Goal: Task Accomplishment & Management: Use online tool/utility

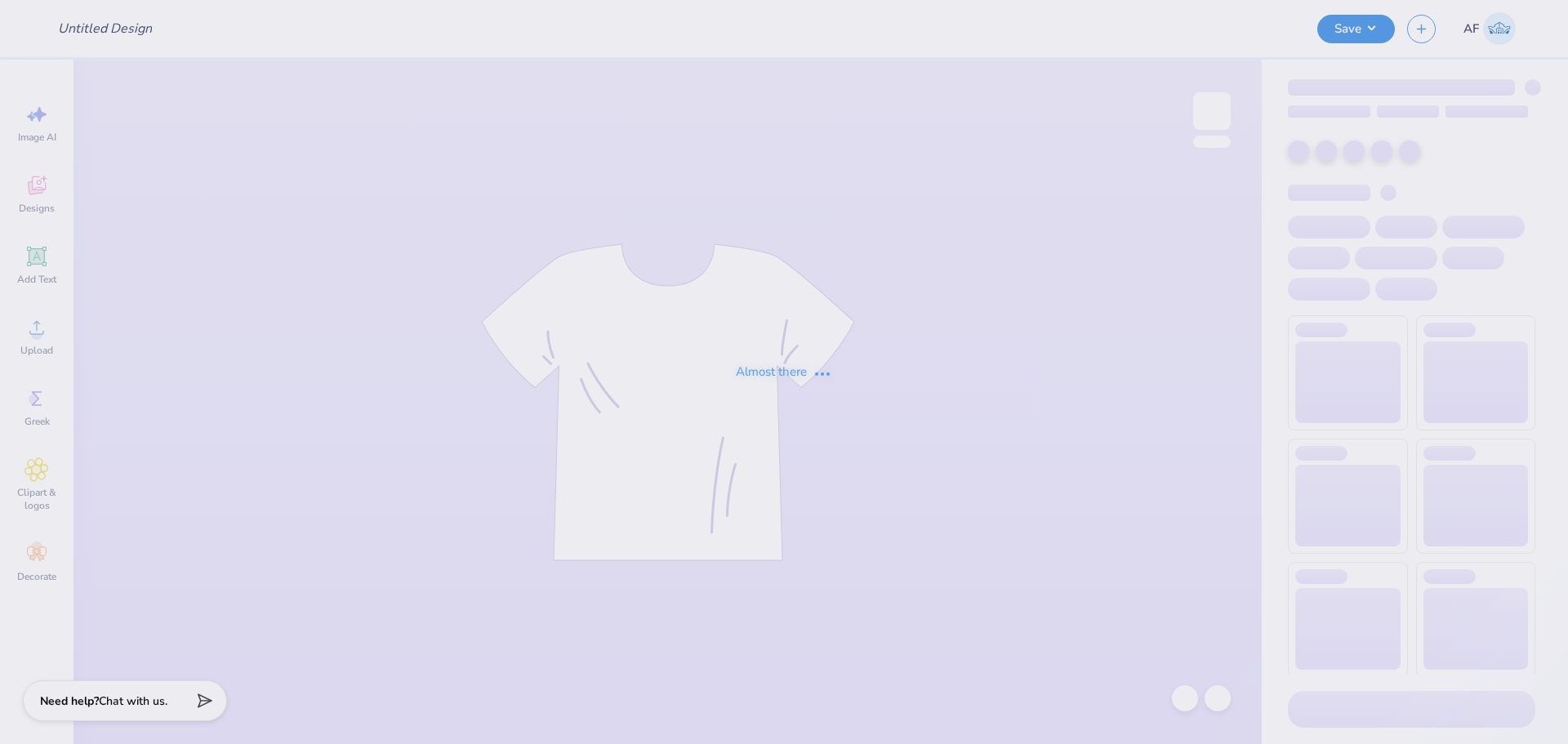
type input "Tri Sigma Family Weekend Crews"
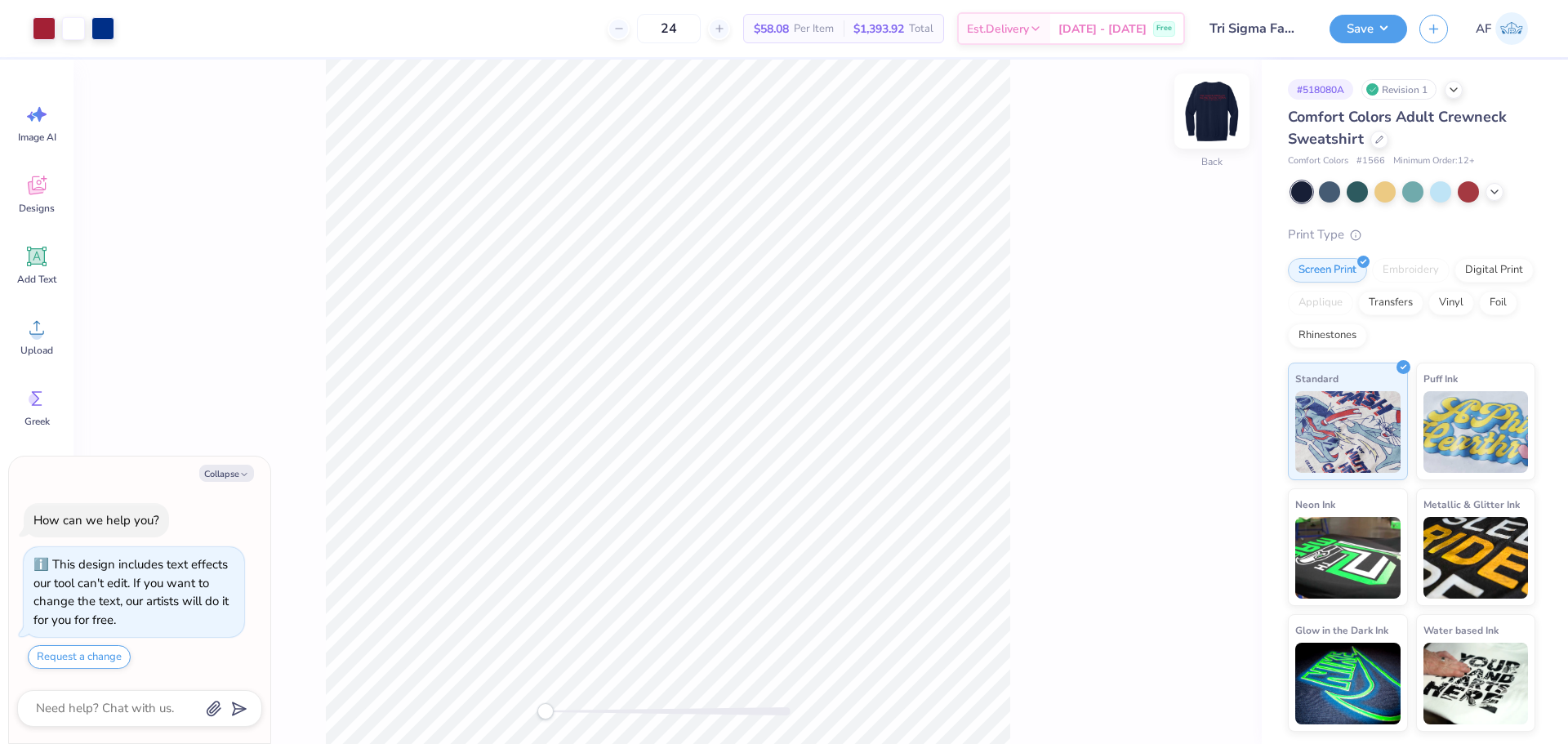
click at [1211, 116] on img at bounding box center [1211, 111] width 65 height 65
click at [1219, 115] on img at bounding box center [1211, 111] width 65 height 65
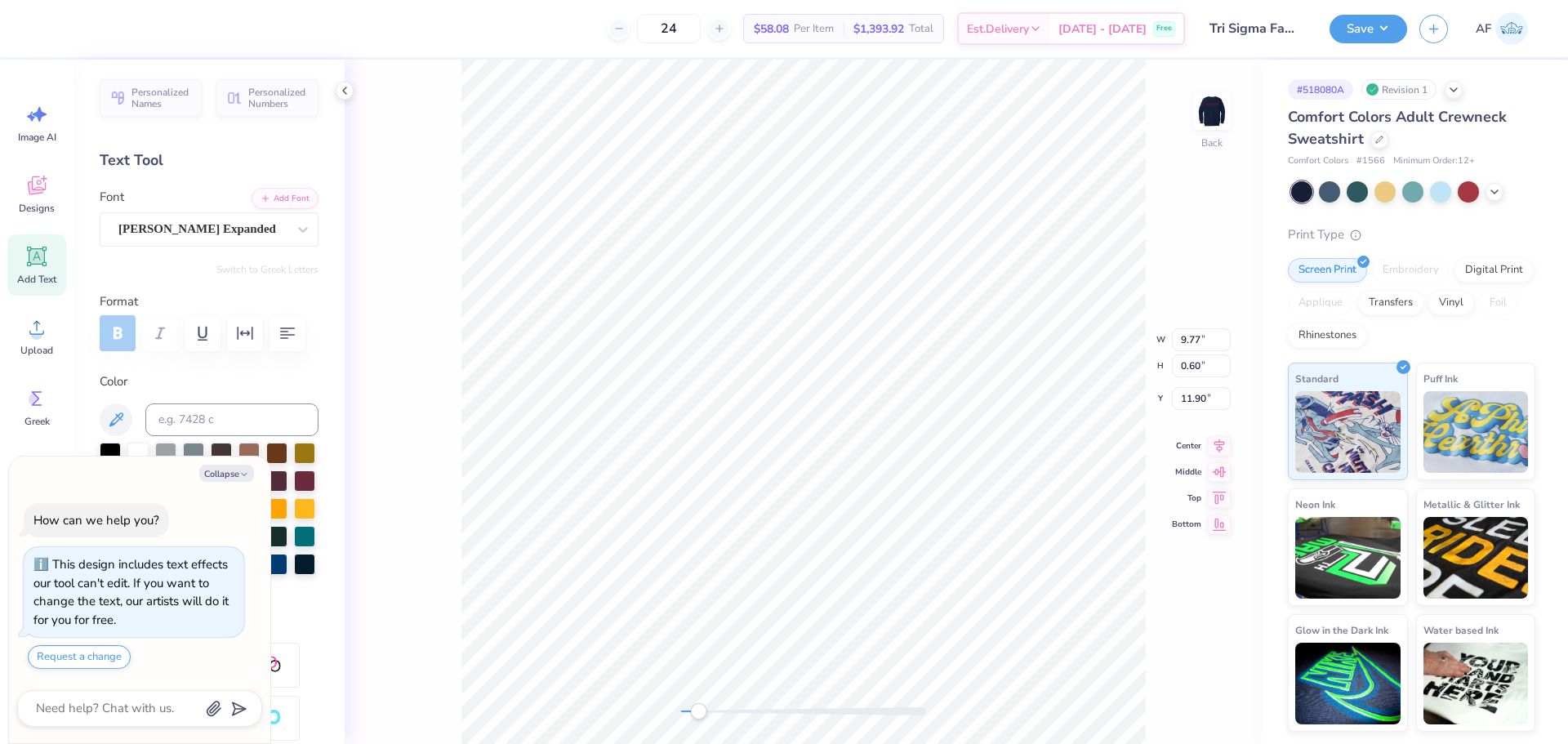
scroll to position [14, 3]
type textarea "x"
type textarea "P"
type textarea "x"
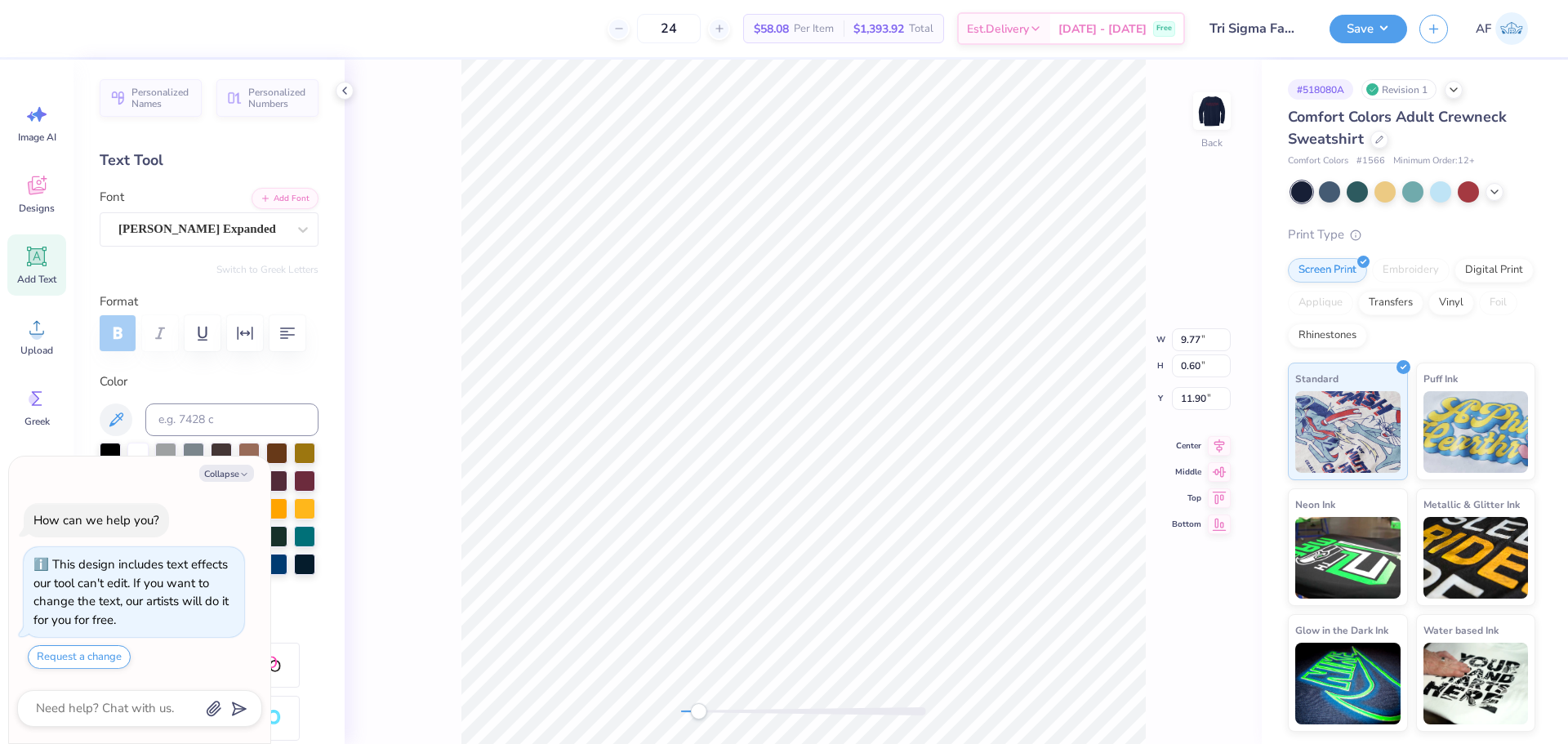
type textarea "Pa"
type textarea "x"
type textarea "Pat"
type textarea "x"
type textarea "Pate"
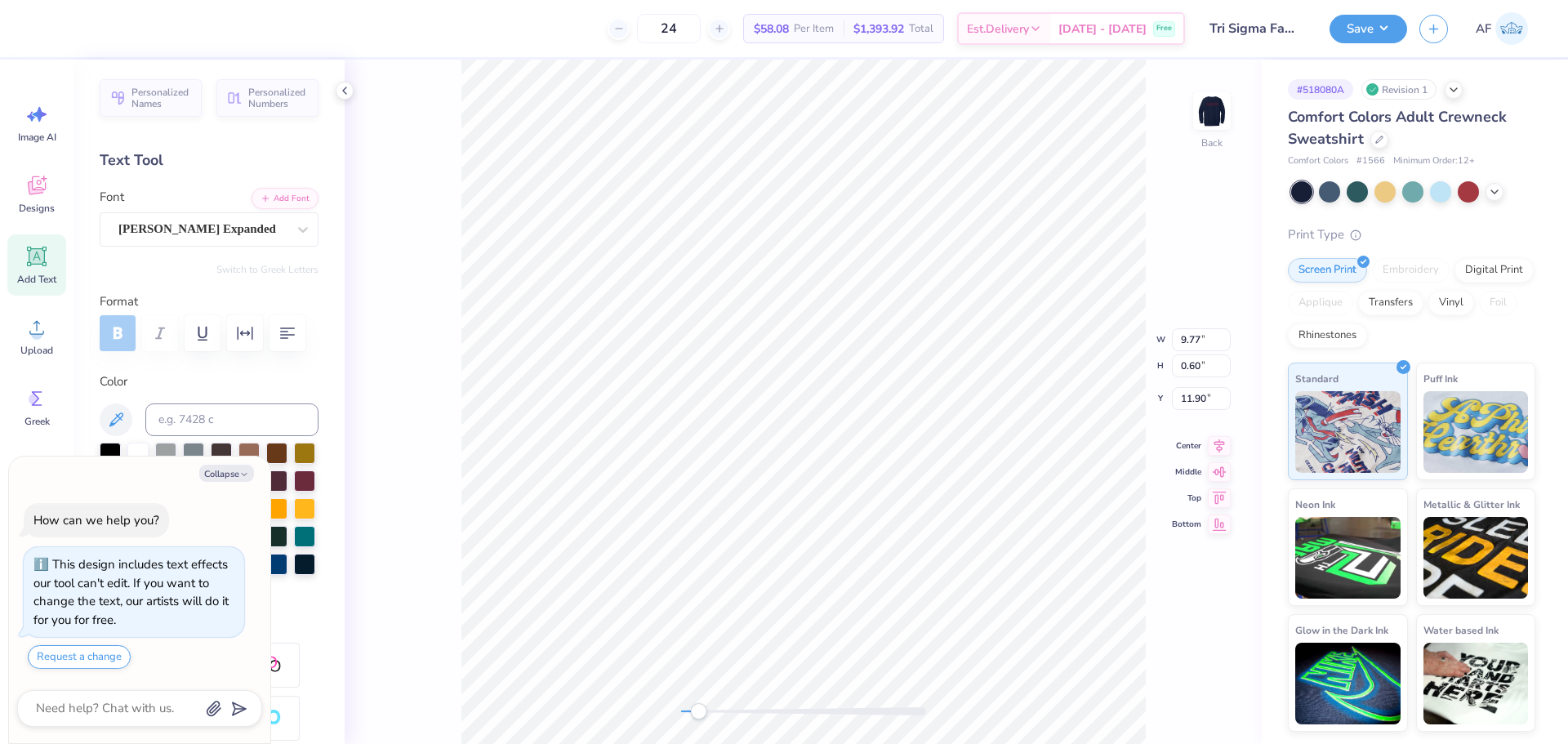
type textarea "x"
type textarea "Pat"
type textarea "x"
type textarea "Pa"
type textarea "x"
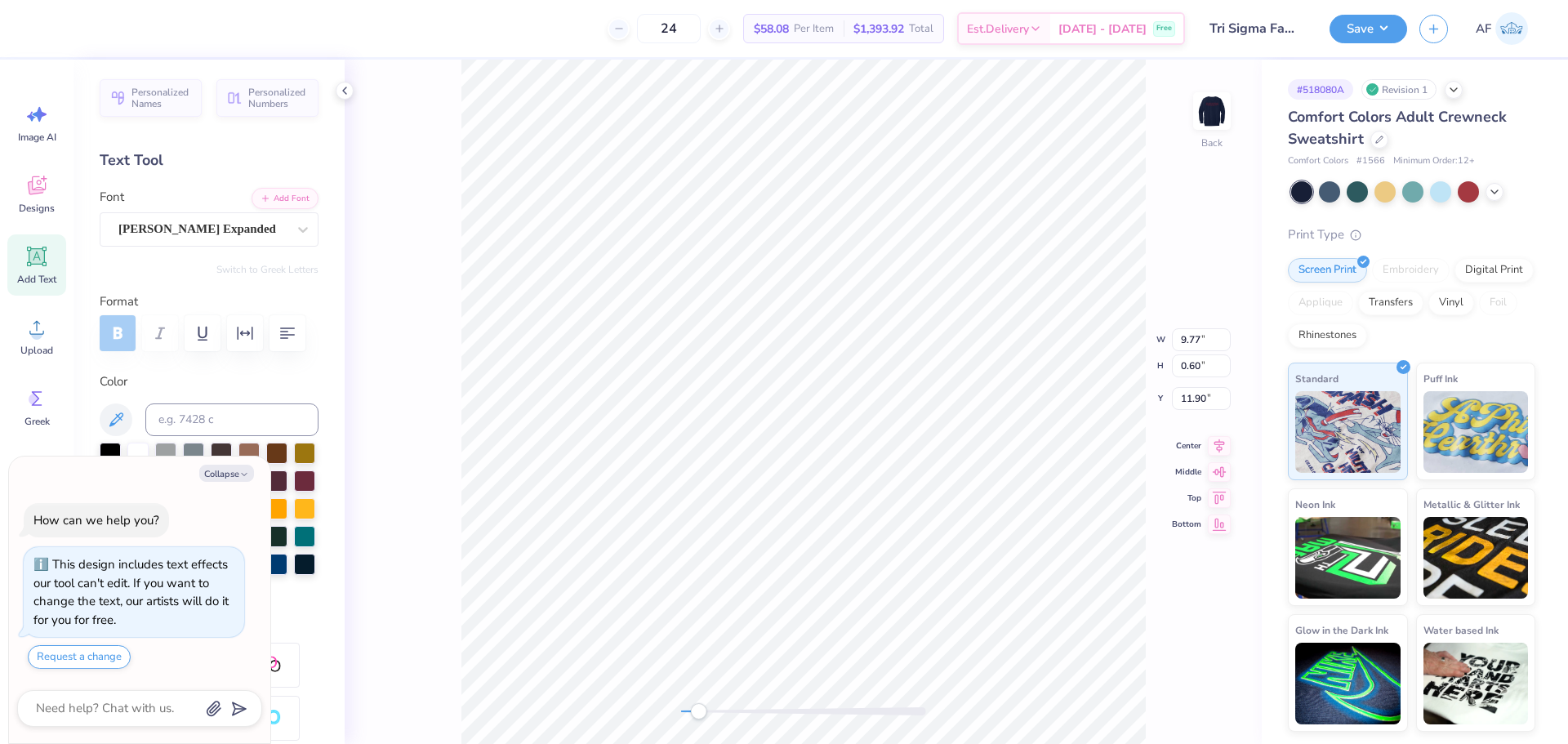
type textarea "Par"
type textarea "x"
type textarea "Pare"
type textarea "x"
type textarea "Paren"
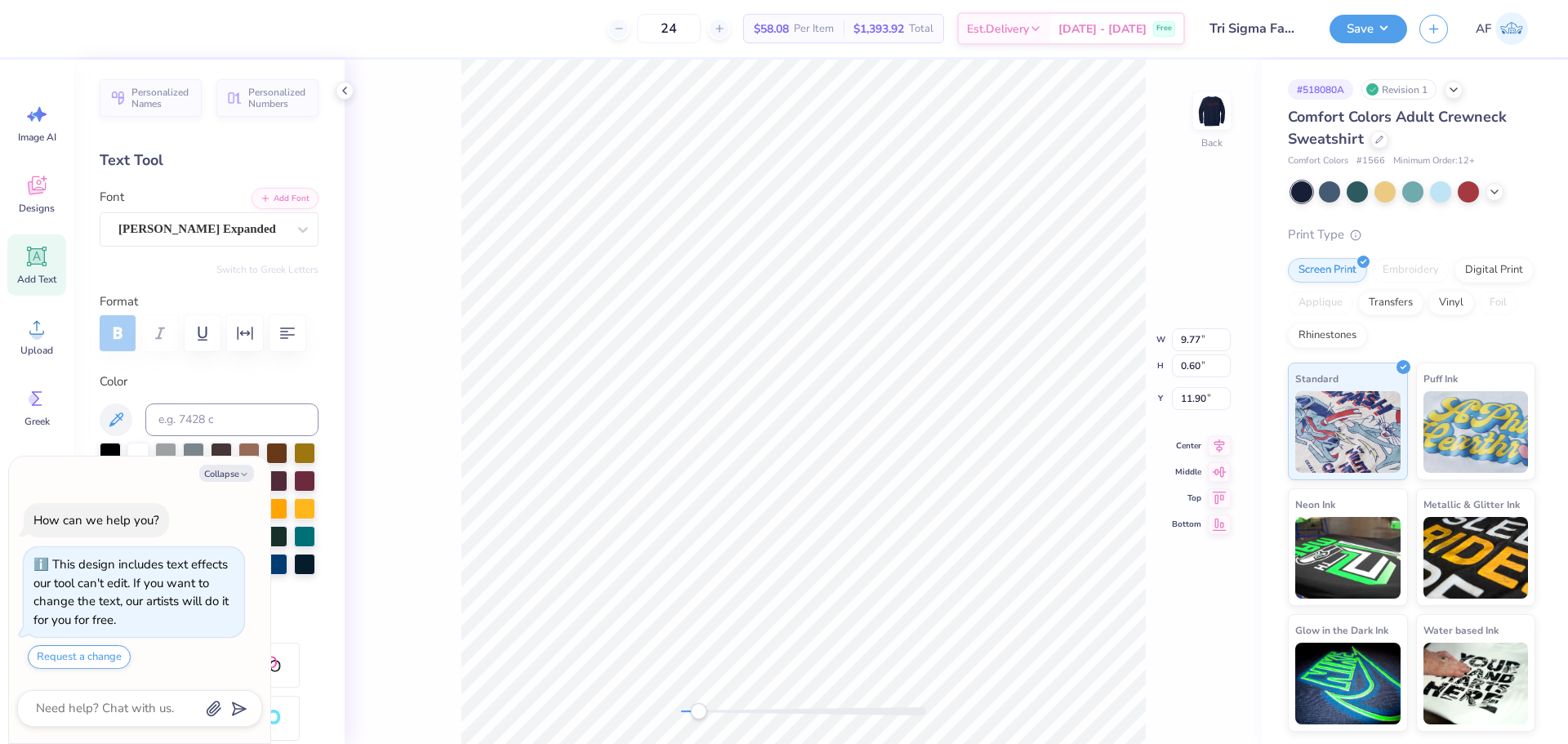
type textarea "x"
type textarea "Parent"
type textarea "x"
type textarea "Parent's"
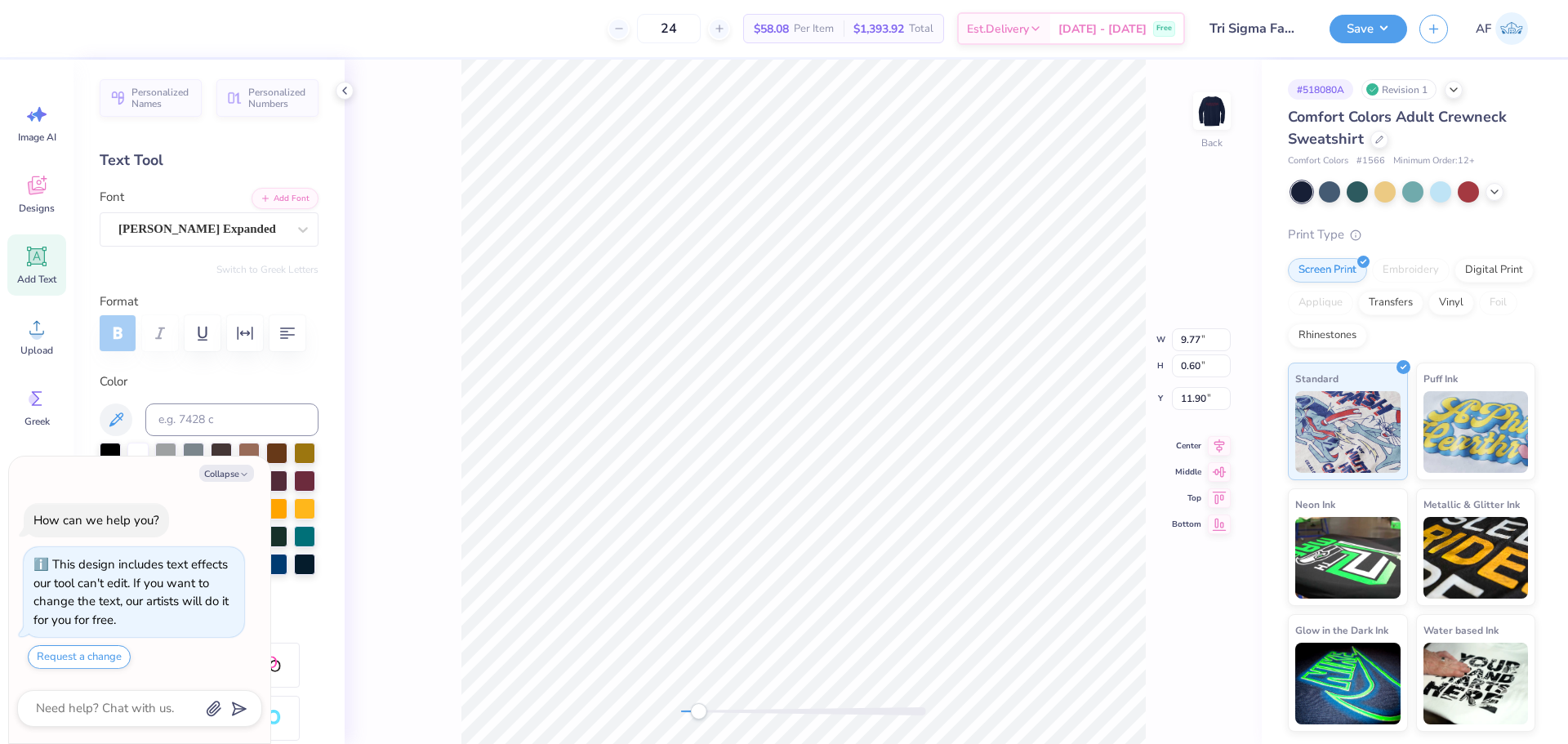
type textarea "x"
type textarea "Parent's"
type textarea "x"
type textarea "Parent's S"
type textarea "x"
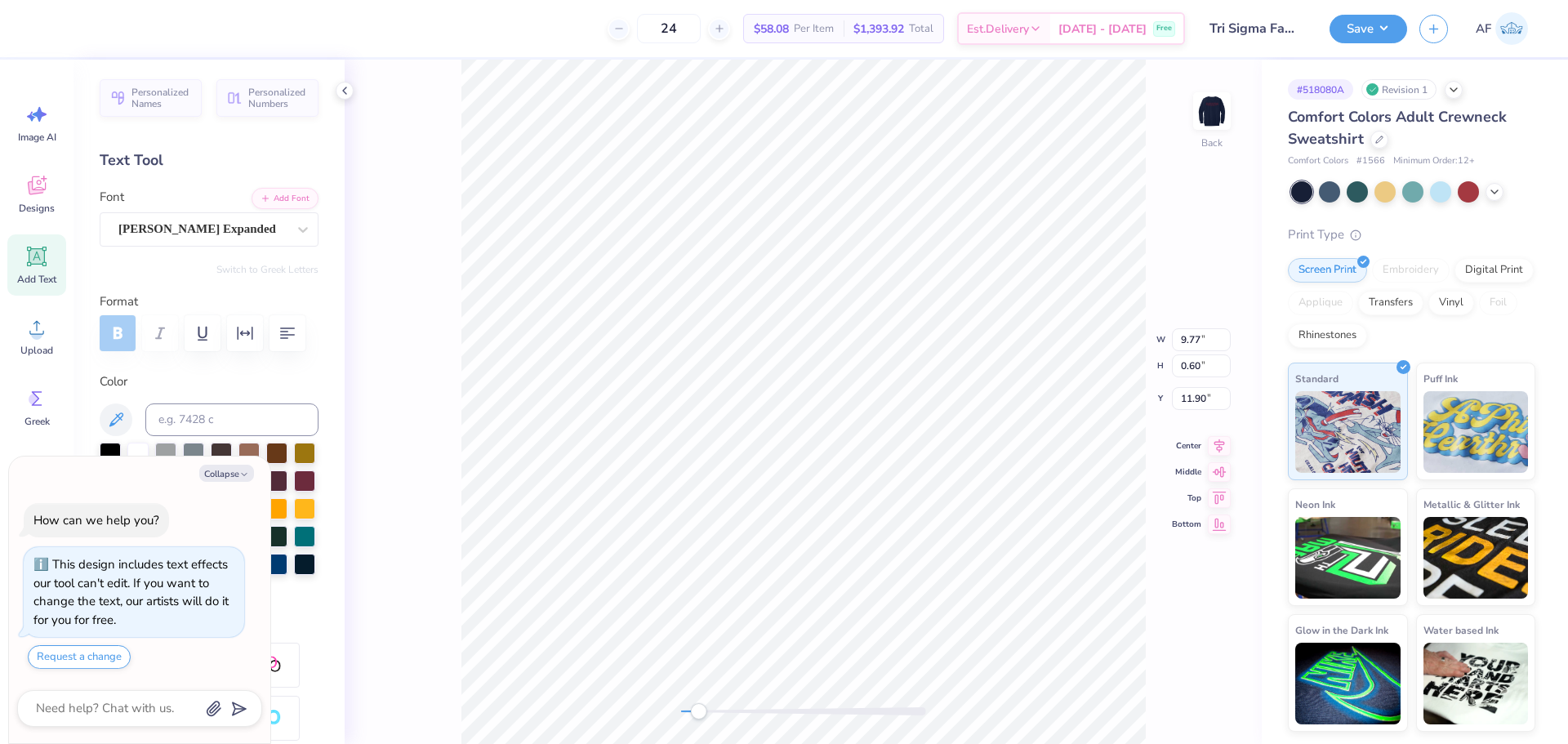
type textarea "Parent's"
type textarea "x"
type textarea "Parent's W"
type textarea "x"
type textarea "Parent's We"
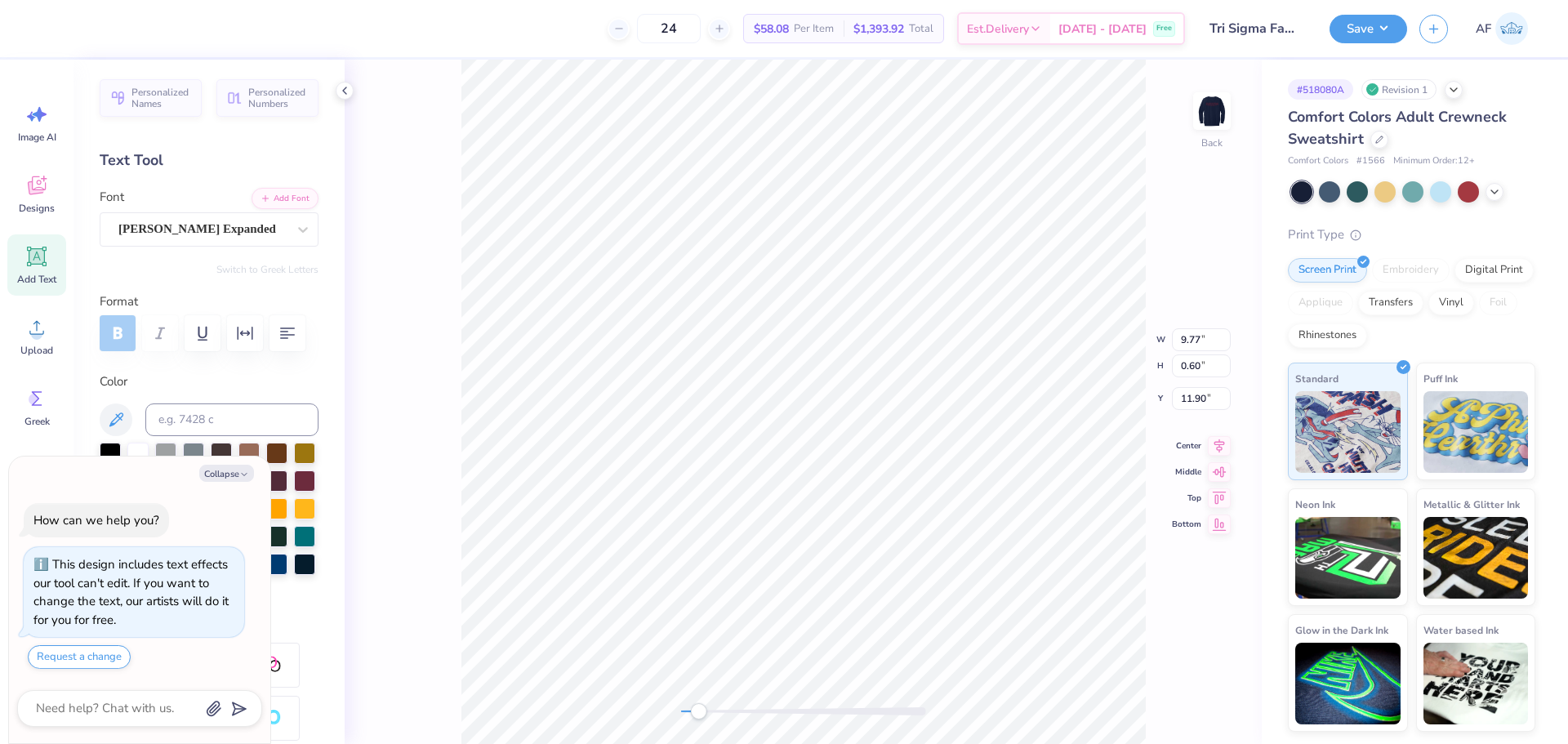
type textarea "x"
type textarea "Parent's Wee"
type textarea "x"
type textarea "Parent's Week"
type textarea "x"
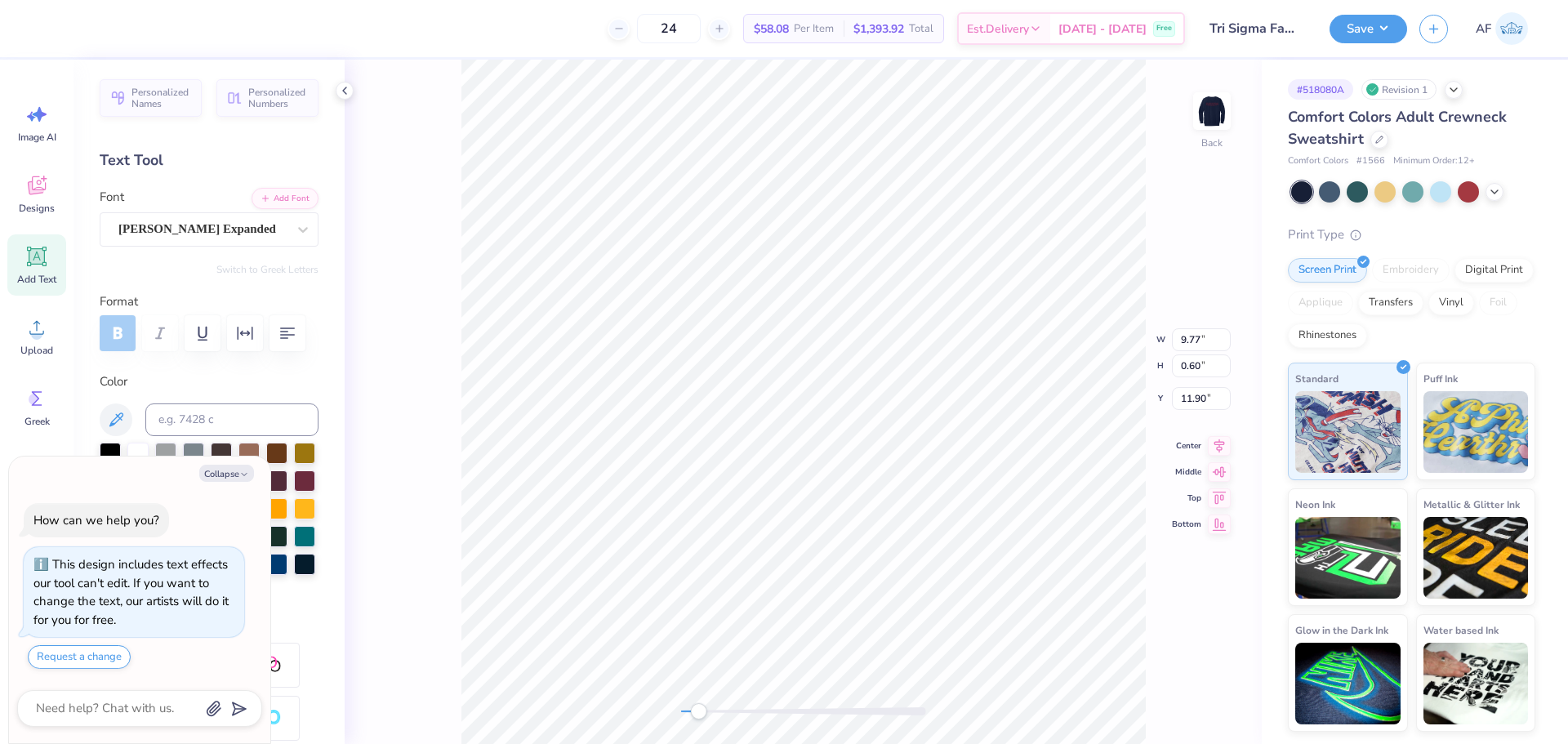
type textarea "Parent's Weeke"
type textarea "x"
type textarea "Parent's Weeken"
type textarea "x"
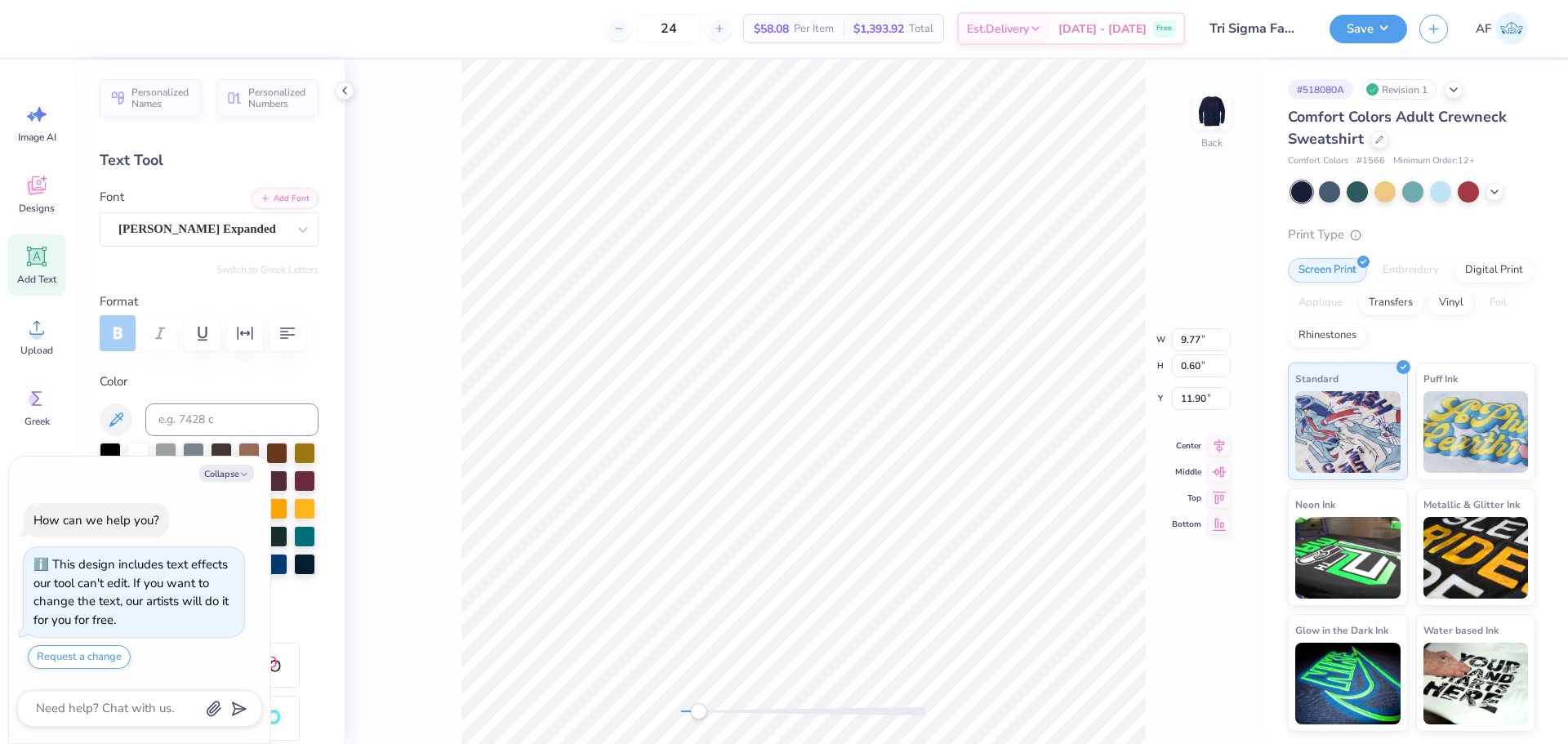
type textarea "Parent's Weekend"
type textarea "x"
type textarea "Parents Weekend"
type textarea "x"
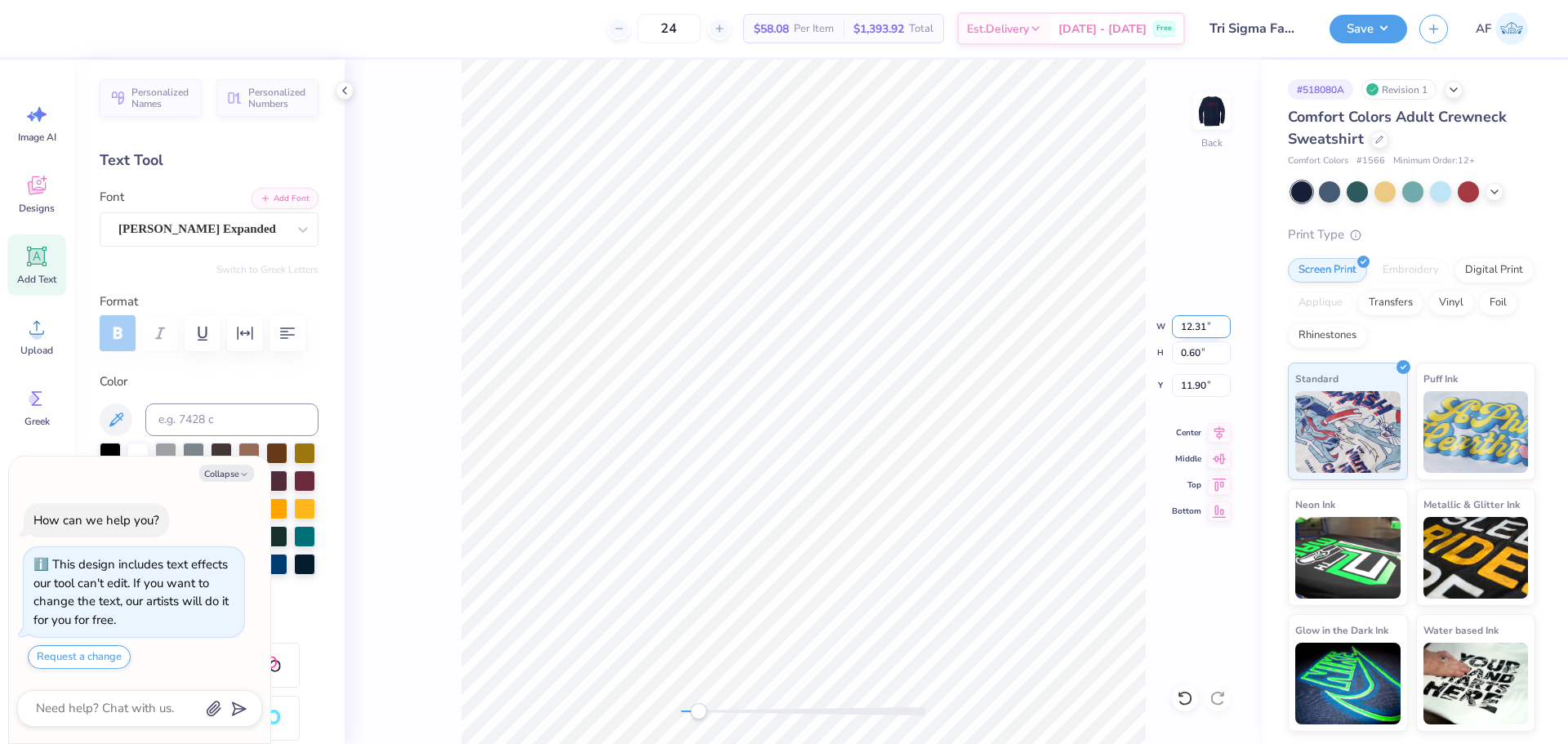
click at [1185, 322] on input "12.31" at bounding box center [1201, 327] width 59 height 23
click at [1193, 327] on input "12.31" at bounding box center [1201, 327] width 59 height 23
type input "10"
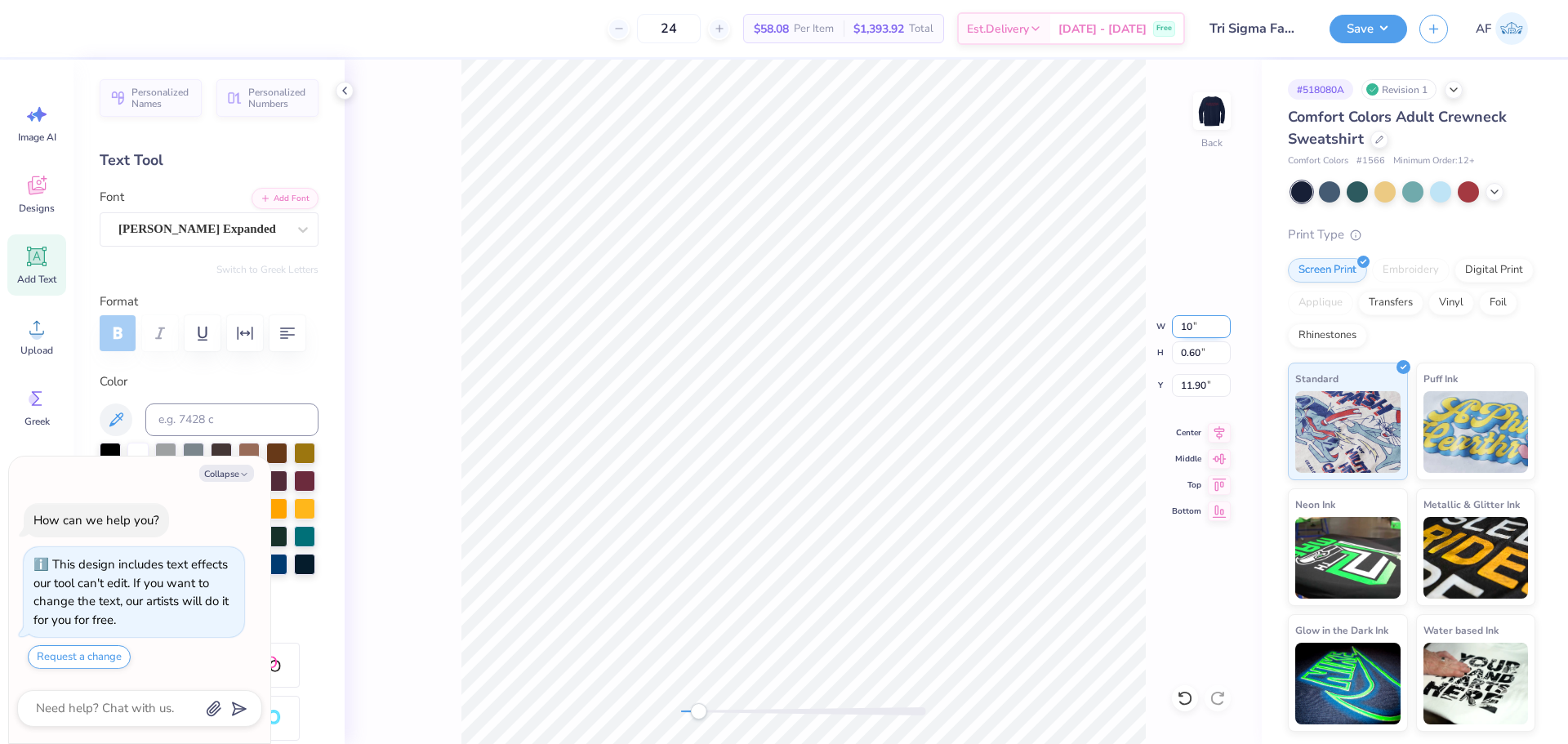
type textarea "x"
type input "10.00"
type input "0.49"
type input "11.96"
type textarea "x"
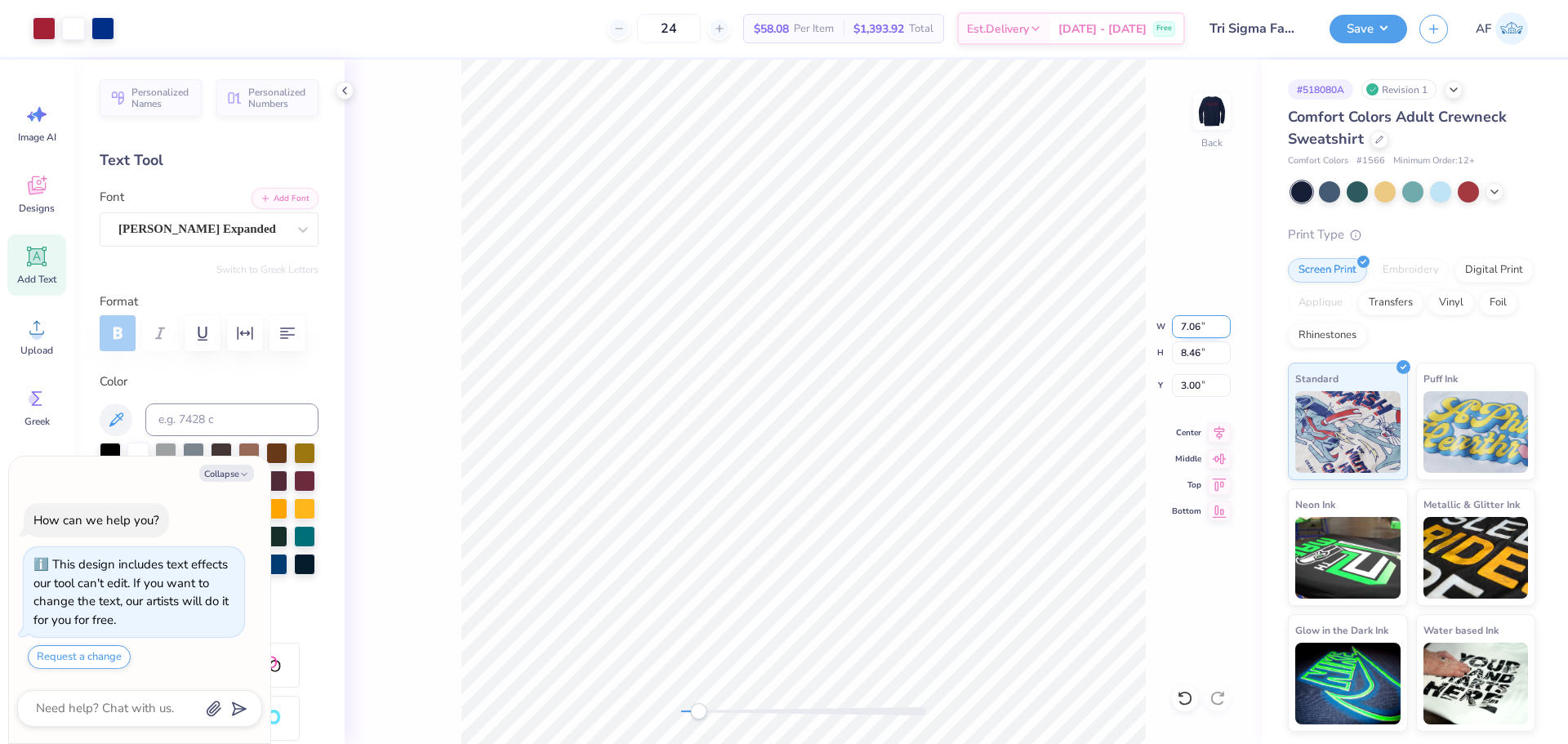
click at [1186, 328] on input "7.06" at bounding box center [1201, 327] width 59 height 23
type input "9"
type textarea "x"
type input "9.00"
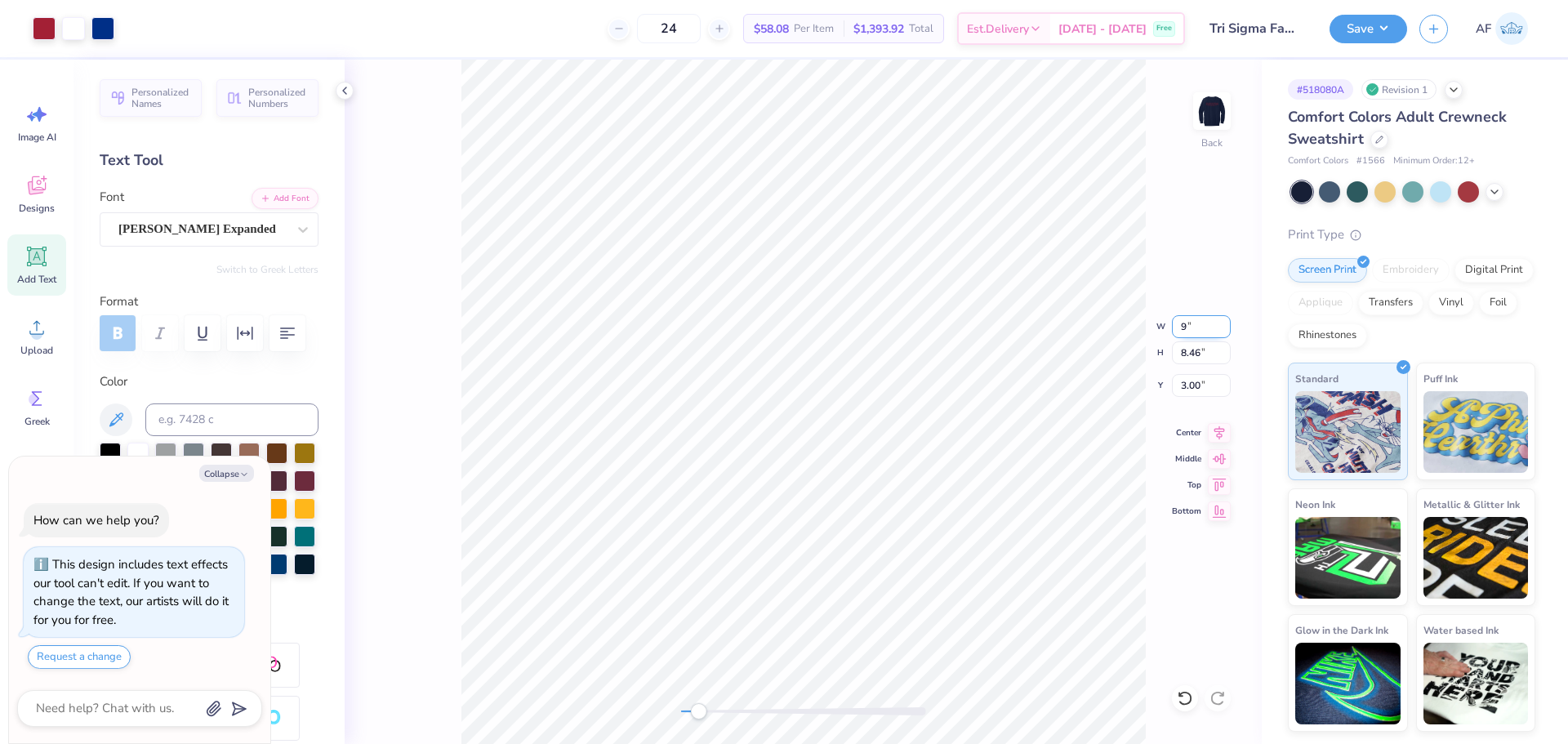
type input "10.79"
type input "1.84"
type textarea "x"
click at [1184, 331] on input "7.06" at bounding box center [1201, 327] width 59 height 23
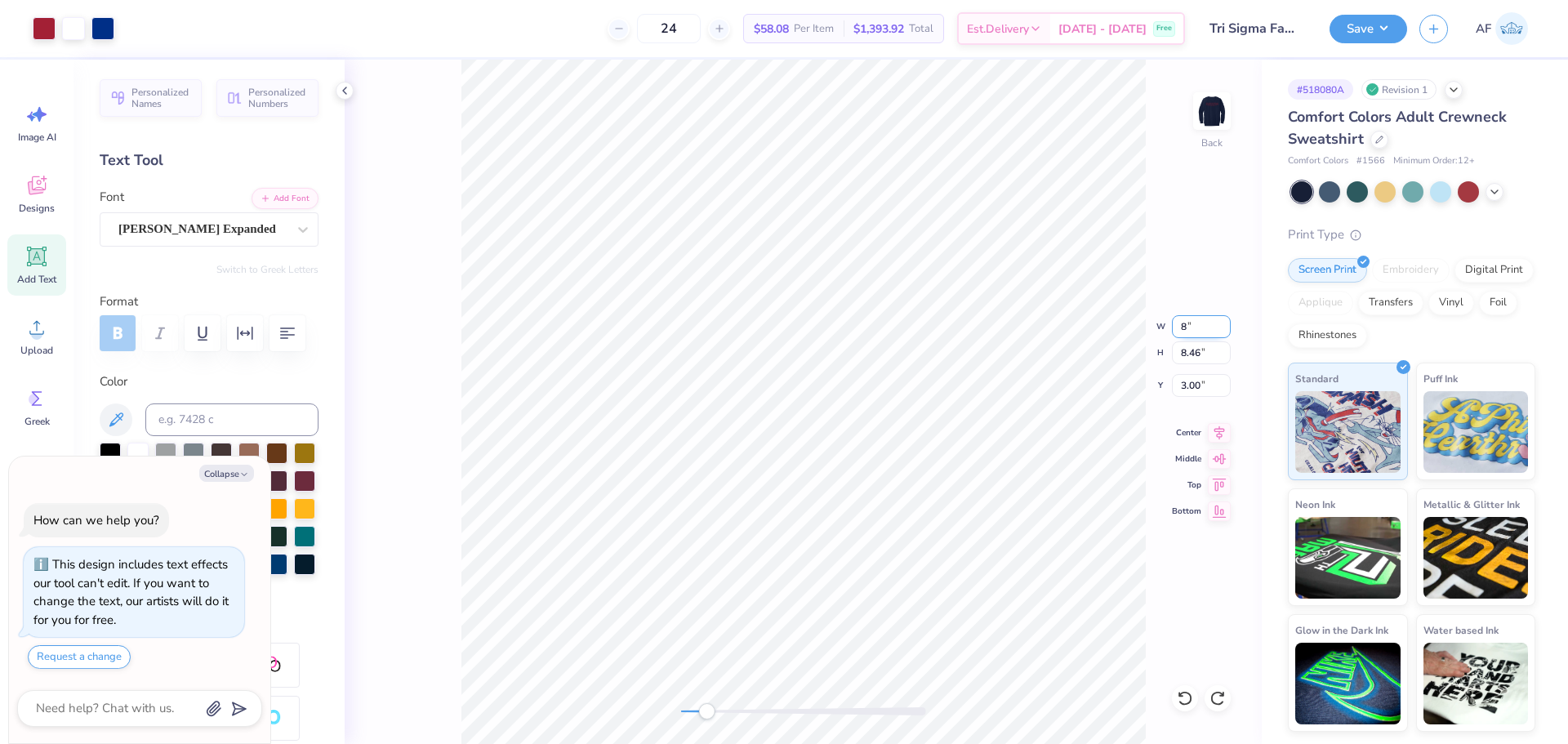
type input "8"
type textarea "x"
type input "8.00"
type input "9.59"
type input "2.43"
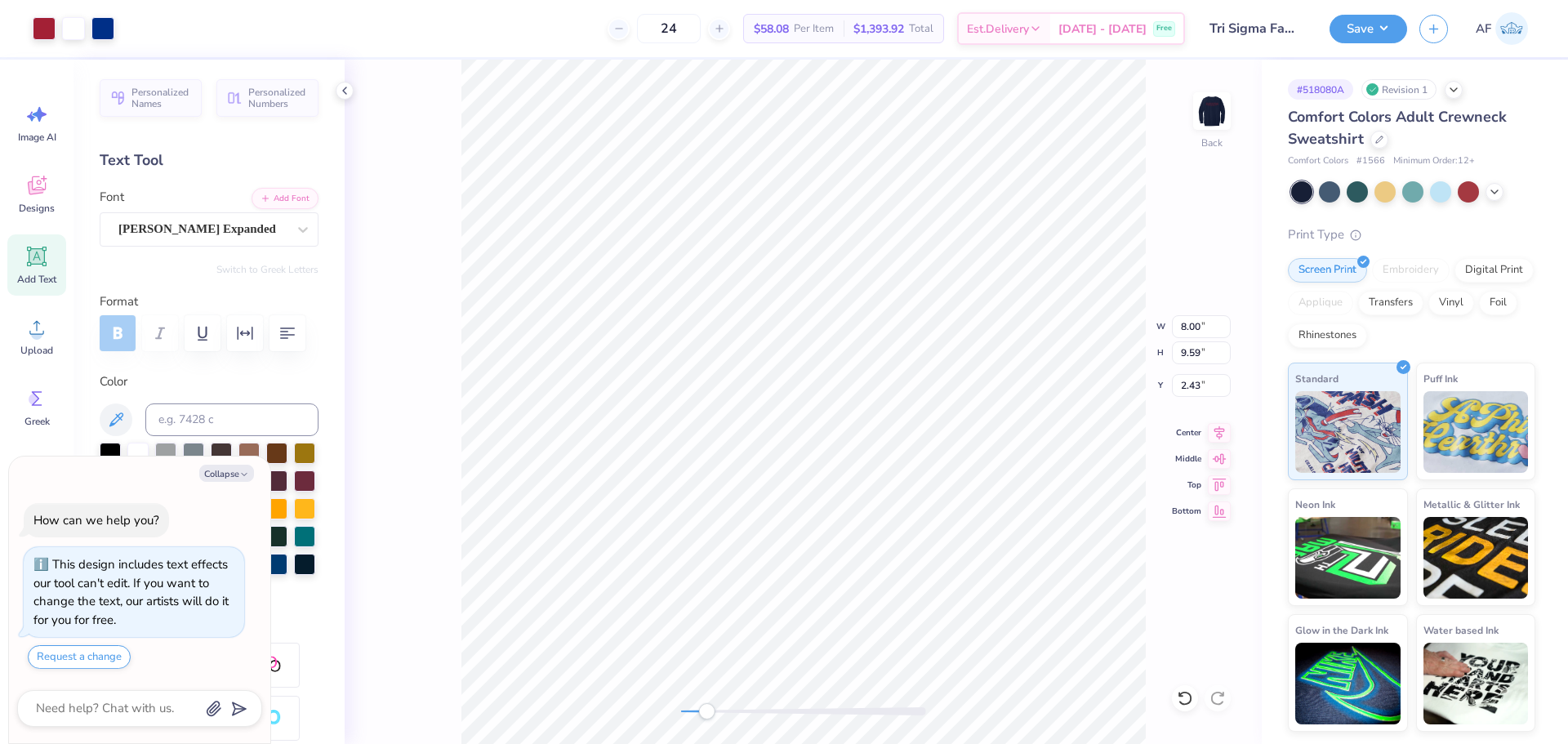
type textarea "x"
type input "10.00"
type input "0.49"
type input "11.96"
type textarea "x"
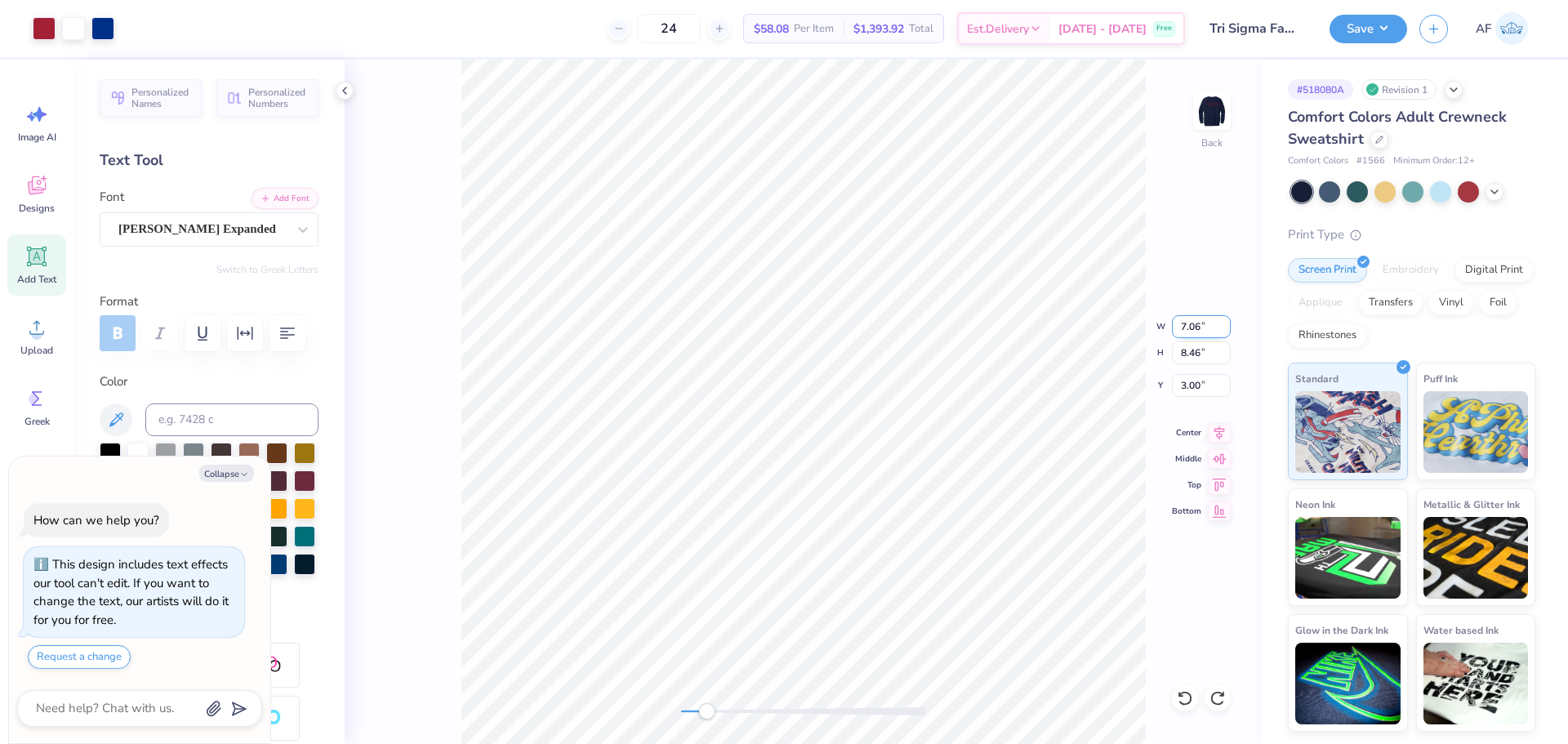
click at [1188, 331] on input "7.06" at bounding box center [1201, 327] width 59 height 23
type input "7.5"
type textarea "x"
type input "7.50"
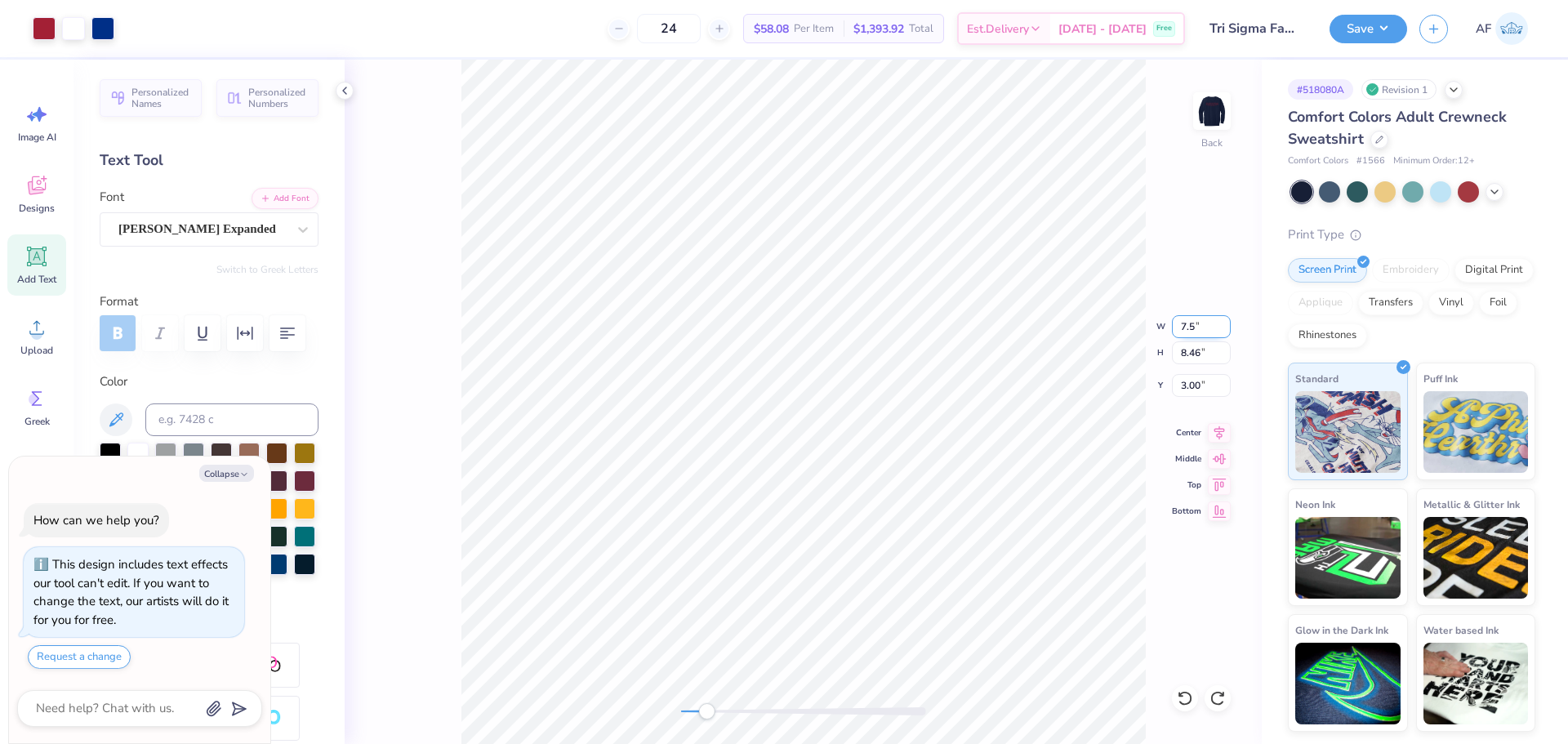
type input "8.99"
click at [1191, 388] on input "2.73" at bounding box center [1201, 386] width 59 height 23
type input "3"
type textarea "x"
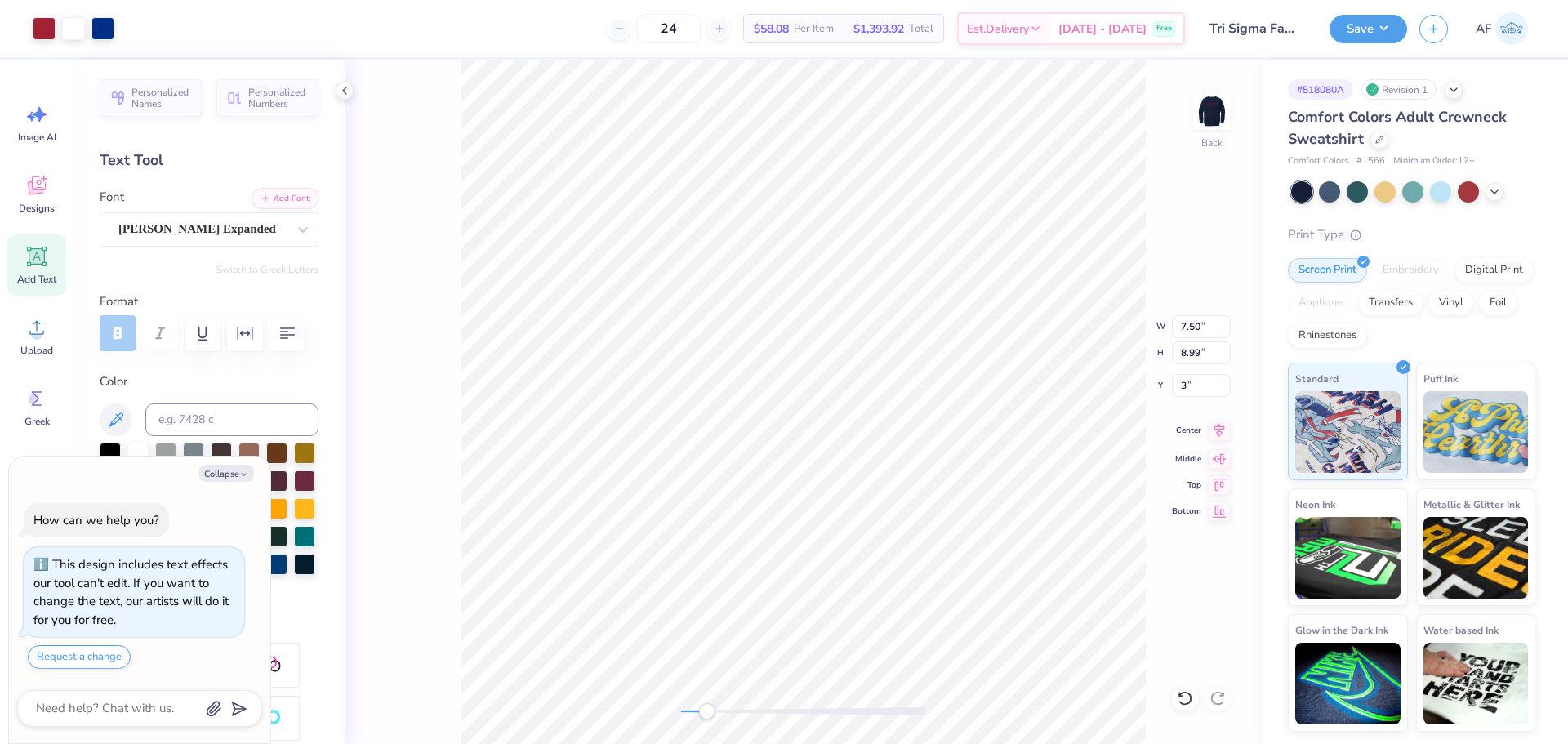
type input "10.00"
type input "0.49"
type input "11.96"
click at [460, 115] on div "Back" at bounding box center [802, 402] width 917 height 685
type textarea "x"
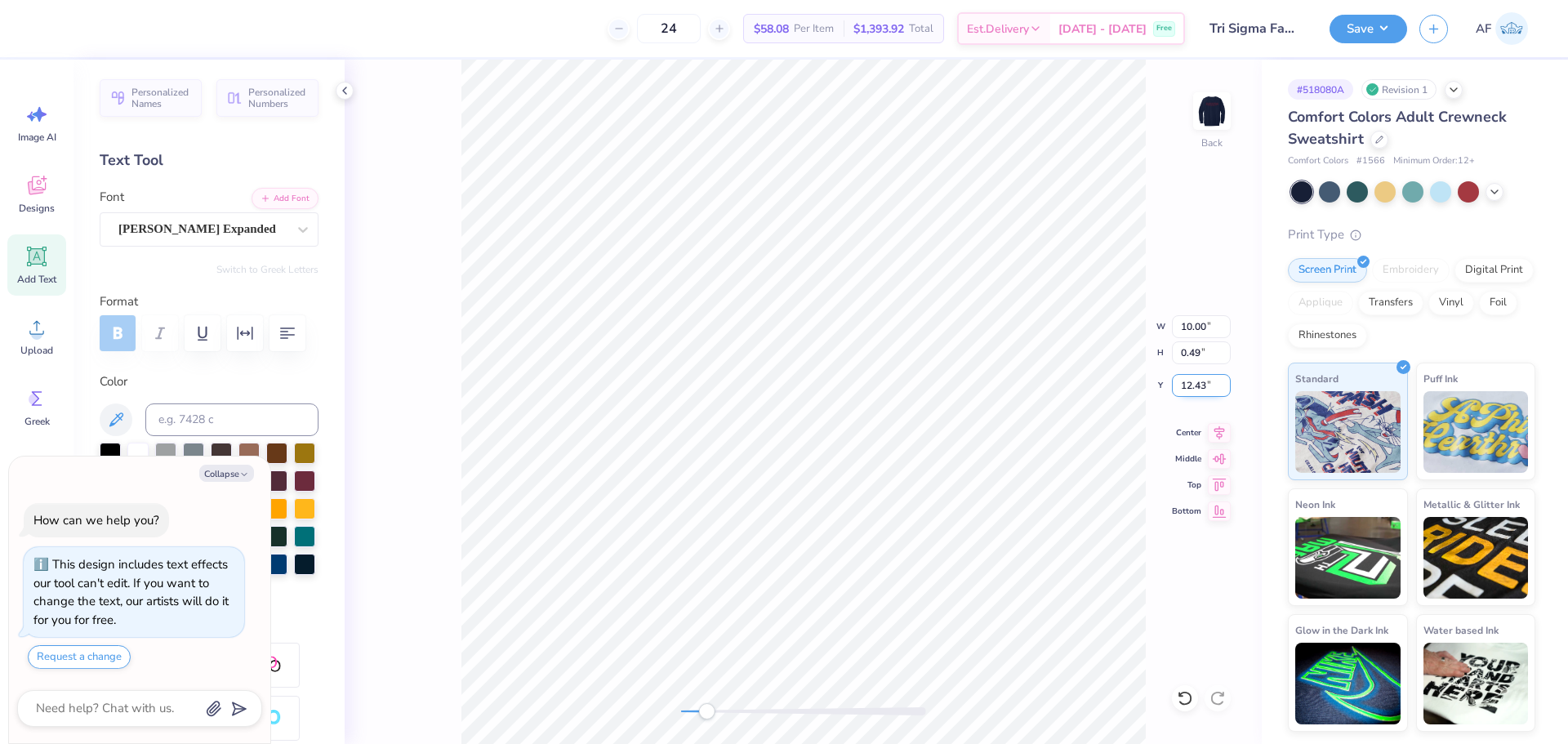
click at [1222, 382] on input "12.43" at bounding box center [1201, 386] width 59 height 23
click at [1222, 390] on input "12.42" at bounding box center [1201, 386] width 59 height 23
click at [1222, 390] on input "12.41" at bounding box center [1201, 386] width 59 height 23
type input "12.4"
click at [1222, 390] on input "12.4" at bounding box center [1201, 386] width 59 height 23
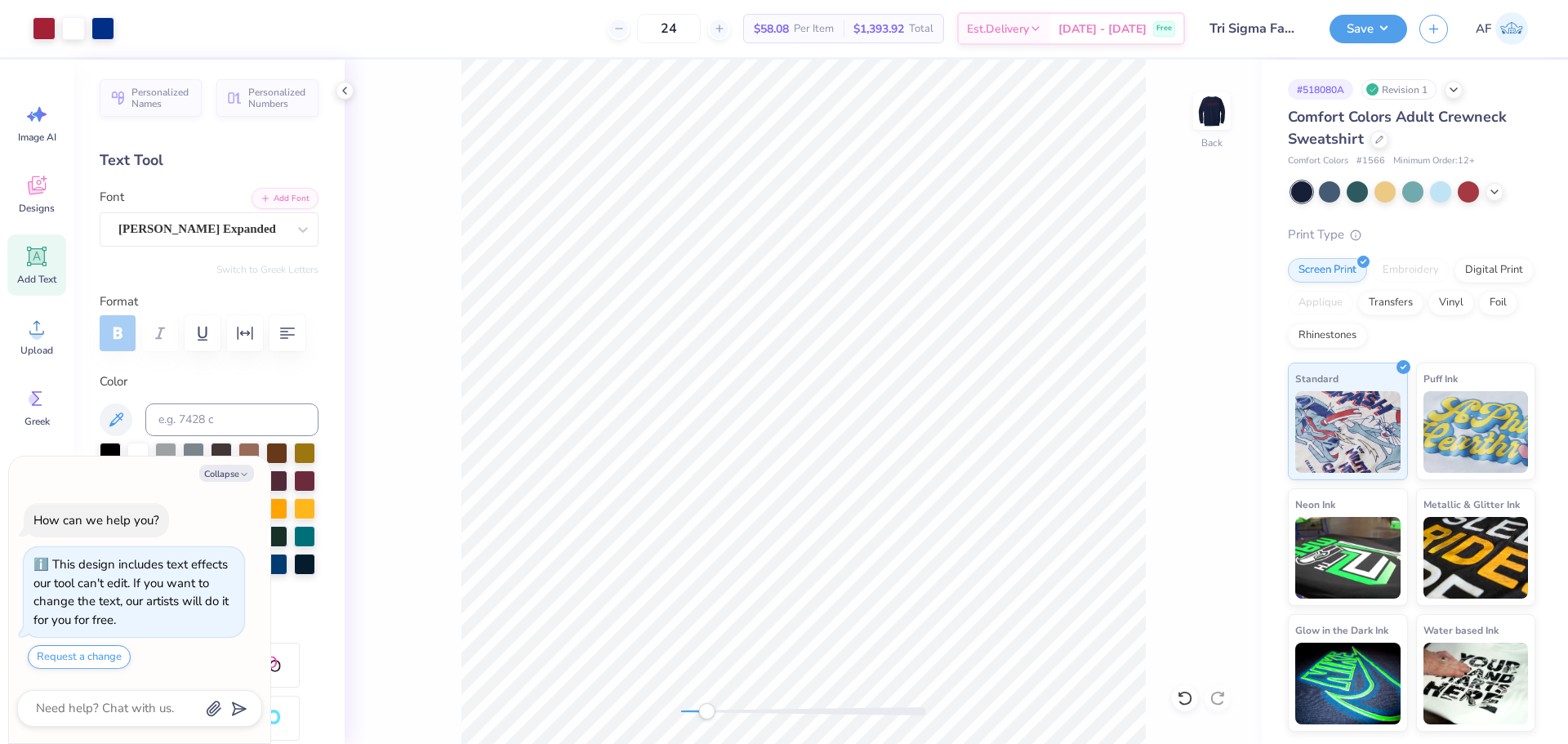
type textarea "x"
click at [1223, 381] on input "12.41" at bounding box center [1201, 386] width 59 height 23
type input "12.42"
click at [1223, 381] on input "12.42" at bounding box center [1201, 386] width 59 height 23
type textarea "x"
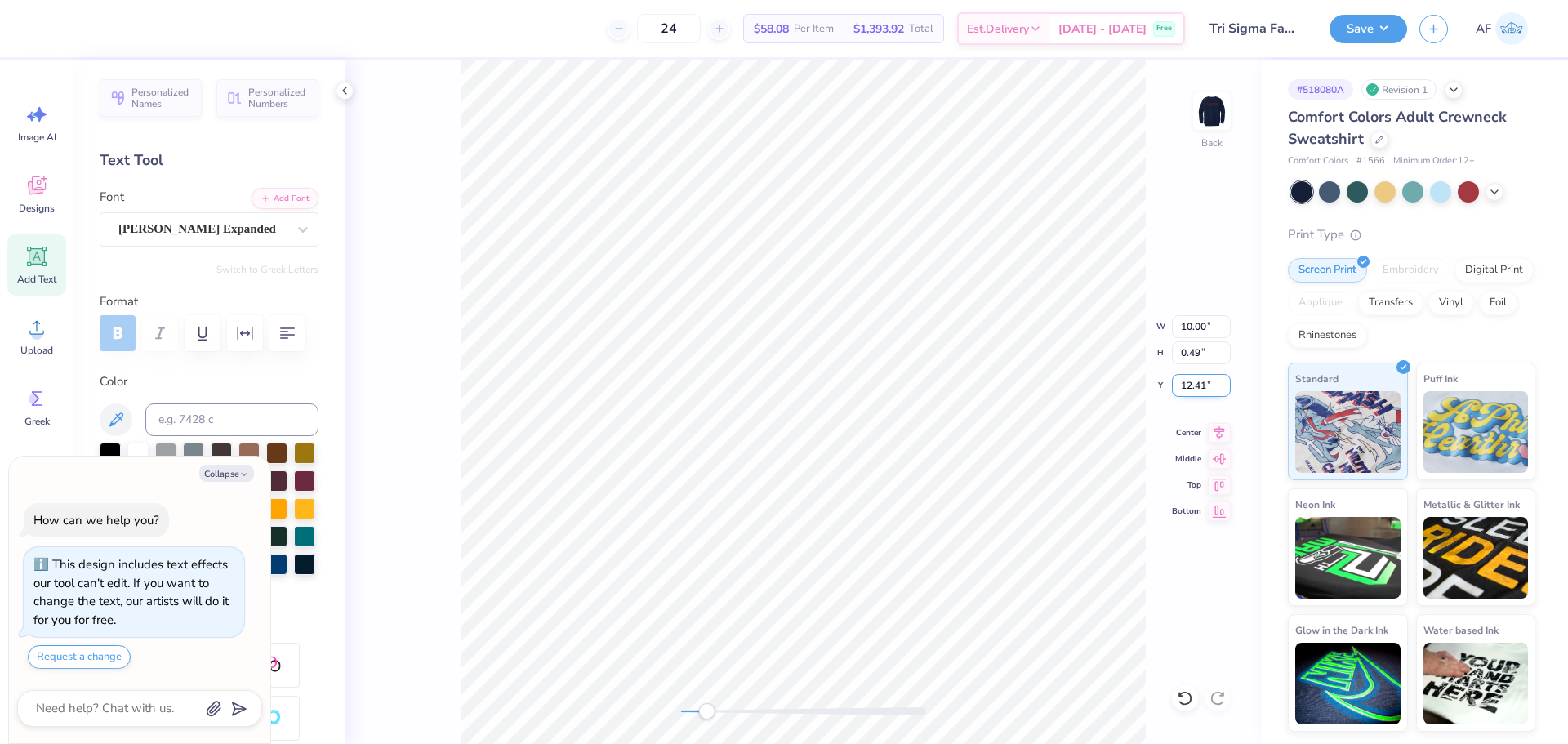
type input "12.41"
click at [1222, 391] on input "12.41" at bounding box center [1201, 386] width 59 height 23
click at [1215, 440] on icon at bounding box center [1219, 431] width 23 height 20
click at [1213, 435] on icon at bounding box center [1219, 431] width 23 height 20
click at [1193, 324] on input "10.00" at bounding box center [1201, 327] width 59 height 23
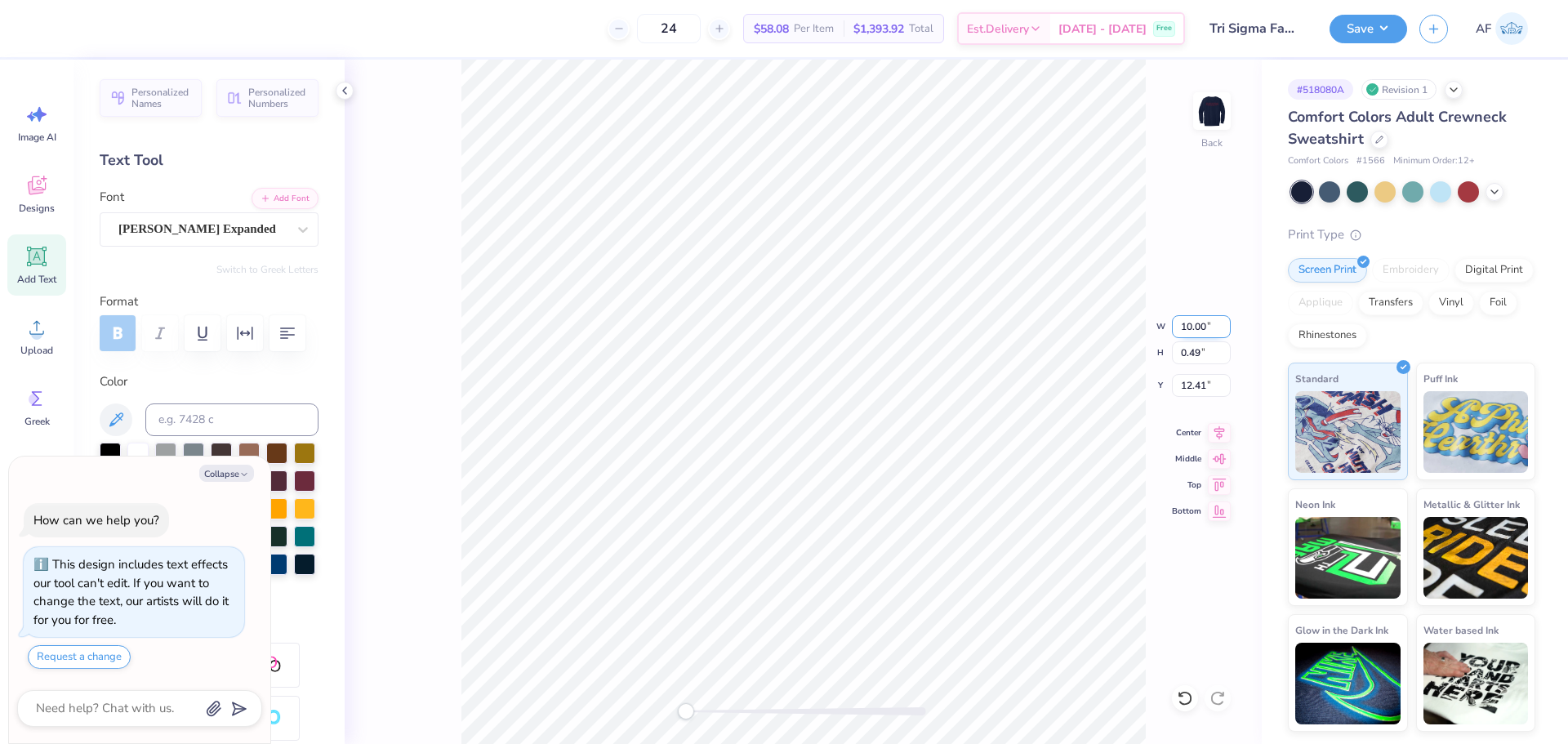
click at [1193, 324] on input "10.00" at bounding box center [1201, 327] width 59 height 23
type textarea "x"
type textarea "Parents Weekend"
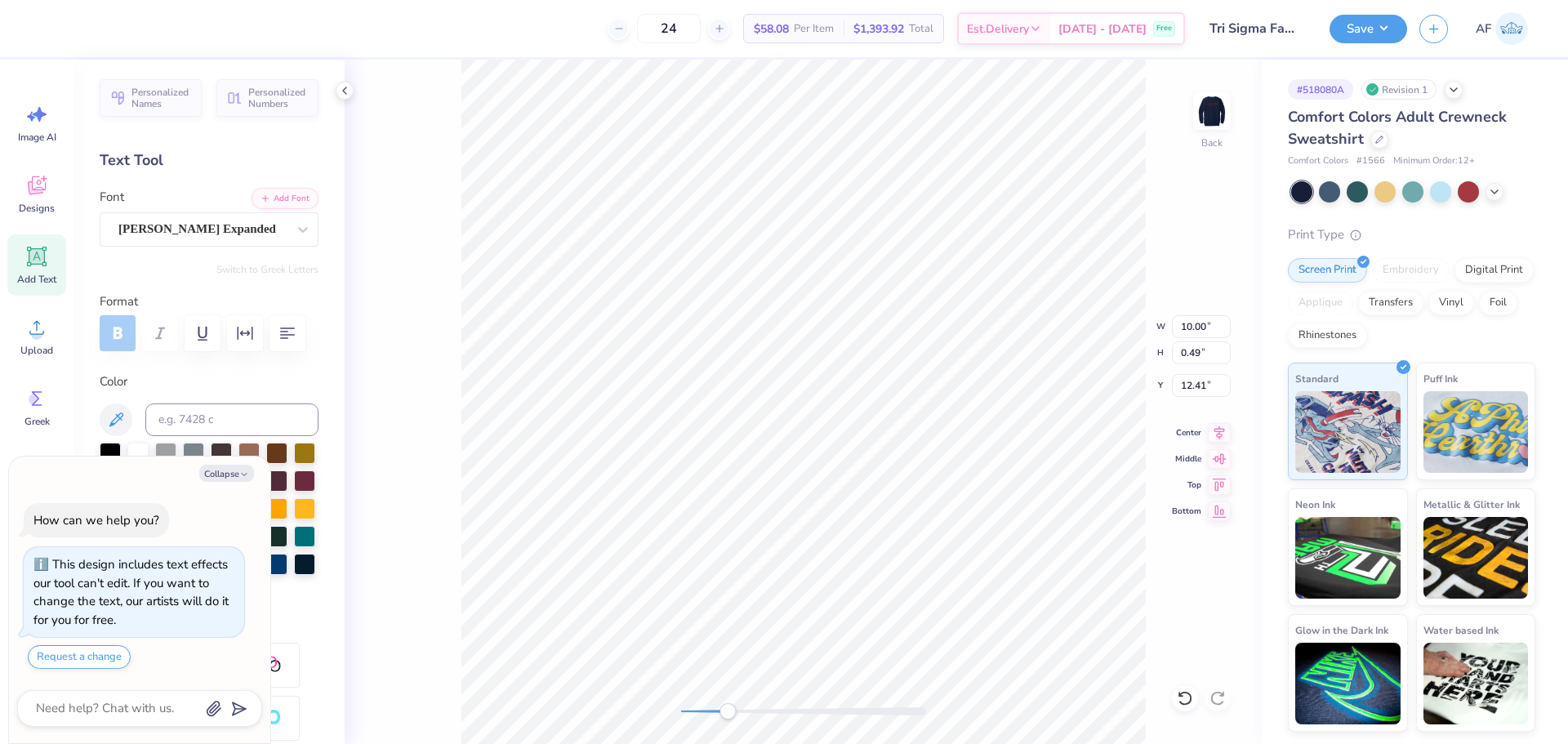
type textarea "x"
type textarea "Parents Weekend '"
type textarea "x"
type textarea "Parents Weekend '2"
type textarea "x"
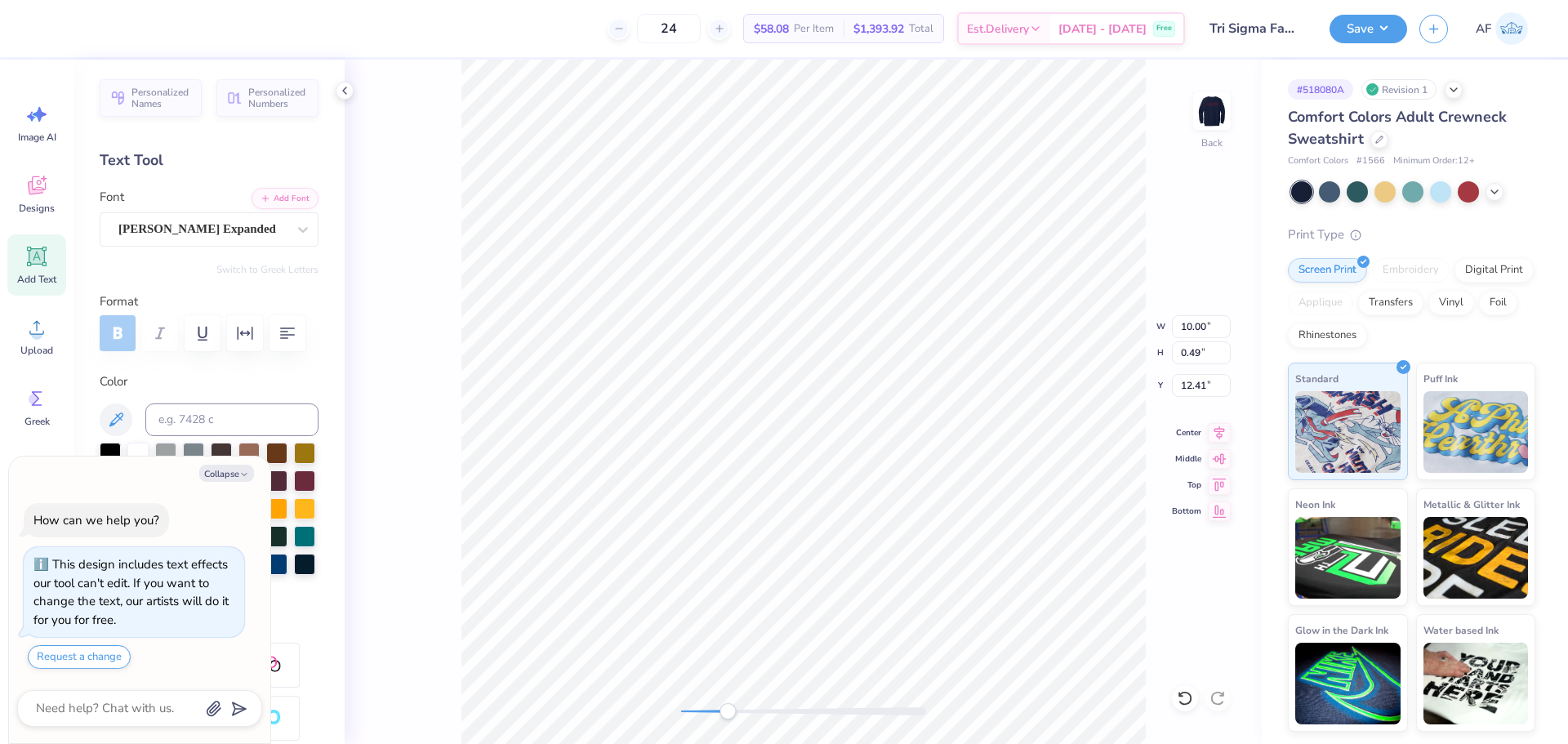
type textarea "Parents Weekend '25"
type textarea "x"
type textarea "Parents Weekend '25"
type textarea "x"
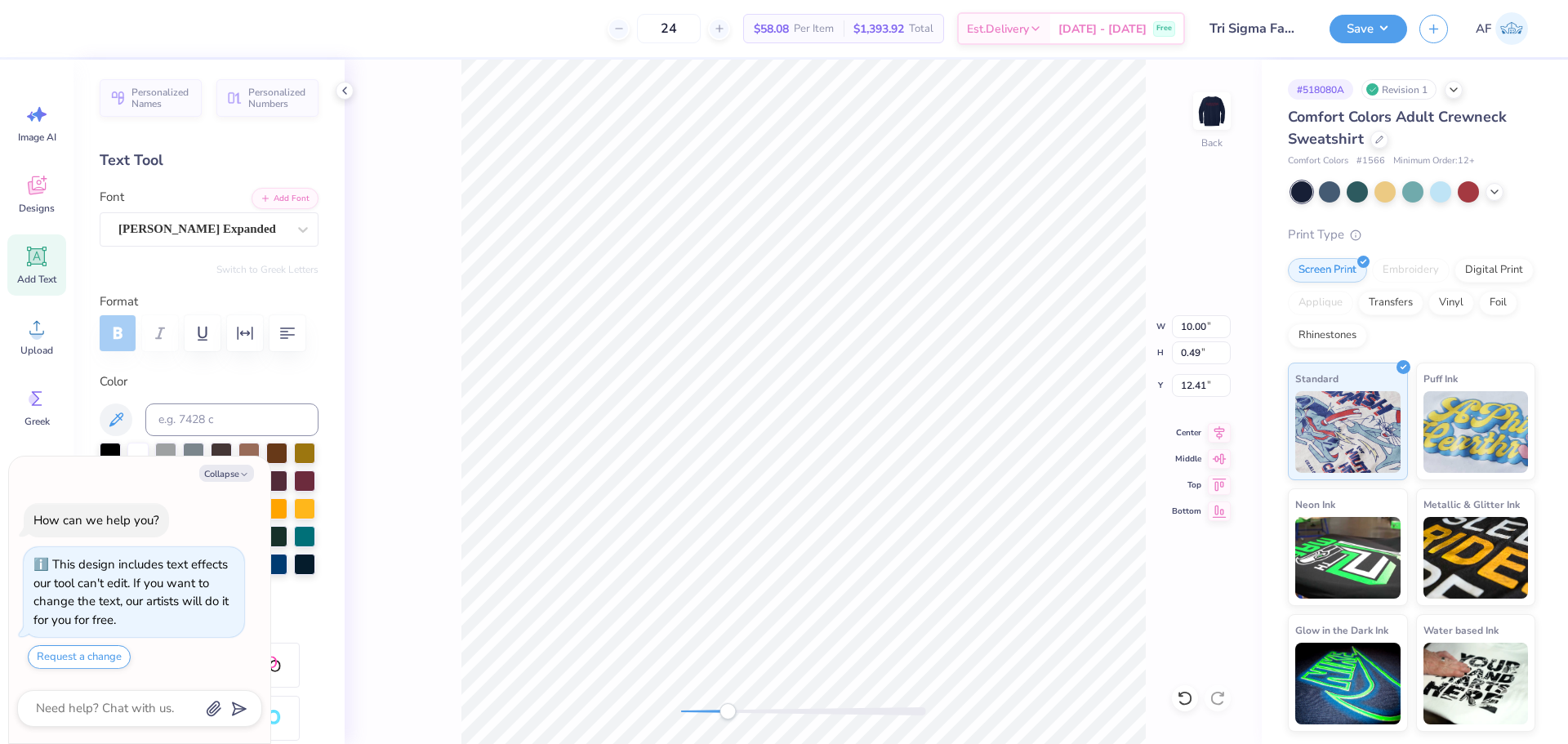
type textarea "Parents Weekend '25"
type textarea "x"
click at [1197, 333] on input "11.73" at bounding box center [1201, 327] width 59 height 23
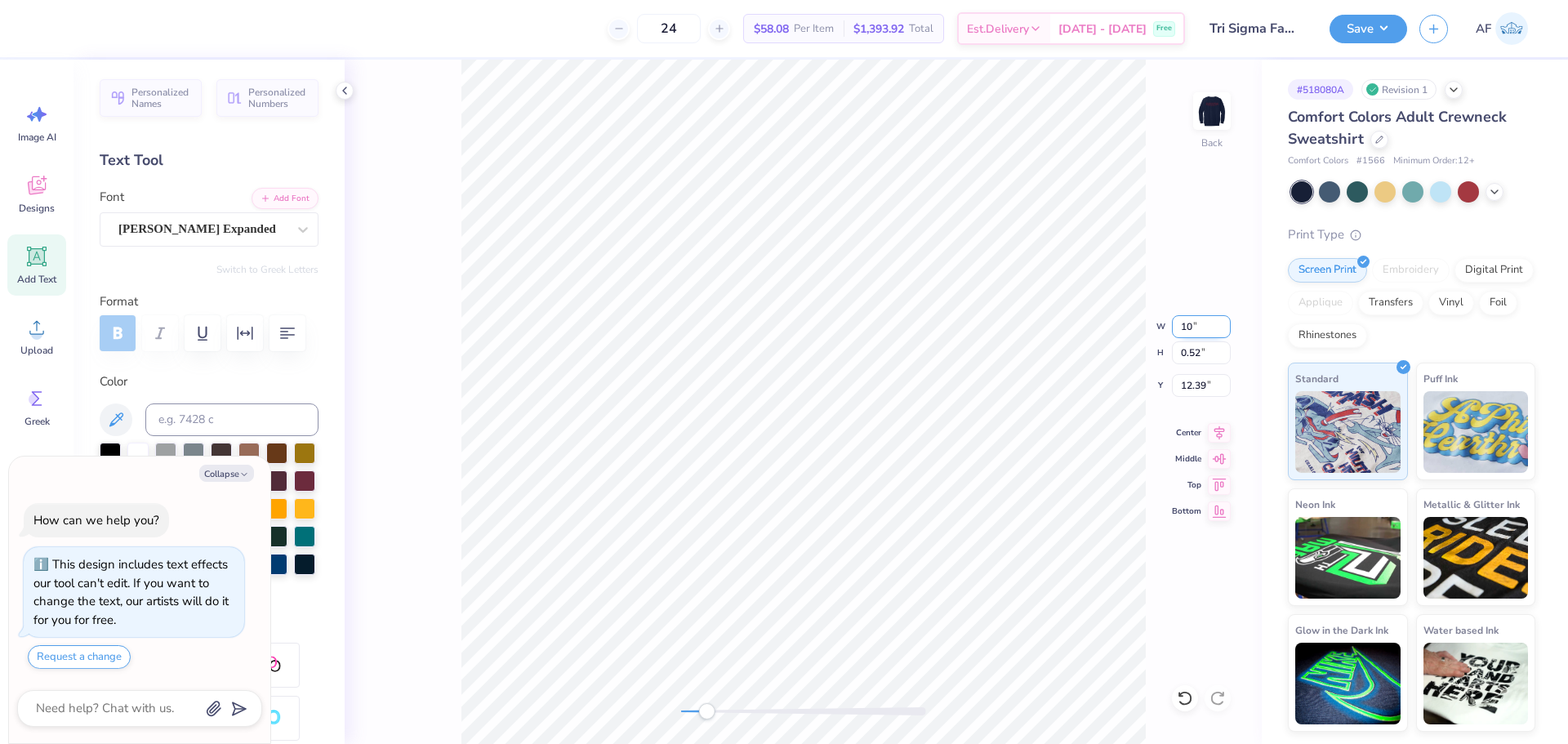
type input "10"
type textarea "x"
type input "10.00"
type input "0.45"
type input "12.43"
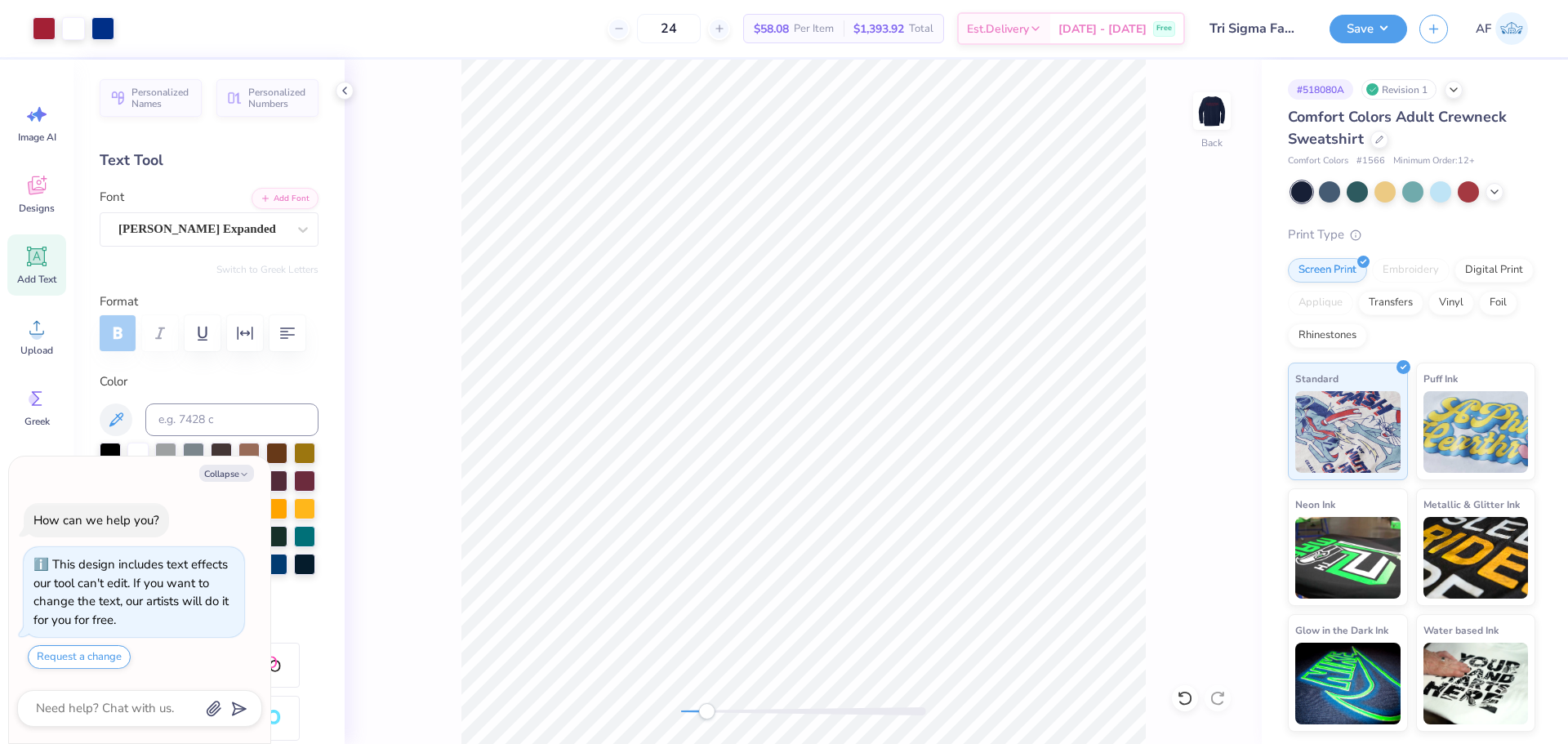
type textarea "x"
click at [1179, 321] on input "10.00" at bounding box center [1201, 327] width 59 height 23
type input "11"
type textarea "x"
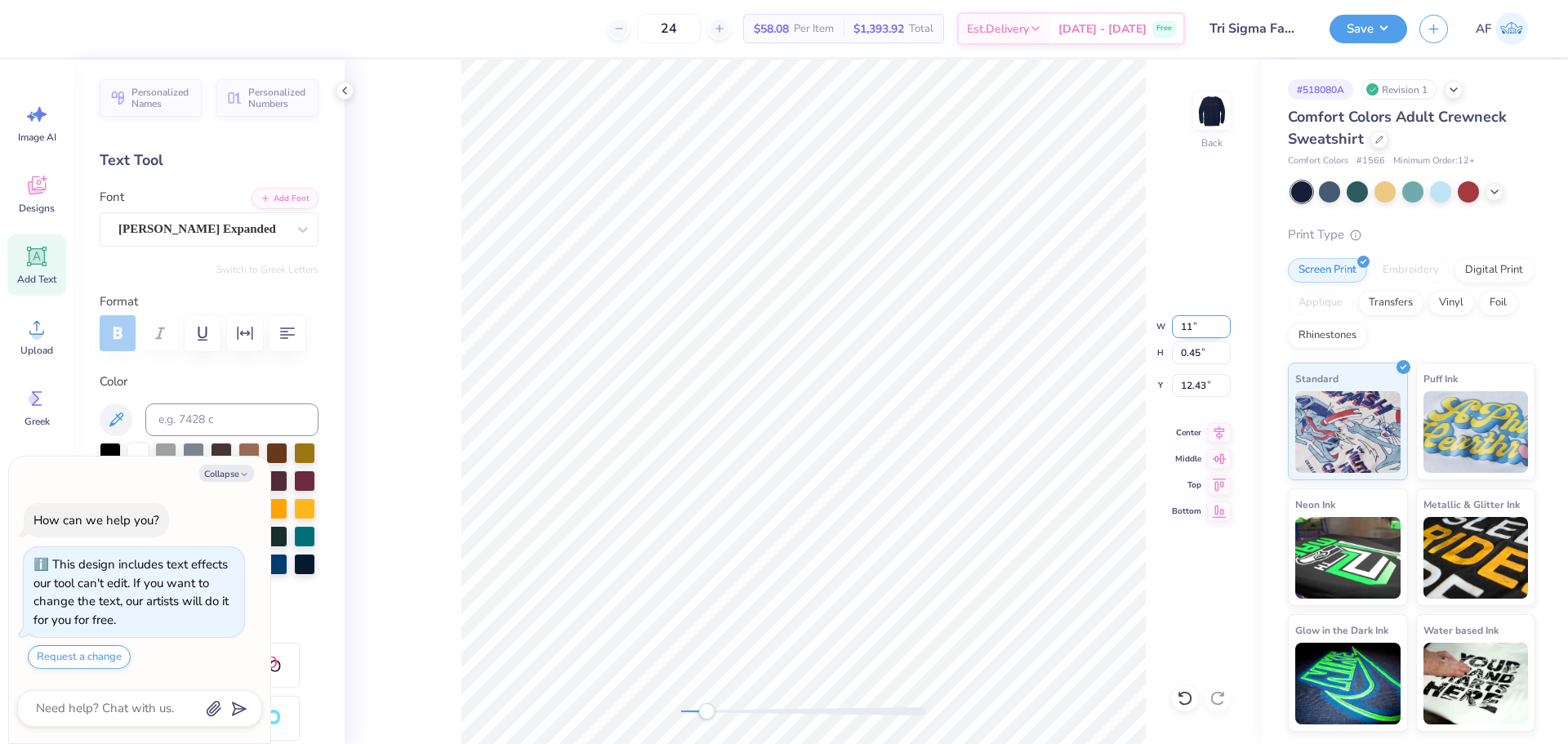
type input "11.00"
type input "0.49"
type input "12.41"
click at [1388, 23] on button "Save" at bounding box center [1368, 26] width 78 height 29
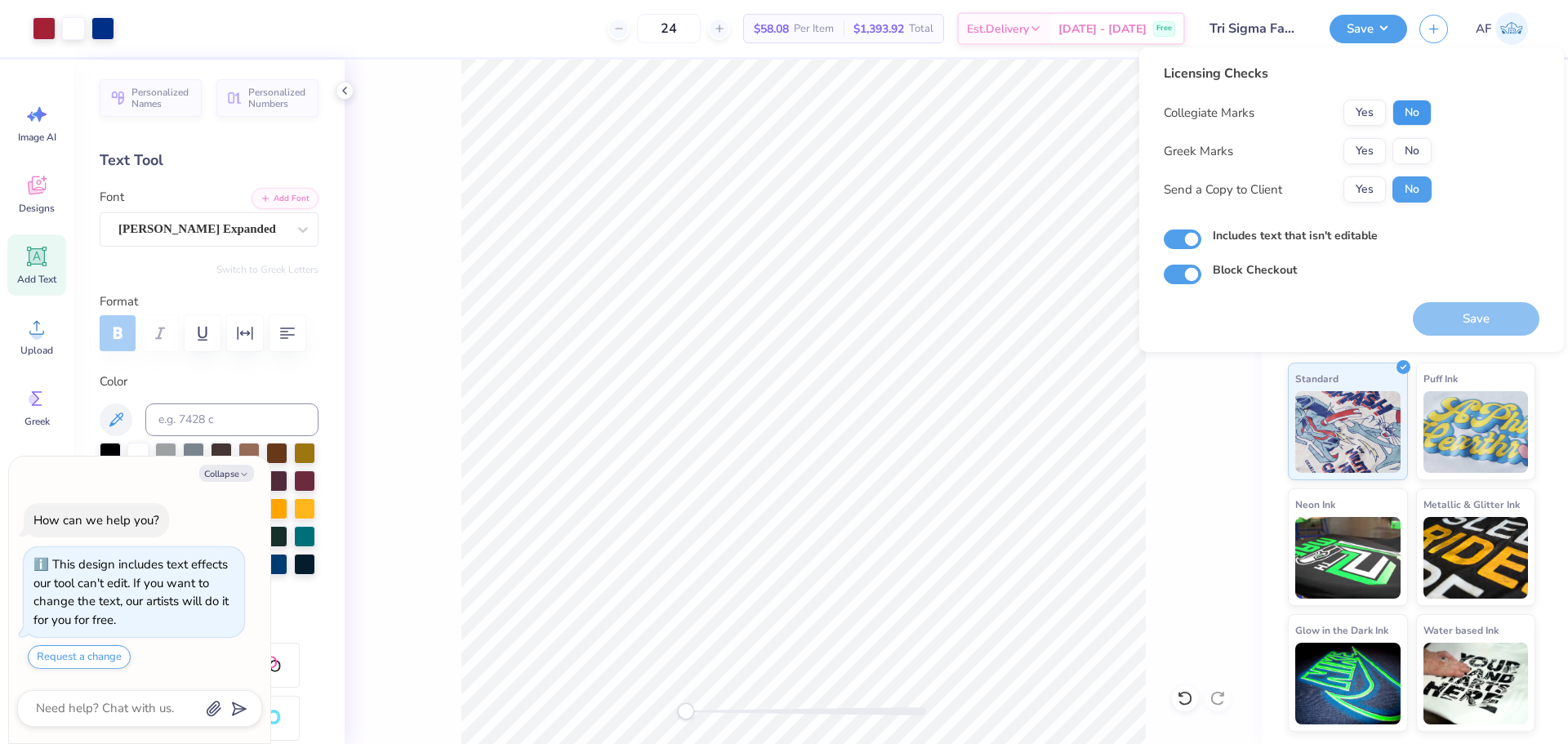
click at [1396, 113] on button "No" at bounding box center [1412, 113] width 39 height 26
click at [1368, 151] on button "Yes" at bounding box center [1364, 151] width 43 height 26
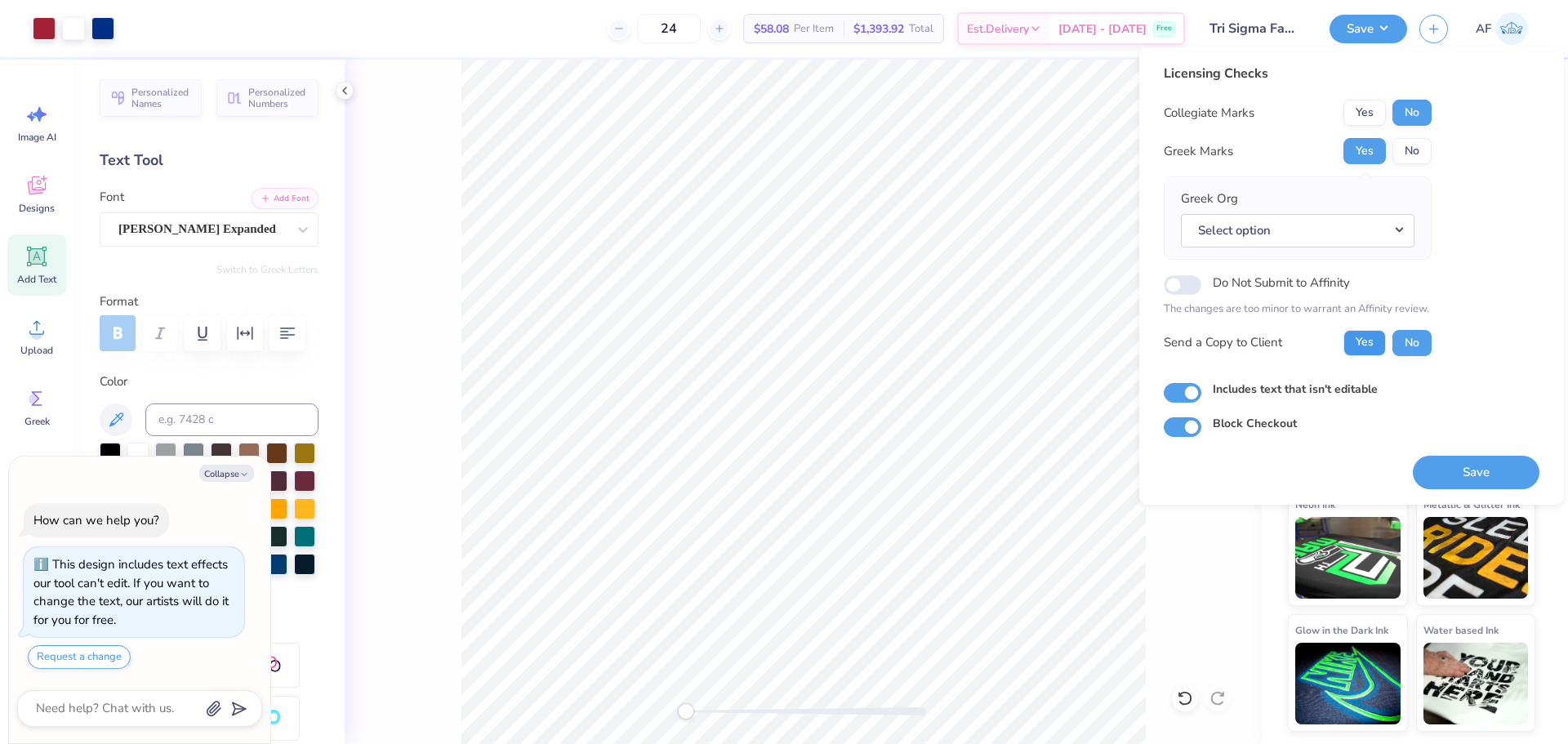
click at [1357, 331] on button "Yes" at bounding box center [1364, 343] width 43 height 26
click at [1287, 232] on button "Select option" at bounding box center [1296, 231] width 233 height 34
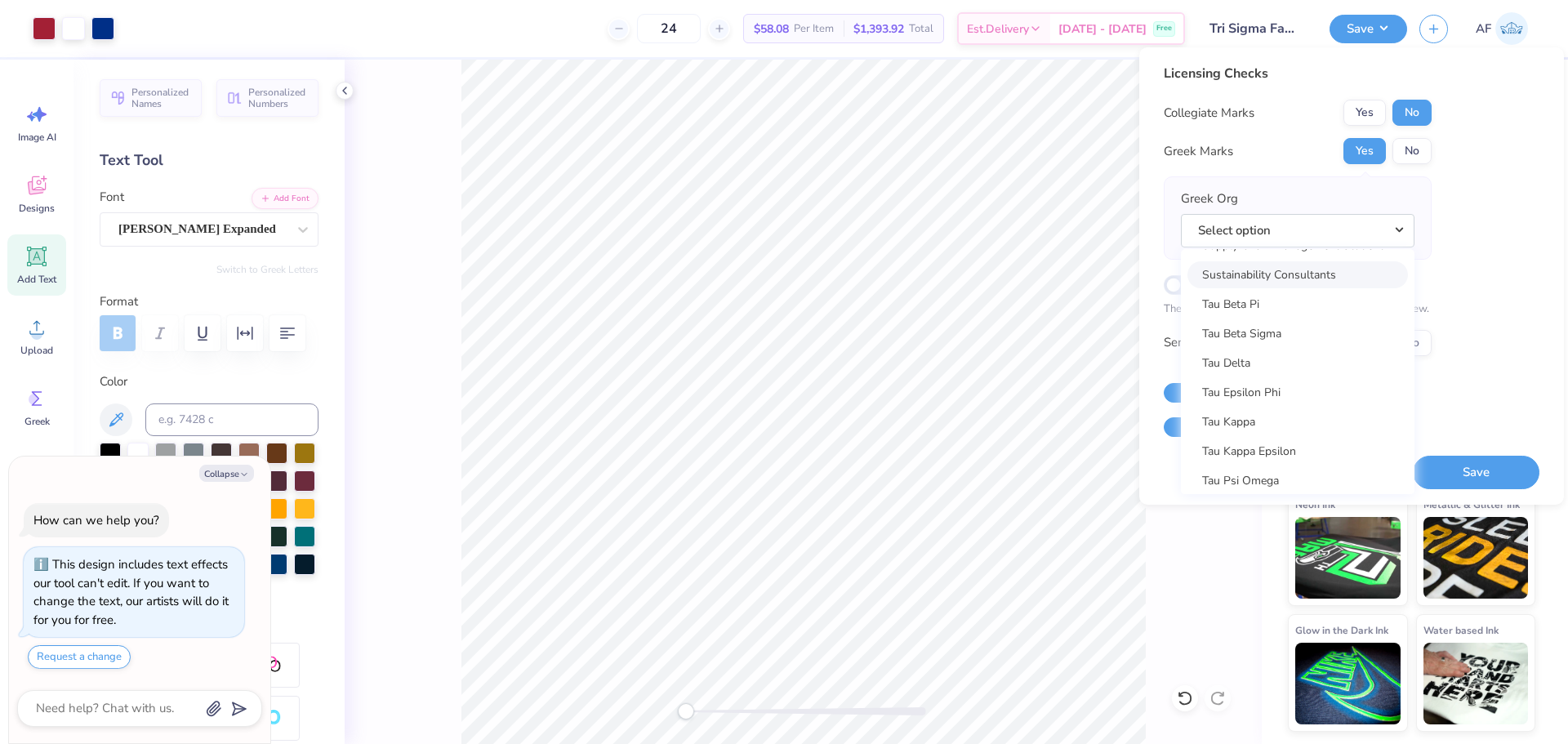
scroll to position [11710, 0]
click at [1305, 416] on link "Tau Kappa Epsilon" at bounding box center [1297, 412] width 221 height 27
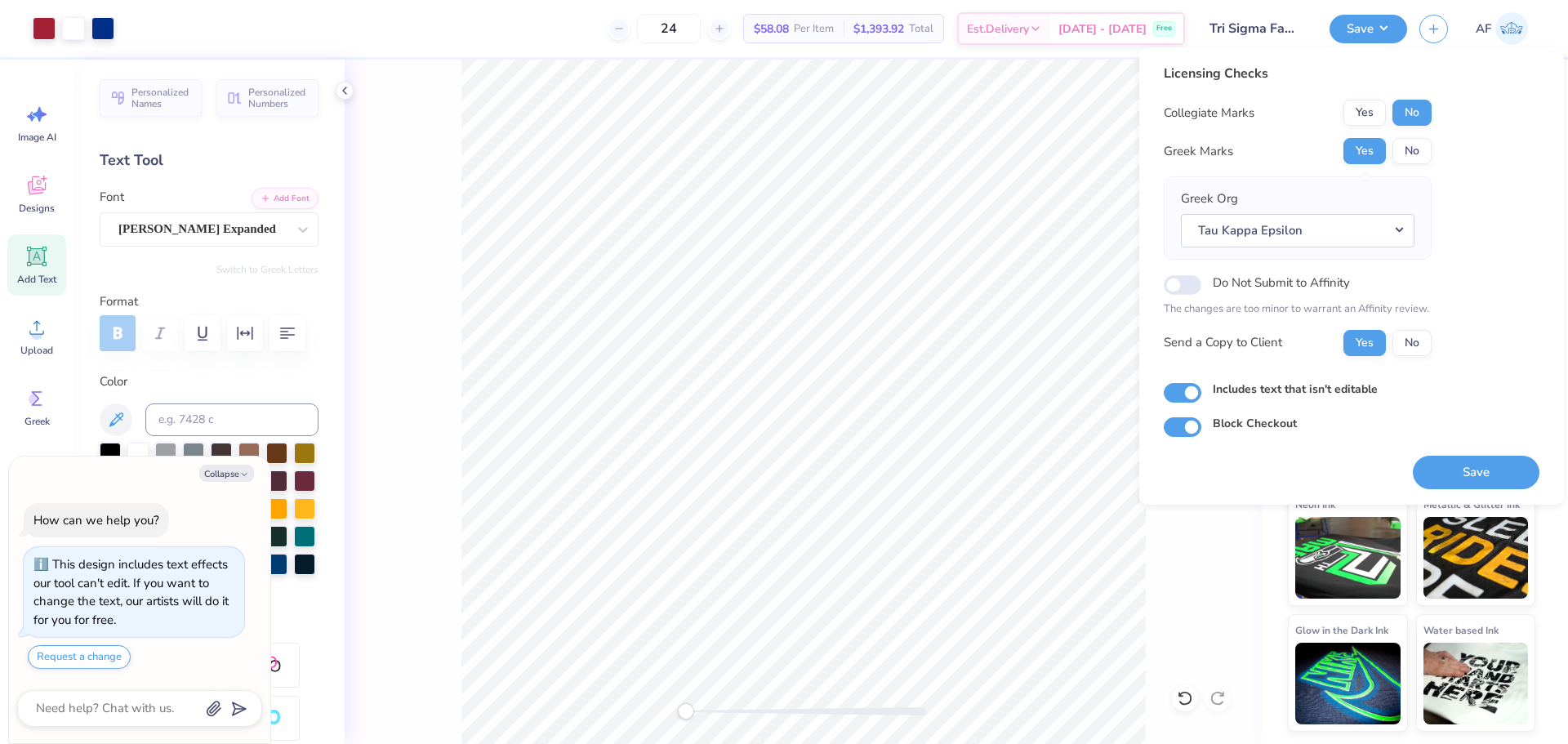
click at [1476, 294] on div "Licensing Checks Collegiate Marks Yes No Greek Marks Yes No Greek Org Tau Kappa…" at bounding box center [1350, 250] width 375 height 373
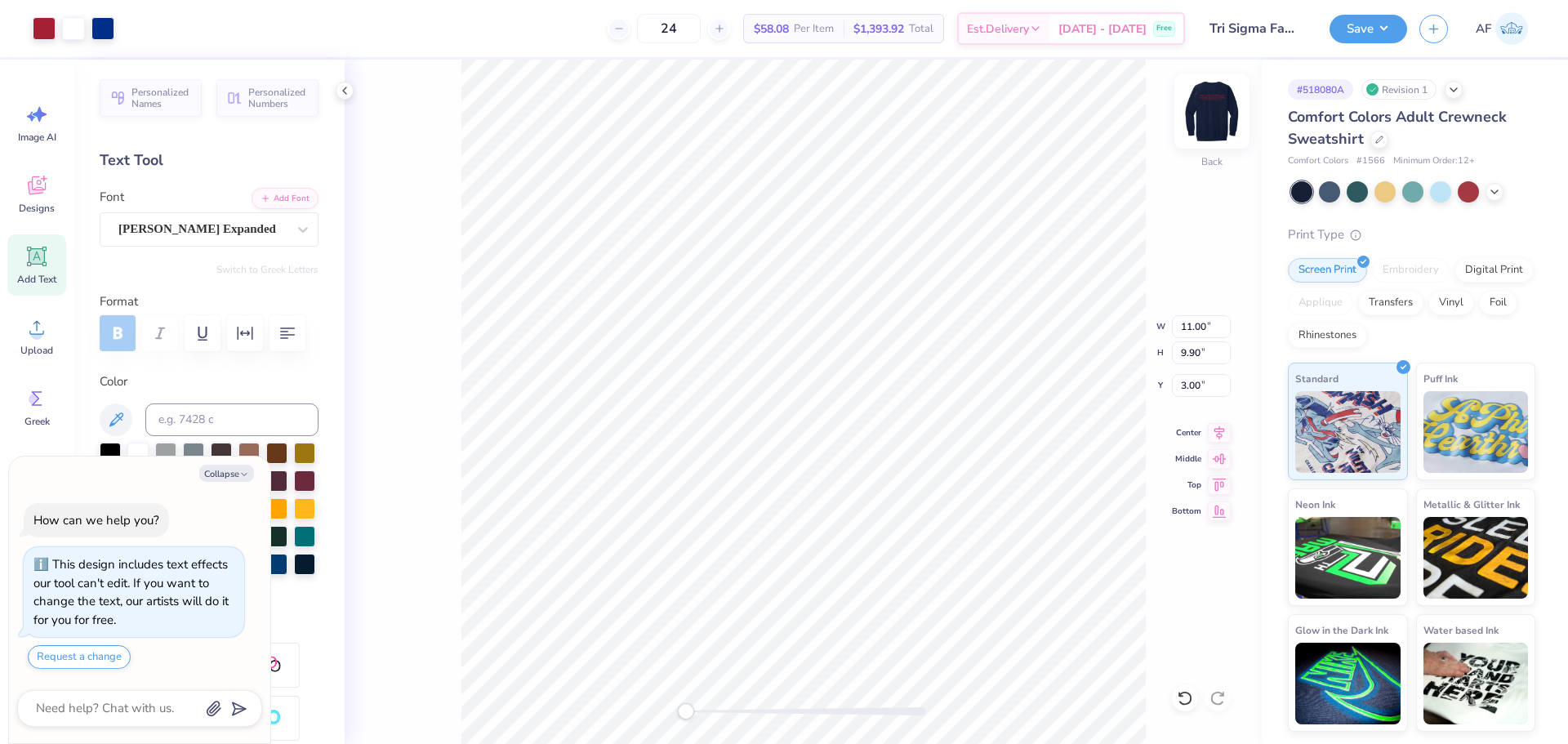
click at [1215, 104] on img at bounding box center [1211, 111] width 65 height 65
click at [1211, 112] on img at bounding box center [1211, 111] width 65 height 65
type textarea "x"
type input "12.61"
type input "2.74"
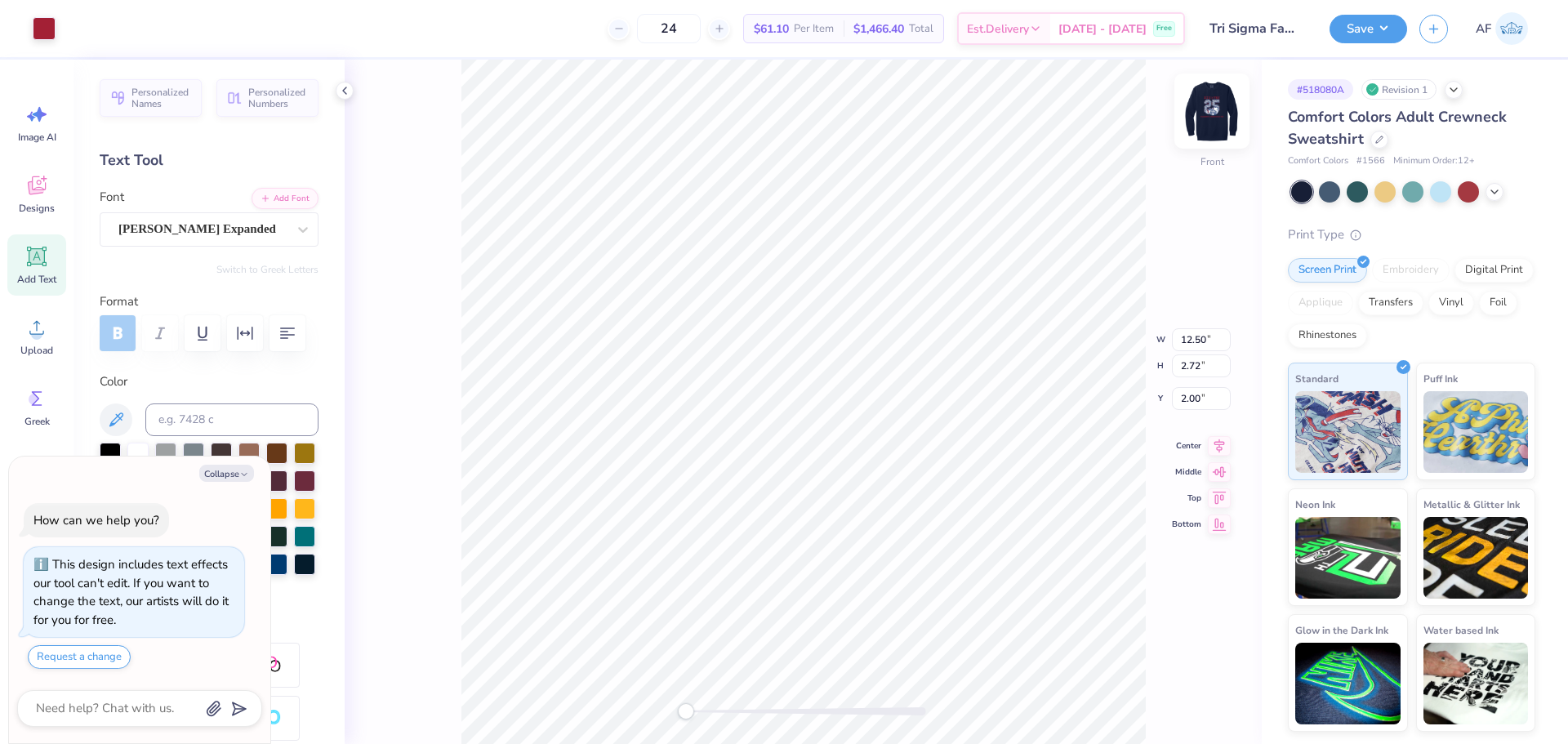
type input "2.08"
click at [1400, 16] on div "Save" at bounding box center [1368, 29] width 78 height 29
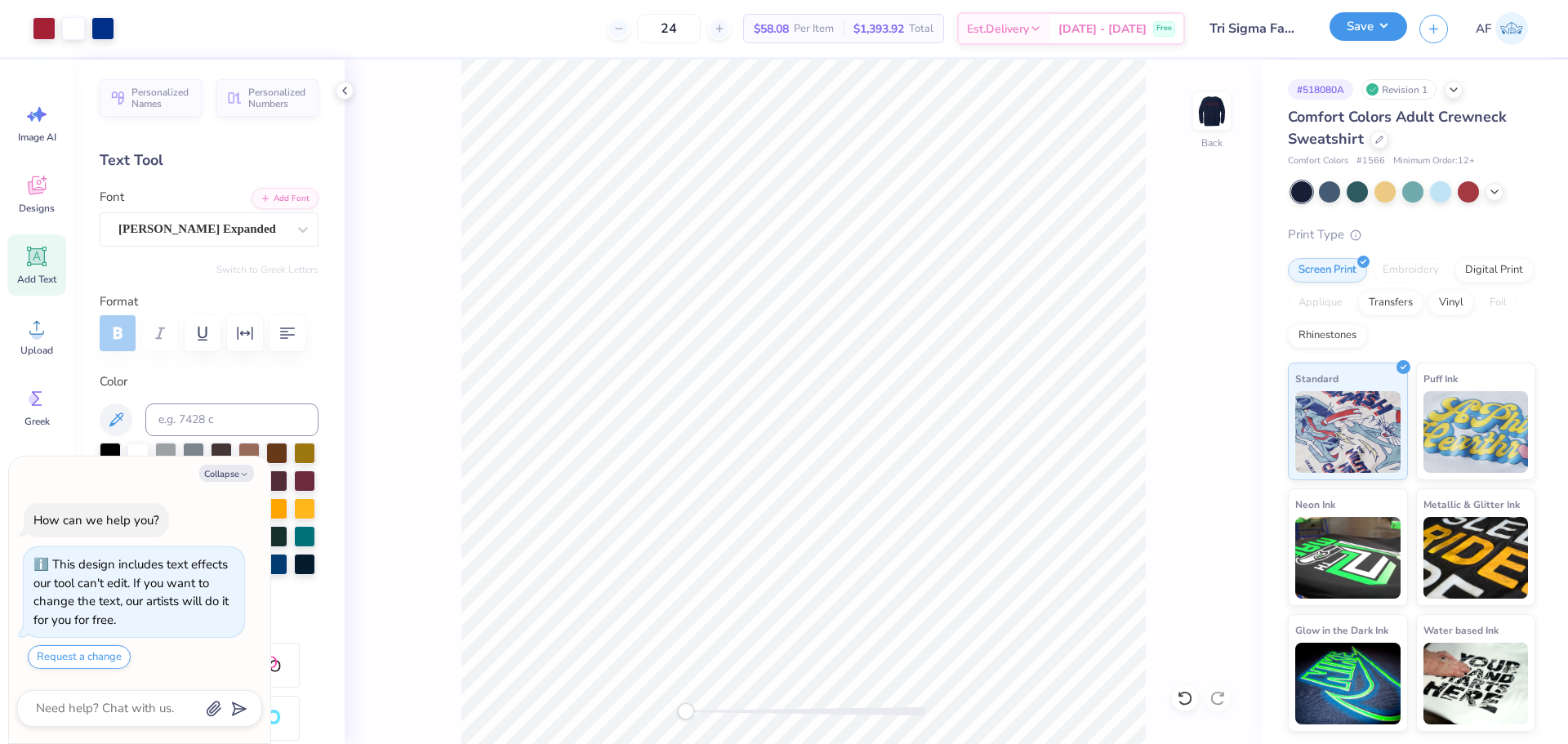
click at [1398, 22] on button "Save" at bounding box center [1368, 26] width 78 height 29
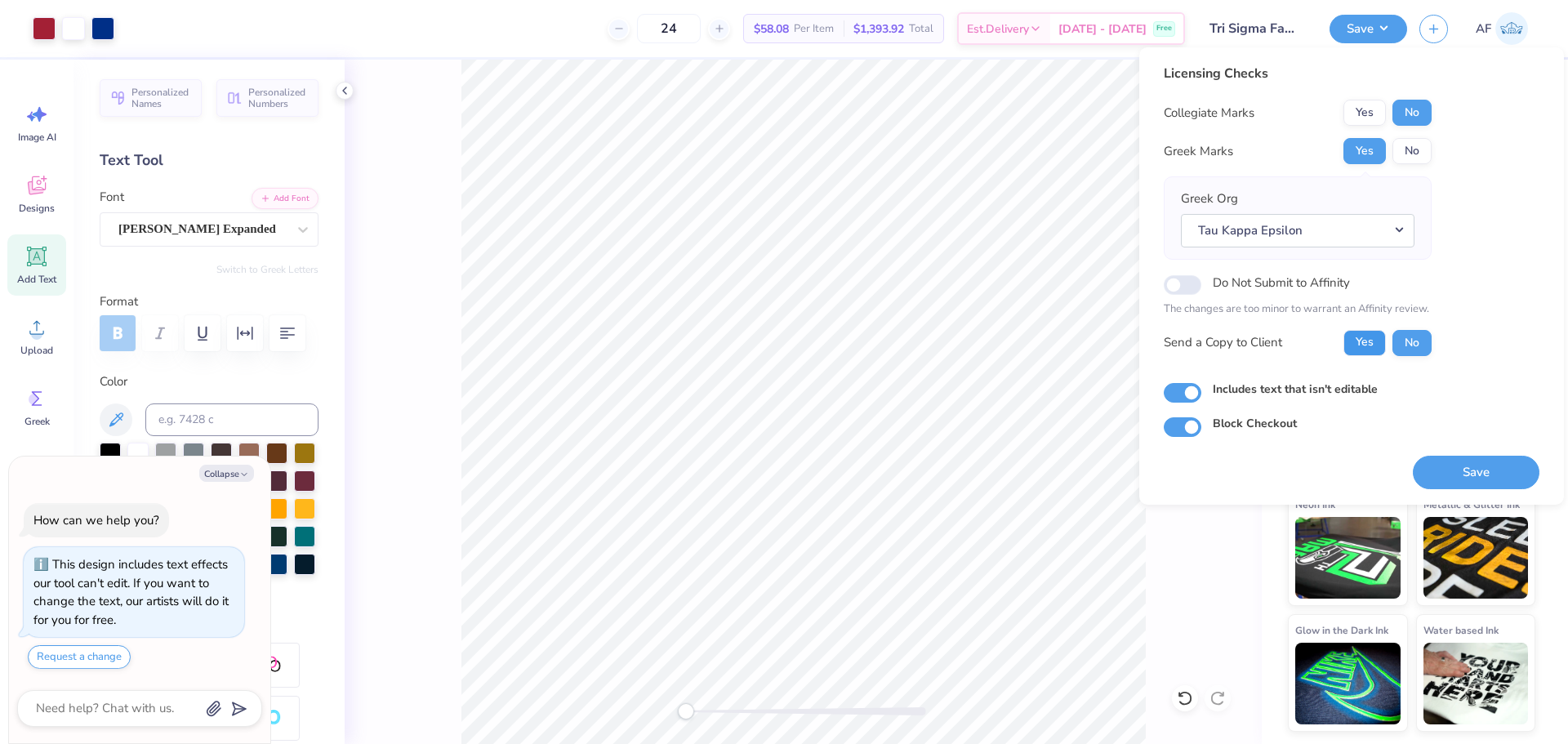
click at [1345, 340] on button "Yes" at bounding box center [1364, 343] width 43 height 26
click at [1093, 487] on body "Art colors 24 $58.08 Per Item $1,393.92 Total Est. Delivery Sep 23 - 26 Free De…" at bounding box center [784, 372] width 1568 height 744
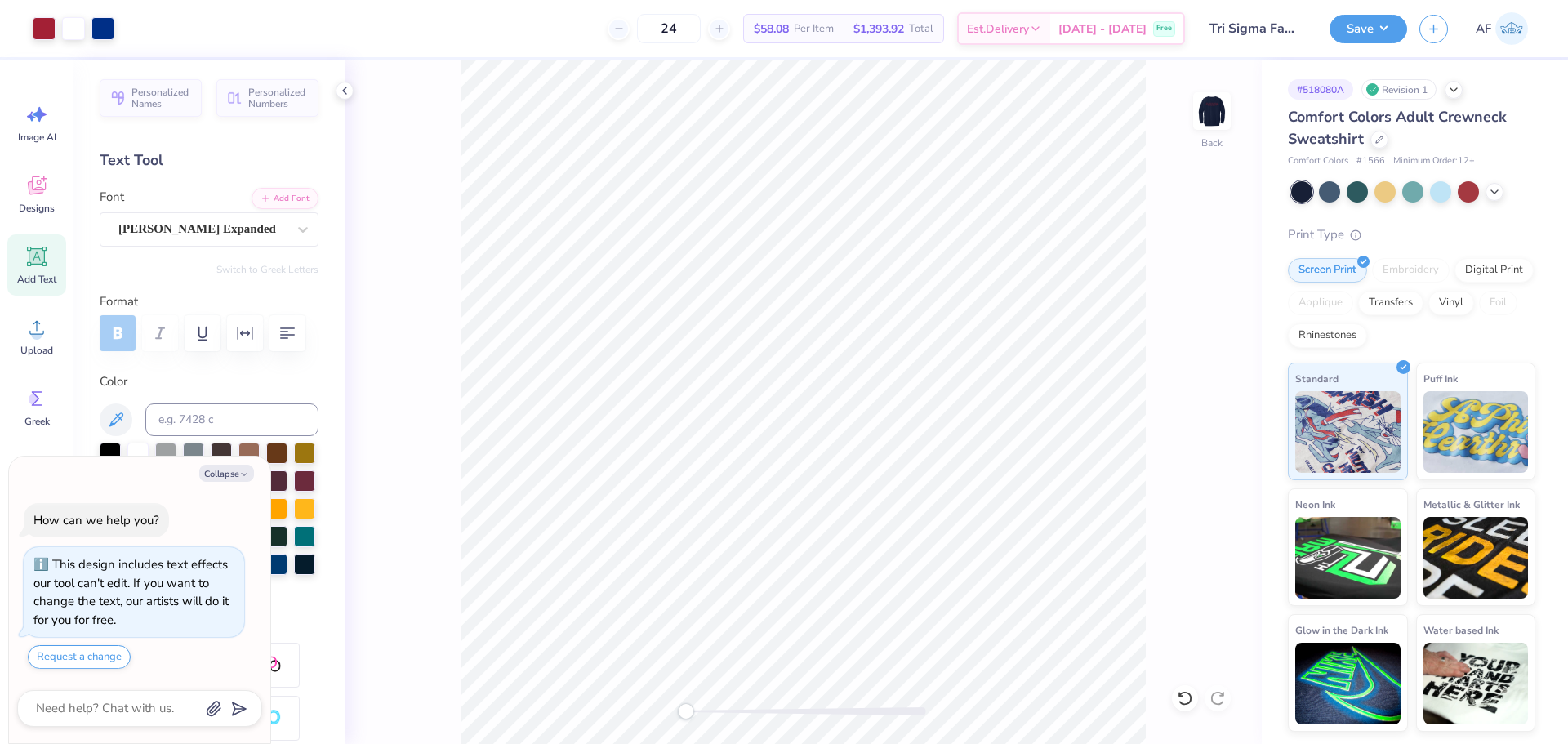
click at [1188, 111] on div "Back" at bounding box center [802, 402] width 917 height 685
click at [1234, 106] on div "Back" at bounding box center [802, 402] width 917 height 685
click at [1207, 110] on img at bounding box center [1211, 111] width 65 height 65
click at [1390, 33] on button "Save" at bounding box center [1368, 26] width 78 height 29
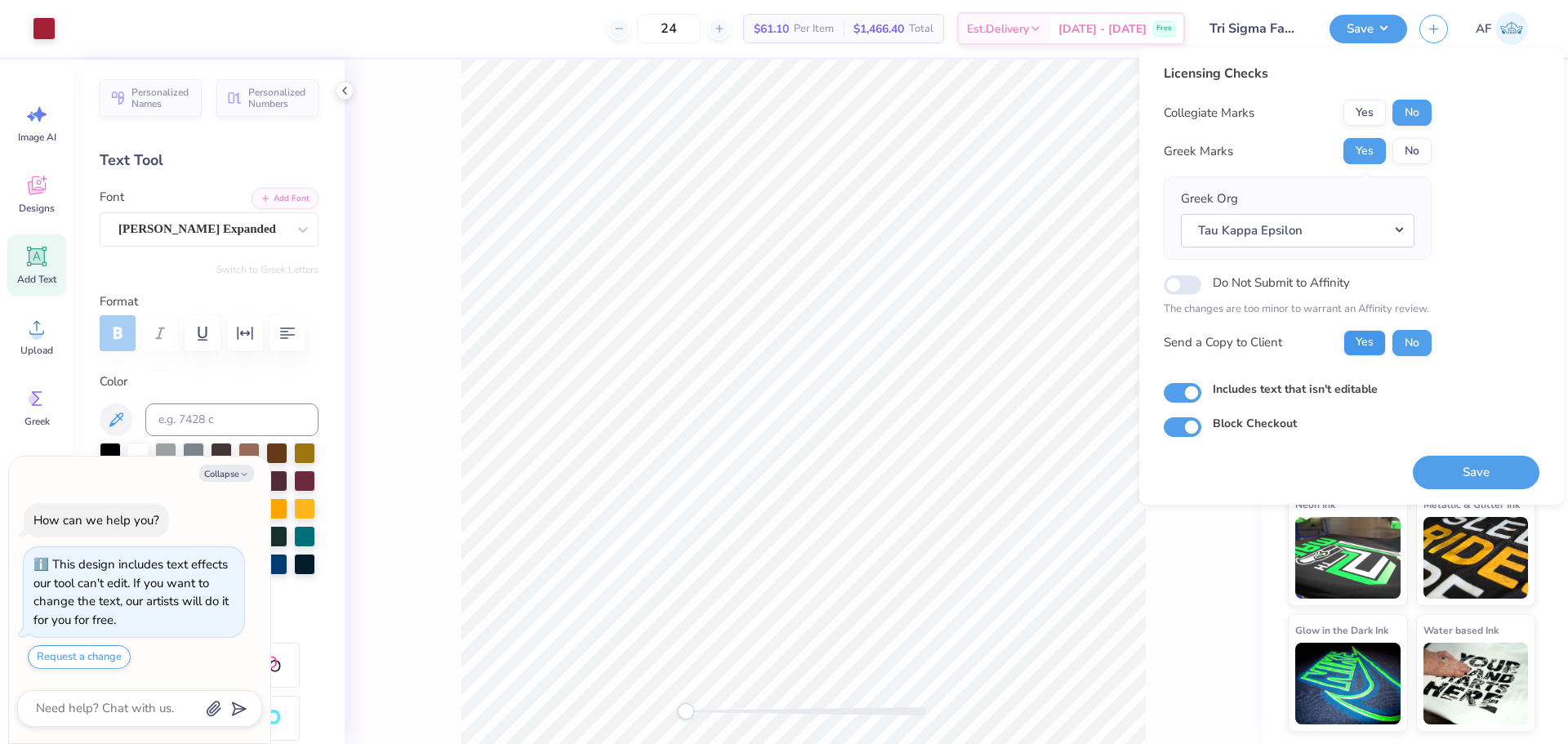
click at [1365, 345] on button "Yes" at bounding box center [1364, 343] width 43 height 26
click at [1461, 477] on button "Save" at bounding box center [1476, 472] width 127 height 34
type textarea "x"
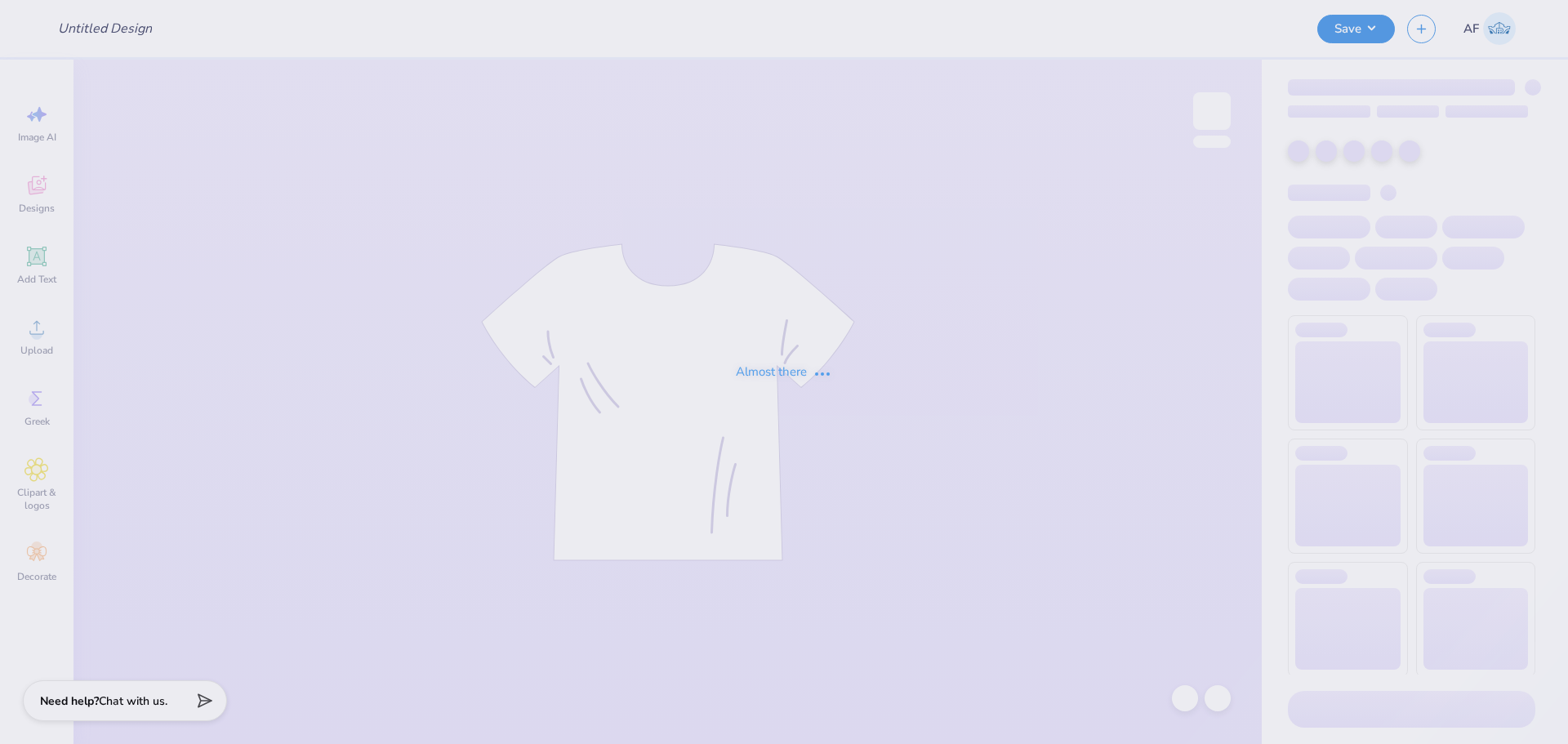
type input "Tri Sigma Family Weekend Crews"
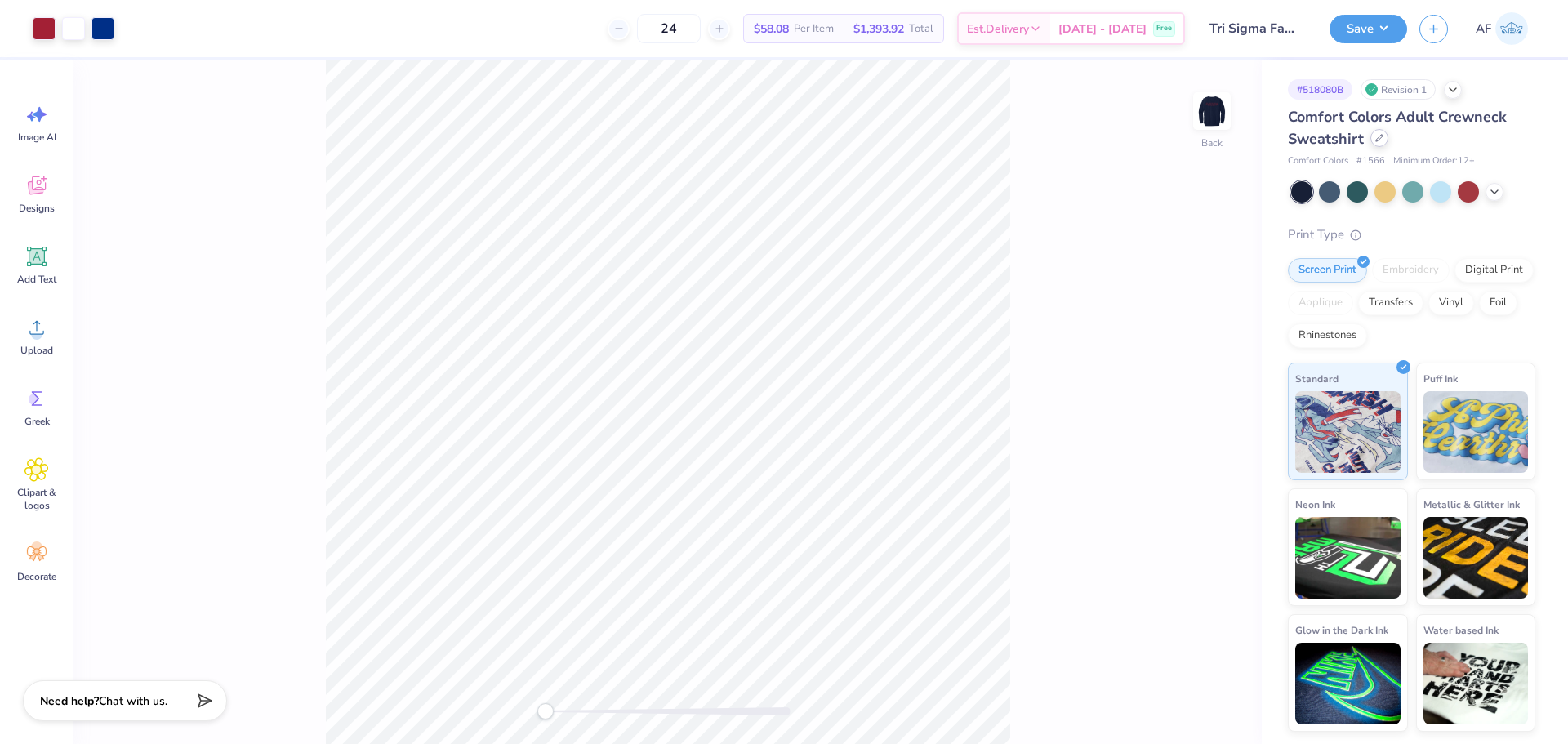
click at [1376, 144] on div at bounding box center [1379, 138] width 18 height 18
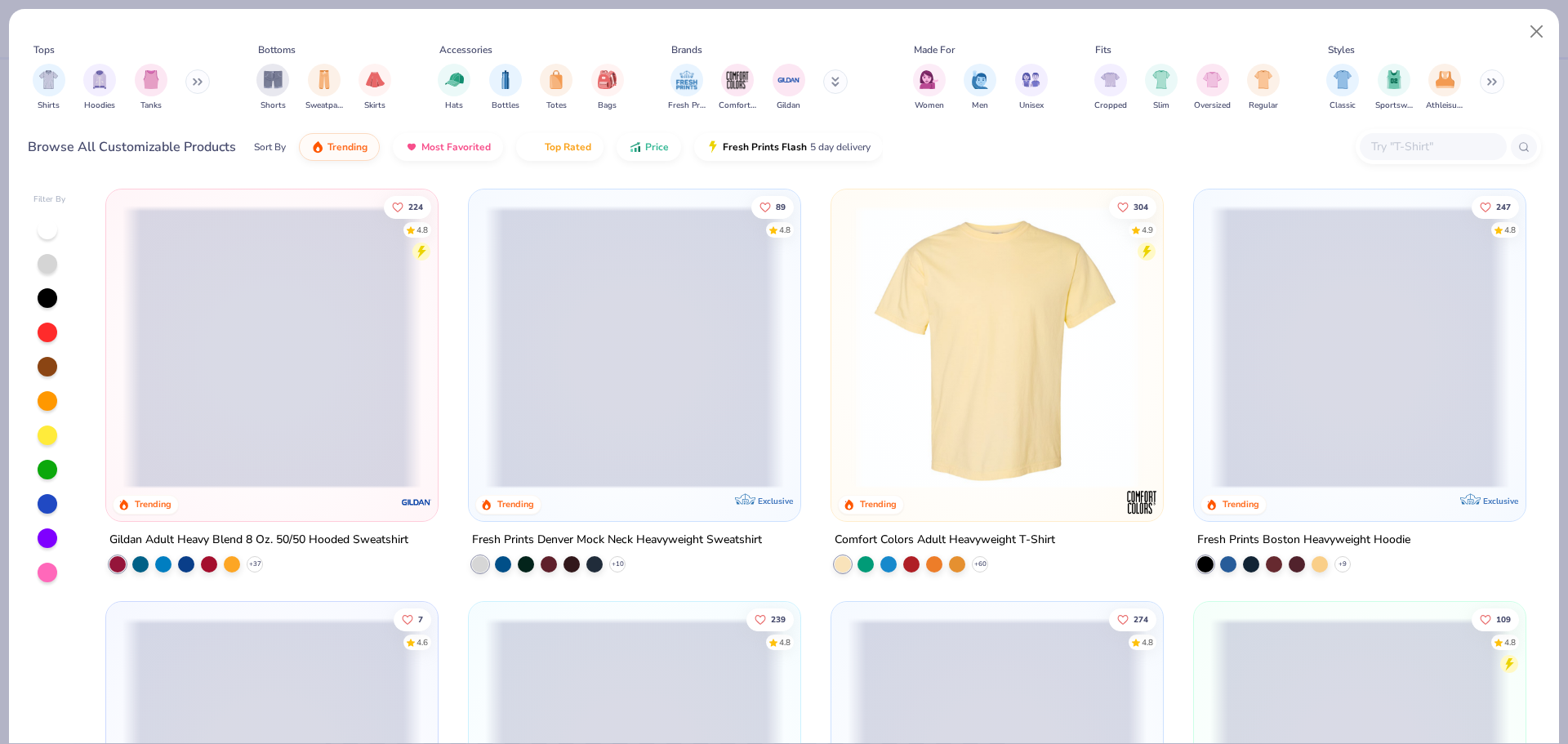
click at [1449, 149] on input "text" at bounding box center [1432, 147] width 126 height 19
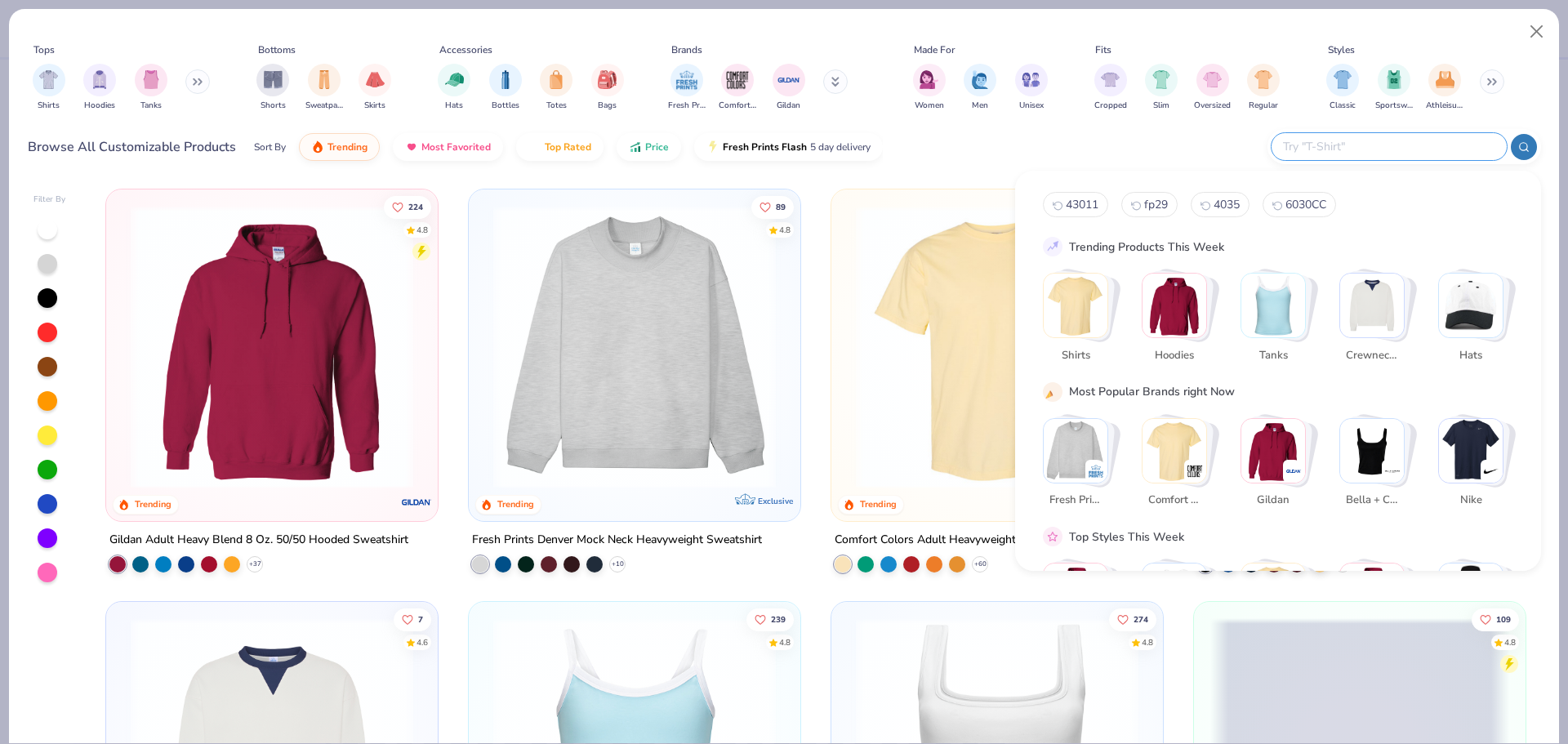
paste input "G500"
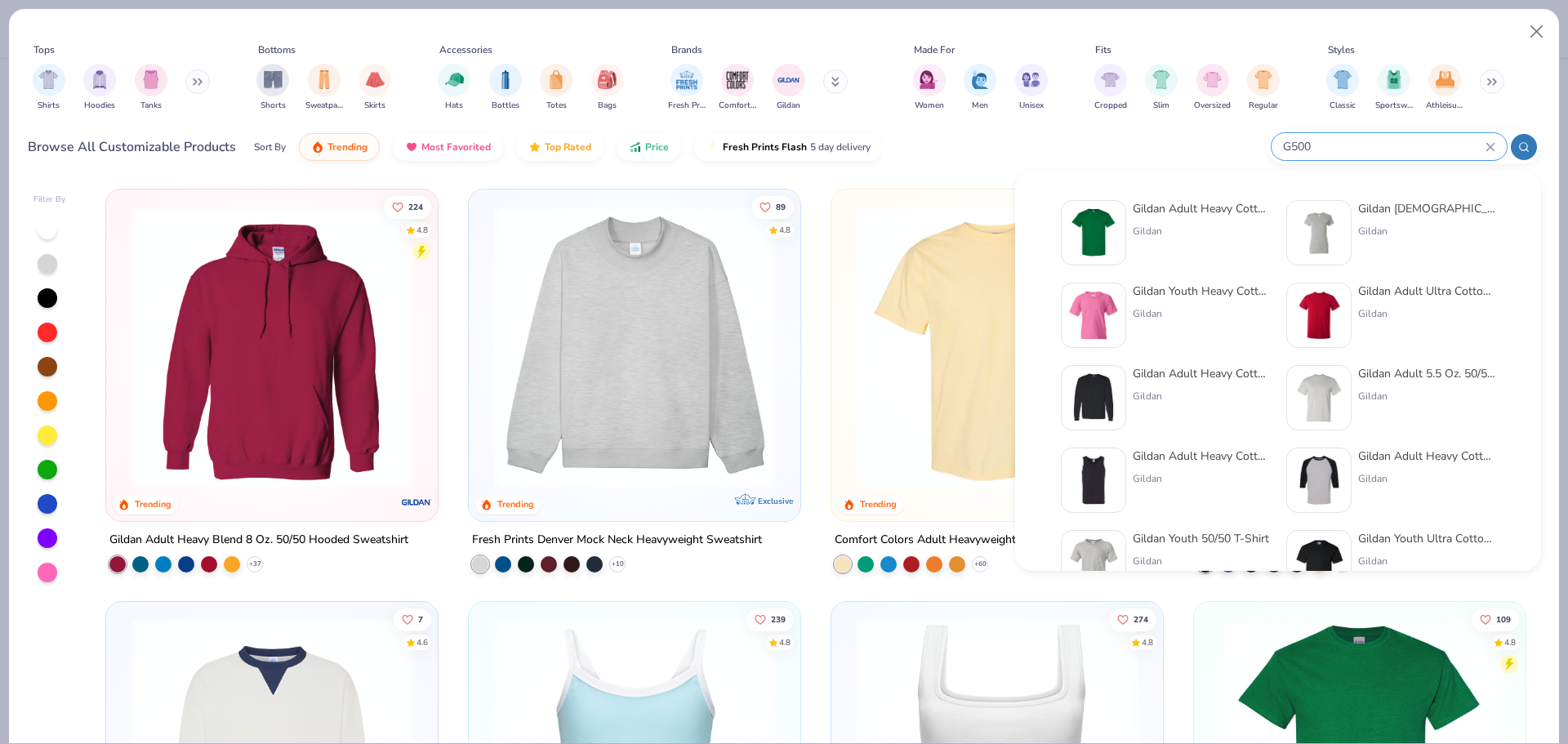
type input "G500"
click at [1167, 223] on div "Gildan Adult Heavy Cotton T-Shirt Gildan" at bounding box center [1202, 233] width 137 height 65
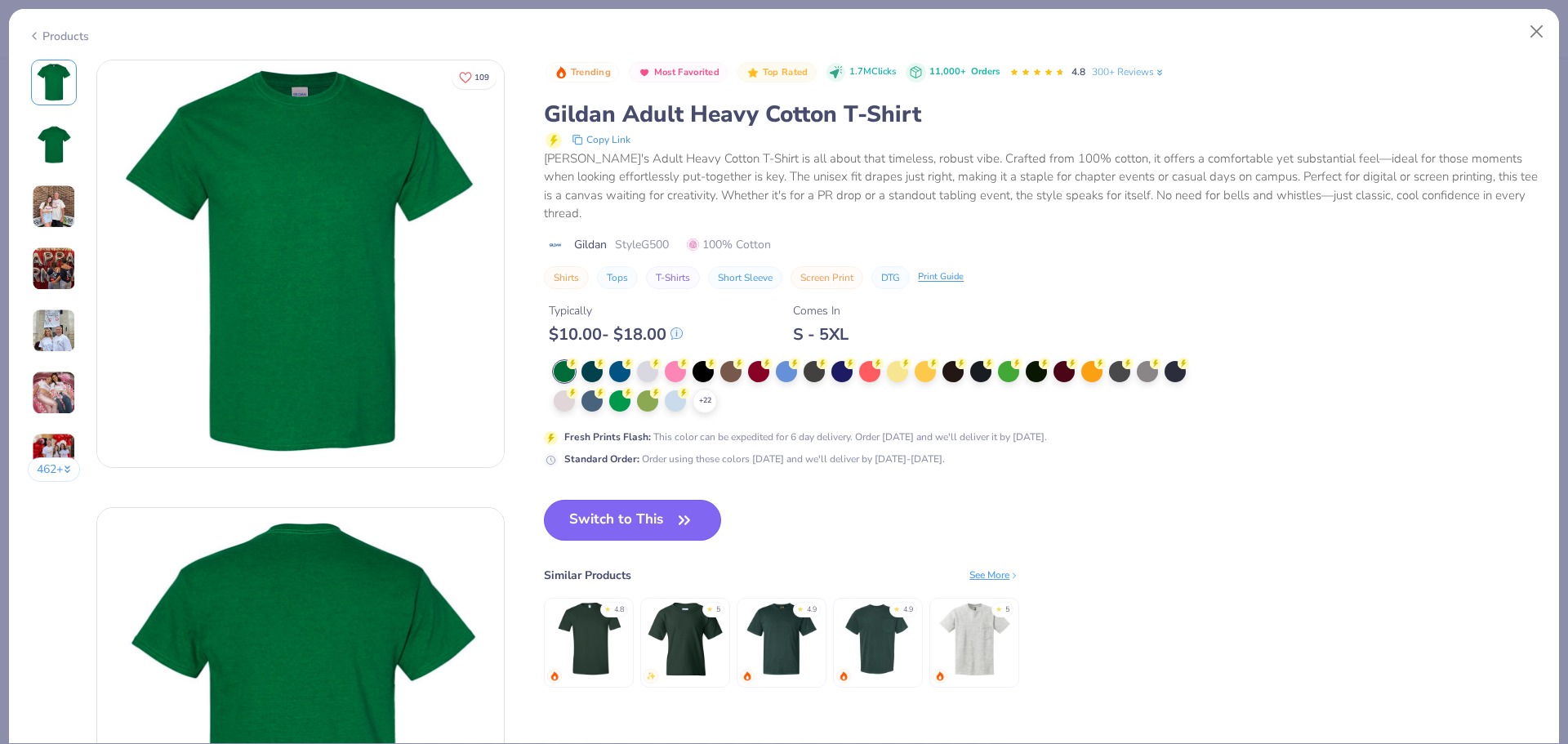
click at [627, 515] on button "Switch to This" at bounding box center [632, 521] width 177 height 41
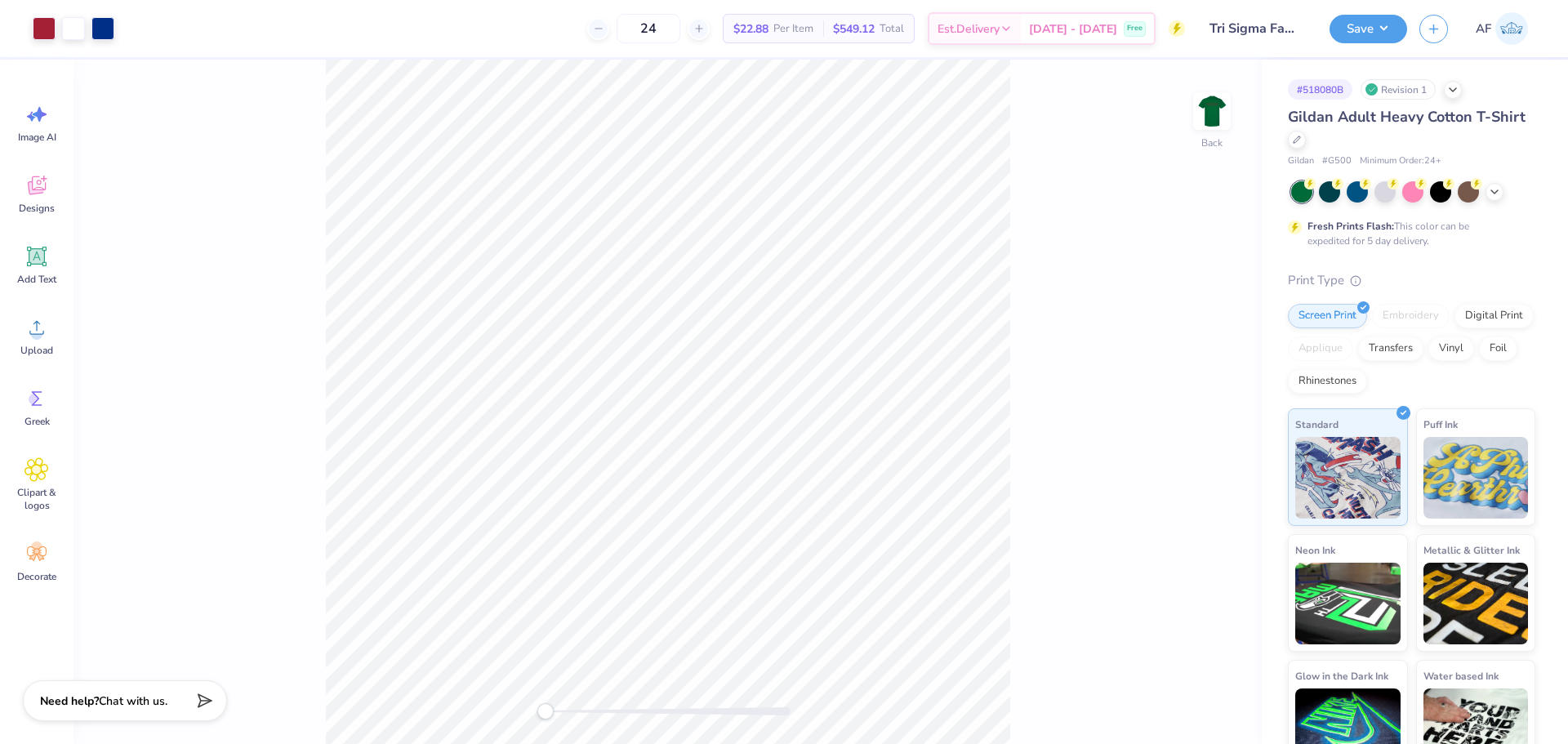
click at [1484, 196] on div at bounding box center [1413, 192] width 244 height 21
click at [1489, 196] on icon at bounding box center [1494, 191] width 13 height 13
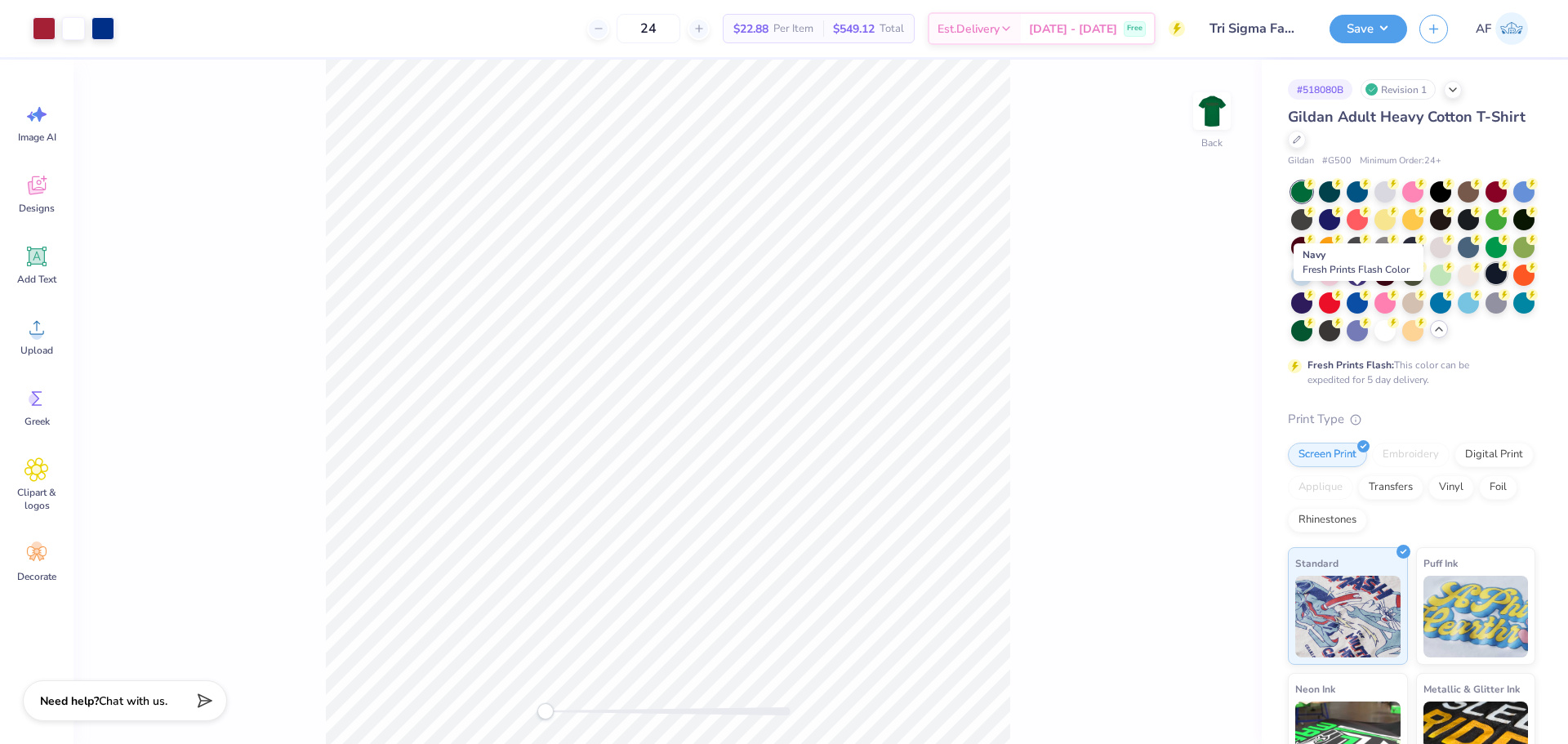
click at [1485, 284] on div at bounding box center [1496, 273] width 21 height 21
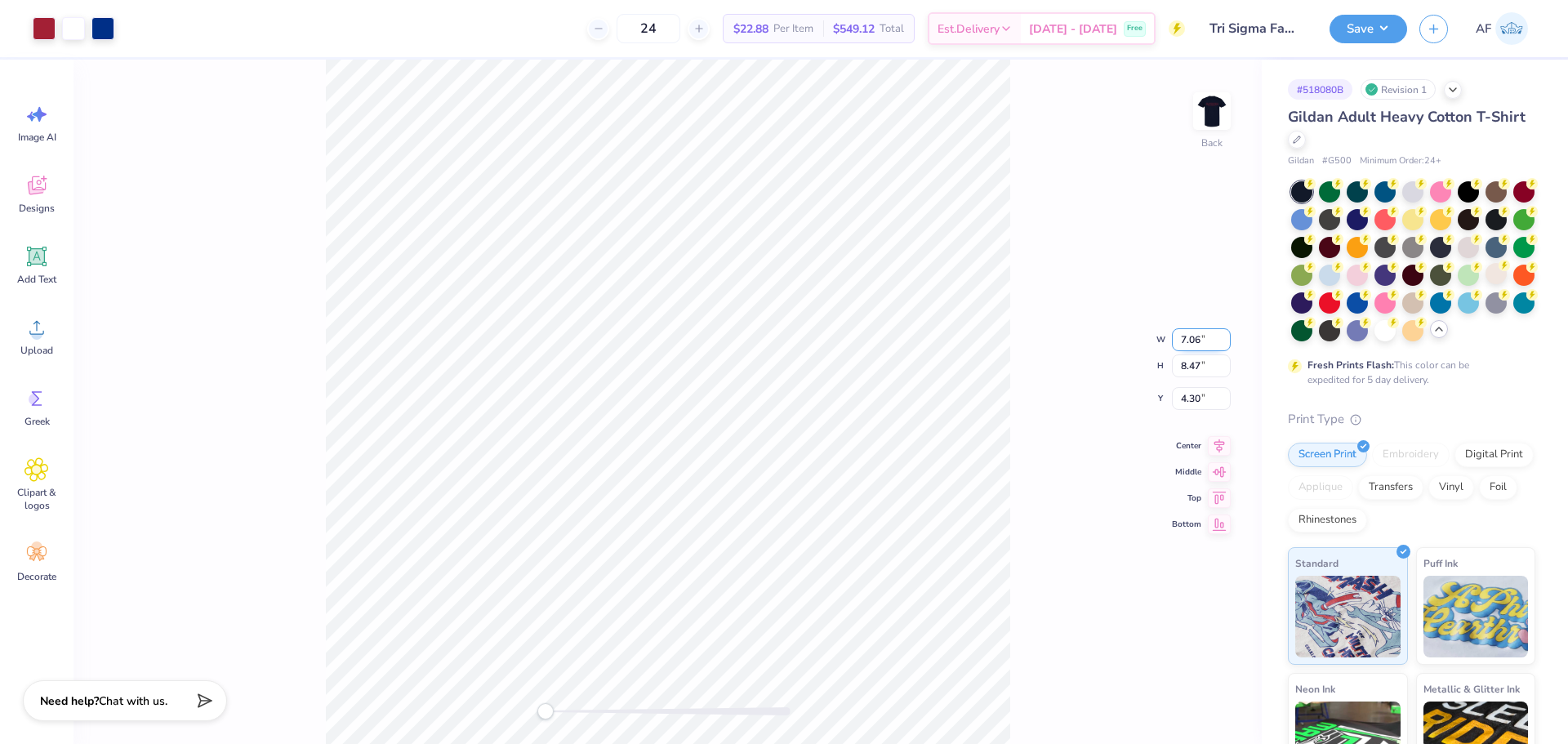
click at [1200, 347] on input "7.06" at bounding box center [1201, 340] width 59 height 23
click at [1193, 337] on input "7.06" at bounding box center [1201, 340] width 59 height 23
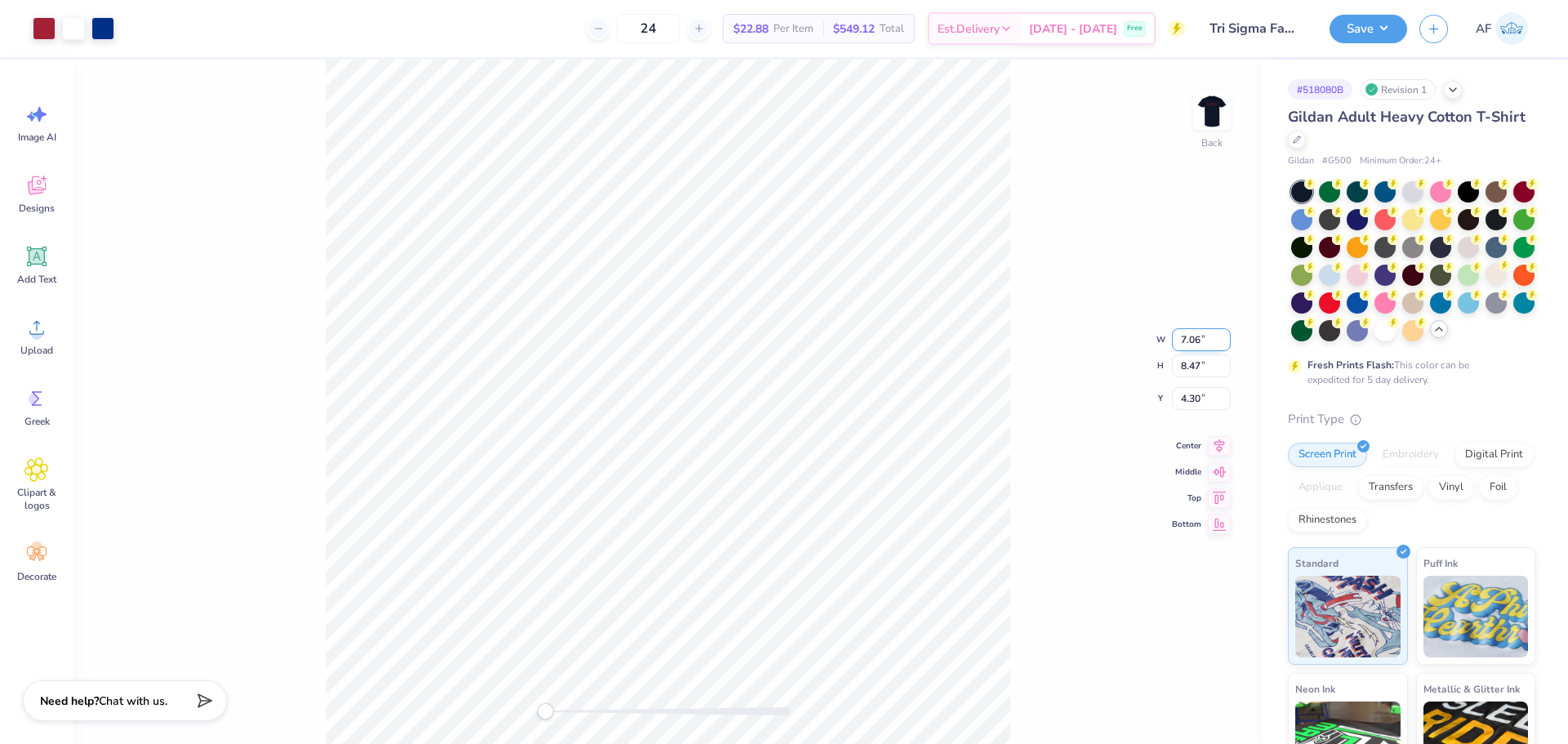
click at [1193, 337] on input "7.06" at bounding box center [1201, 340] width 59 height 23
type input "7.50"
type input "8.99"
click at [1192, 389] on input "4.04" at bounding box center [1201, 386] width 59 height 23
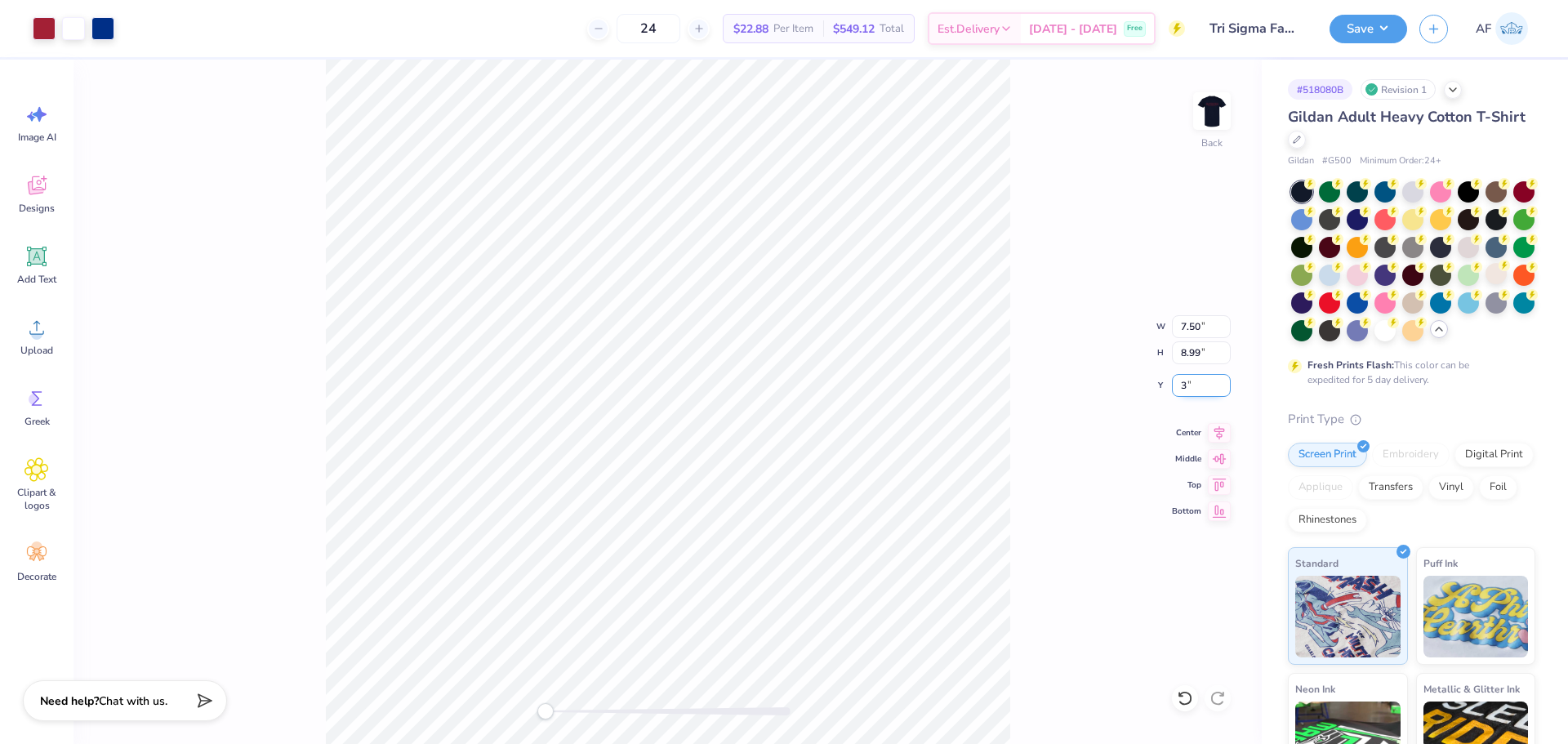
type input "3"
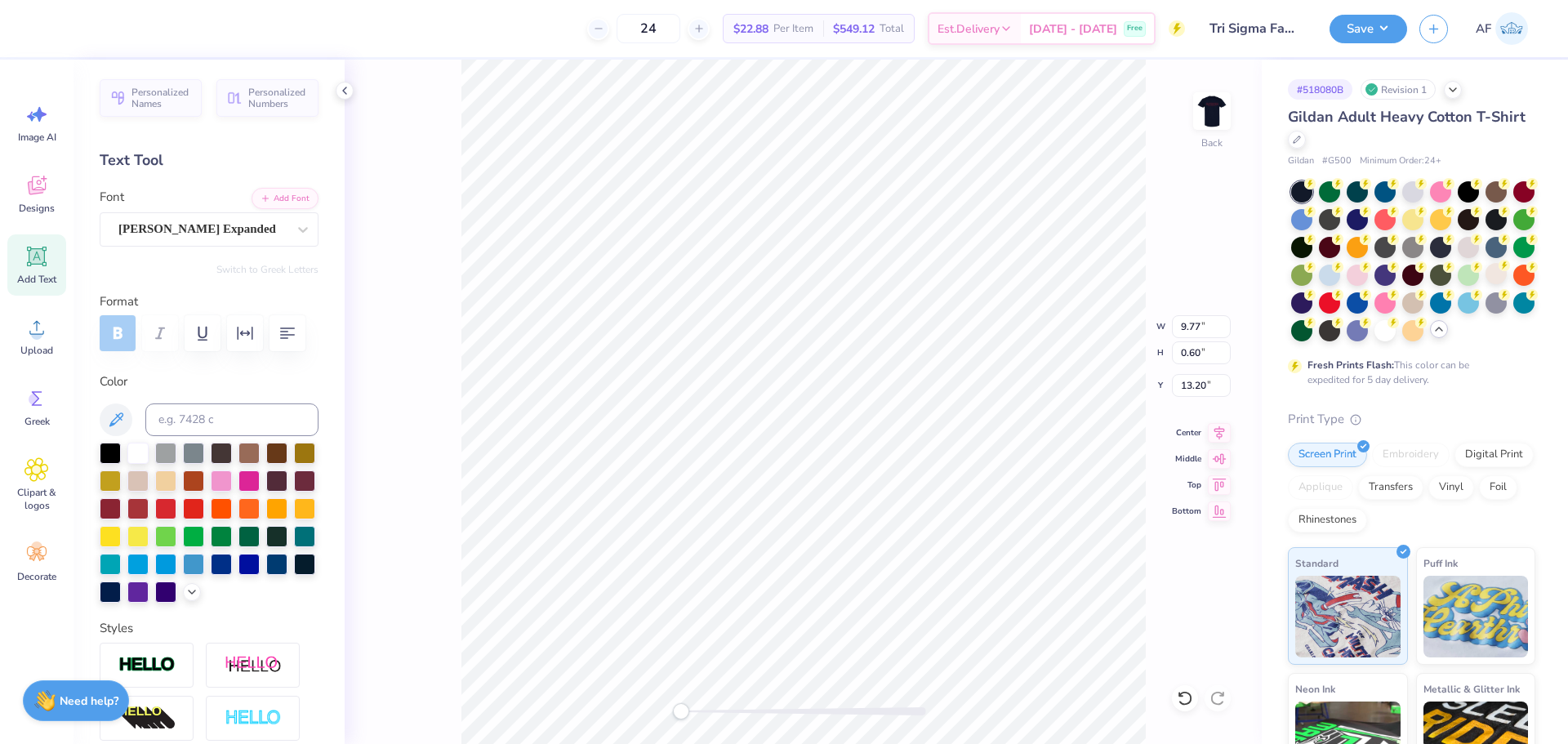
scroll to position [14, 7]
paste textarea "parents weekend '25"
type textarea "parents weekend '25"
click at [1192, 318] on input "14.43" at bounding box center [1201, 327] width 59 height 23
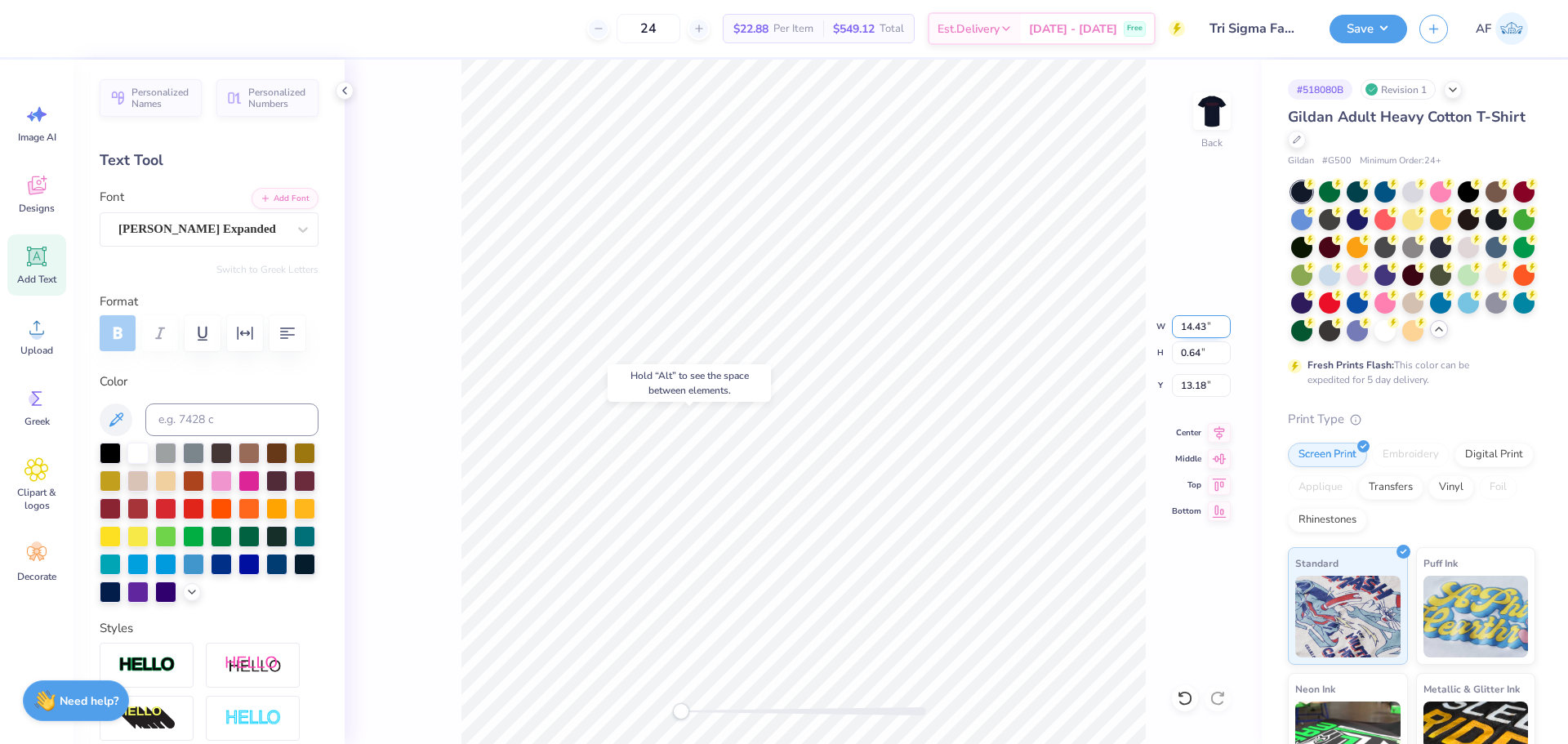
click at [1192, 318] on input "14.43" at bounding box center [1201, 327] width 59 height 23
type input "11.00"
type input "0.49"
click at [1191, 385] on input "13.33" at bounding box center [1201, 386] width 59 height 23
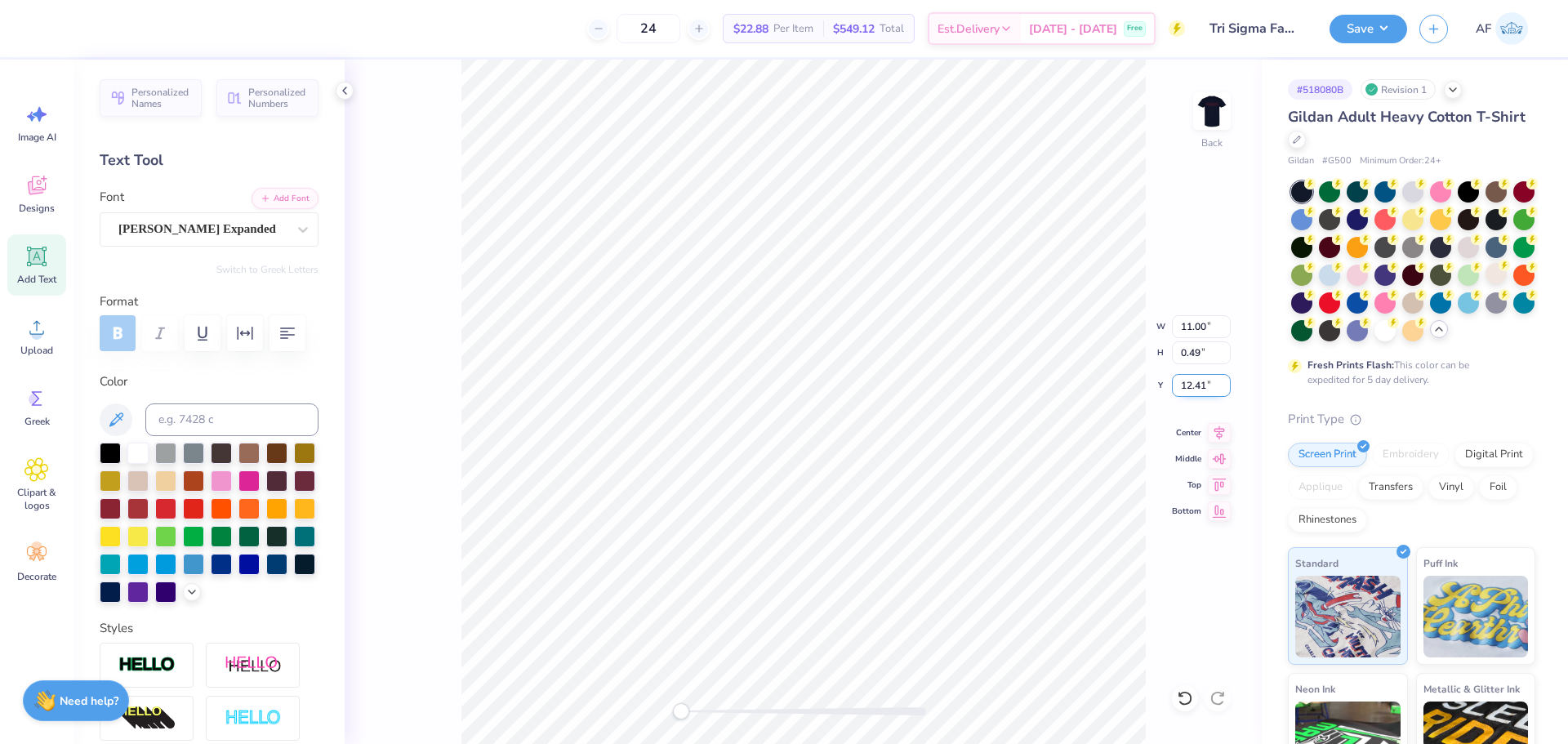
type input "12.41"
click at [1220, 432] on icon at bounding box center [1219, 431] width 23 height 20
type input "7.50"
type input "8.99"
type input "3.00"
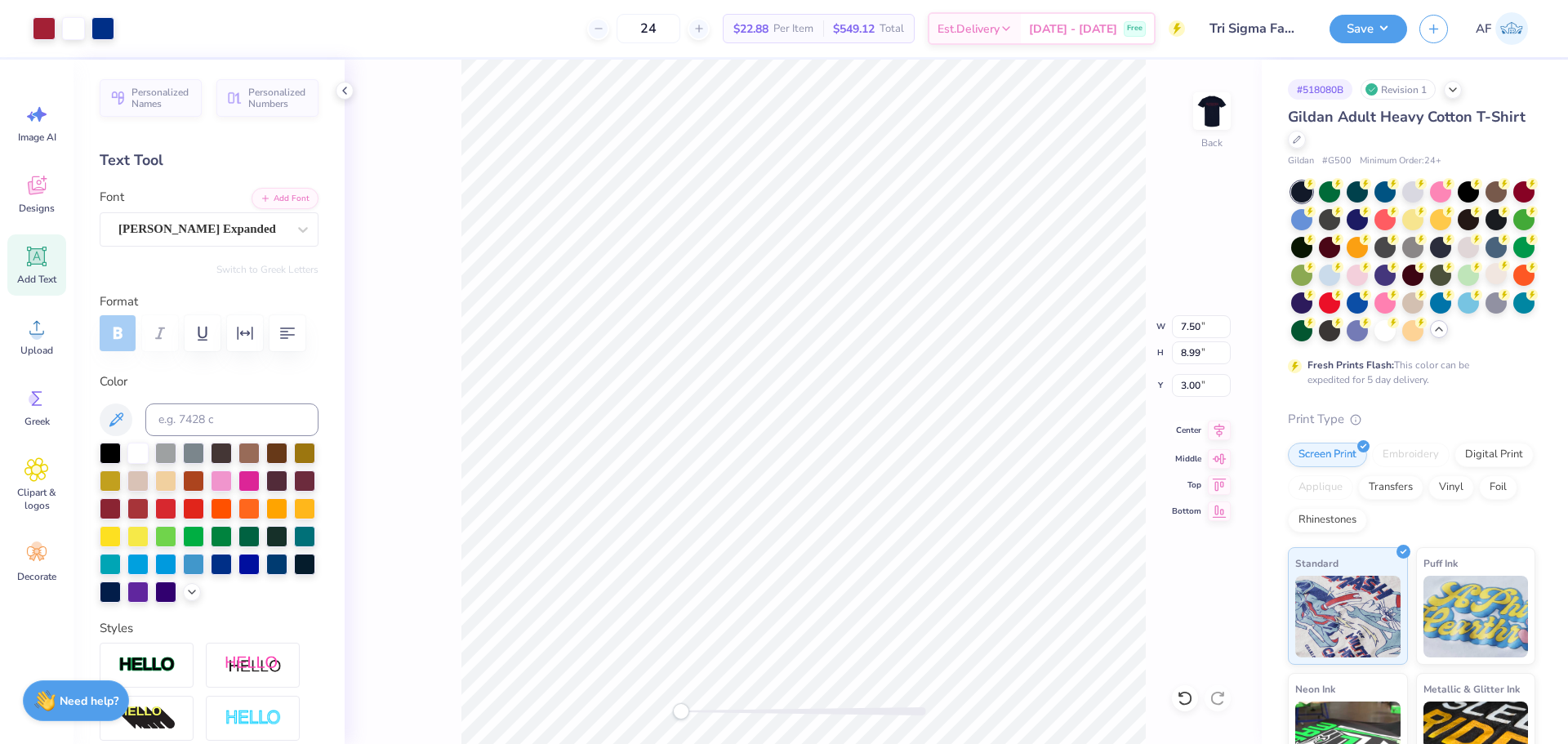
click at [1221, 431] on icon at bounding box center [1219, 430] width 11 height 14
click at [1215, 122] on img at bounding box center [1211, 111] width 65 height 65
click at [1188, 393] on input "6.00" at bounding box center [1201, 399] width 59 height 23
click at [1188, 393] on input "2" at bounding box center [1201, 386] width 59 height 23
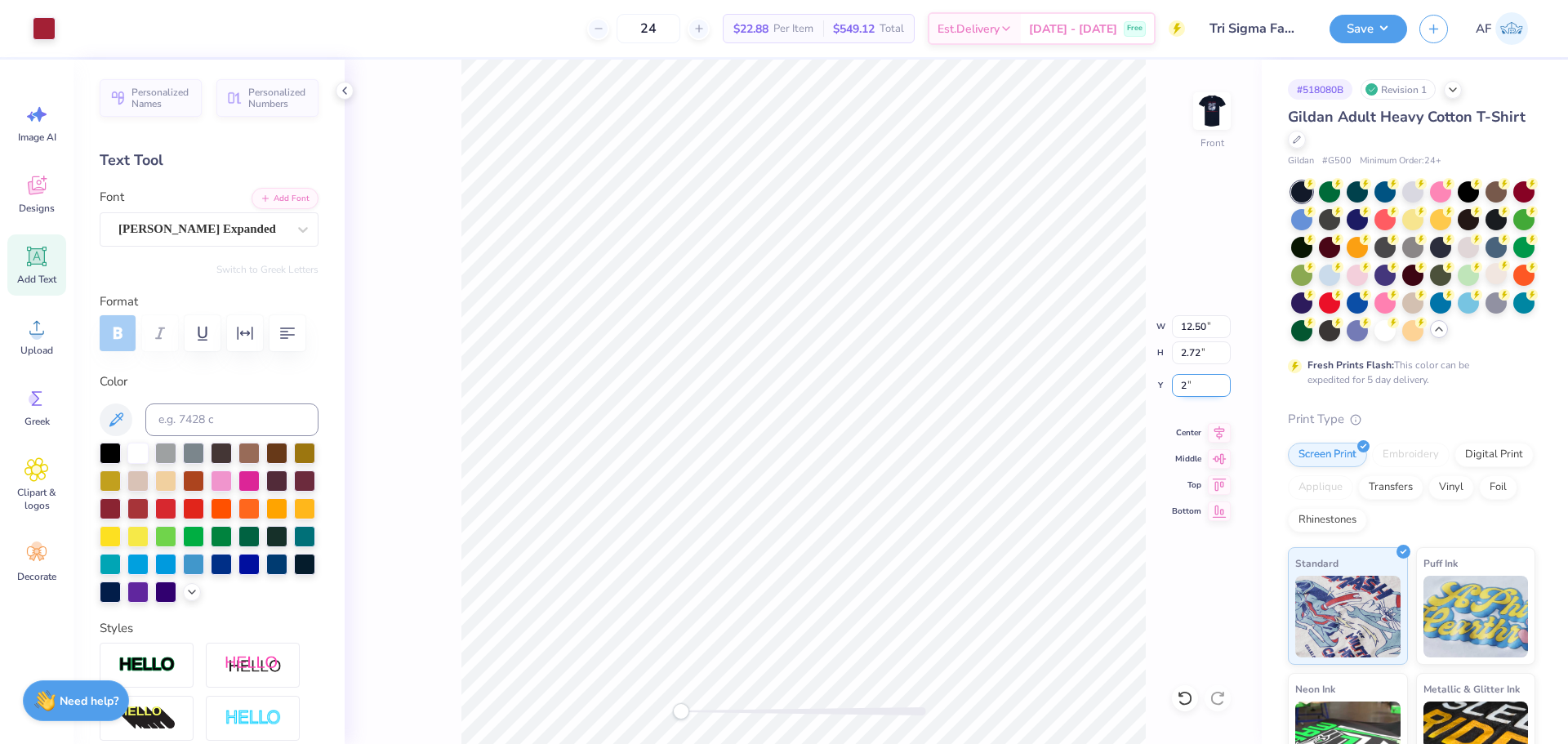
click at [1188, 393] on input "2" at bounding box center [1201, 386] width 59 height 23
type input "3"
click at [1190, 383] on input "3.00" at bounding box center [1201, 386] width 59 height 23
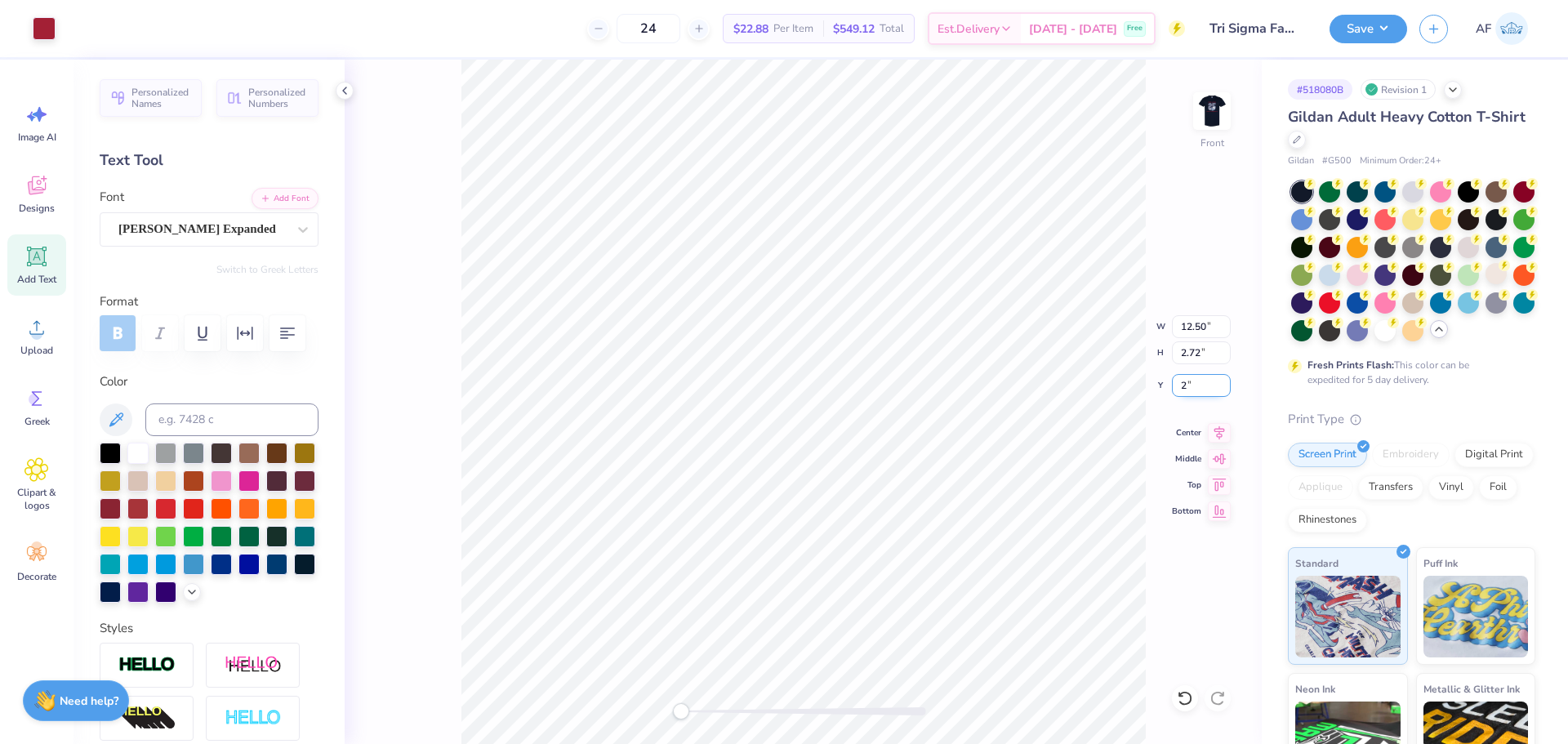
type input "2"
click at [1193, 381] on input "2.00" at bounding box center [1201, 386] width 59 height 23
type input "3"
click at [1220, 434] on icon at bounding box center [1219, 430] width 11 height 14
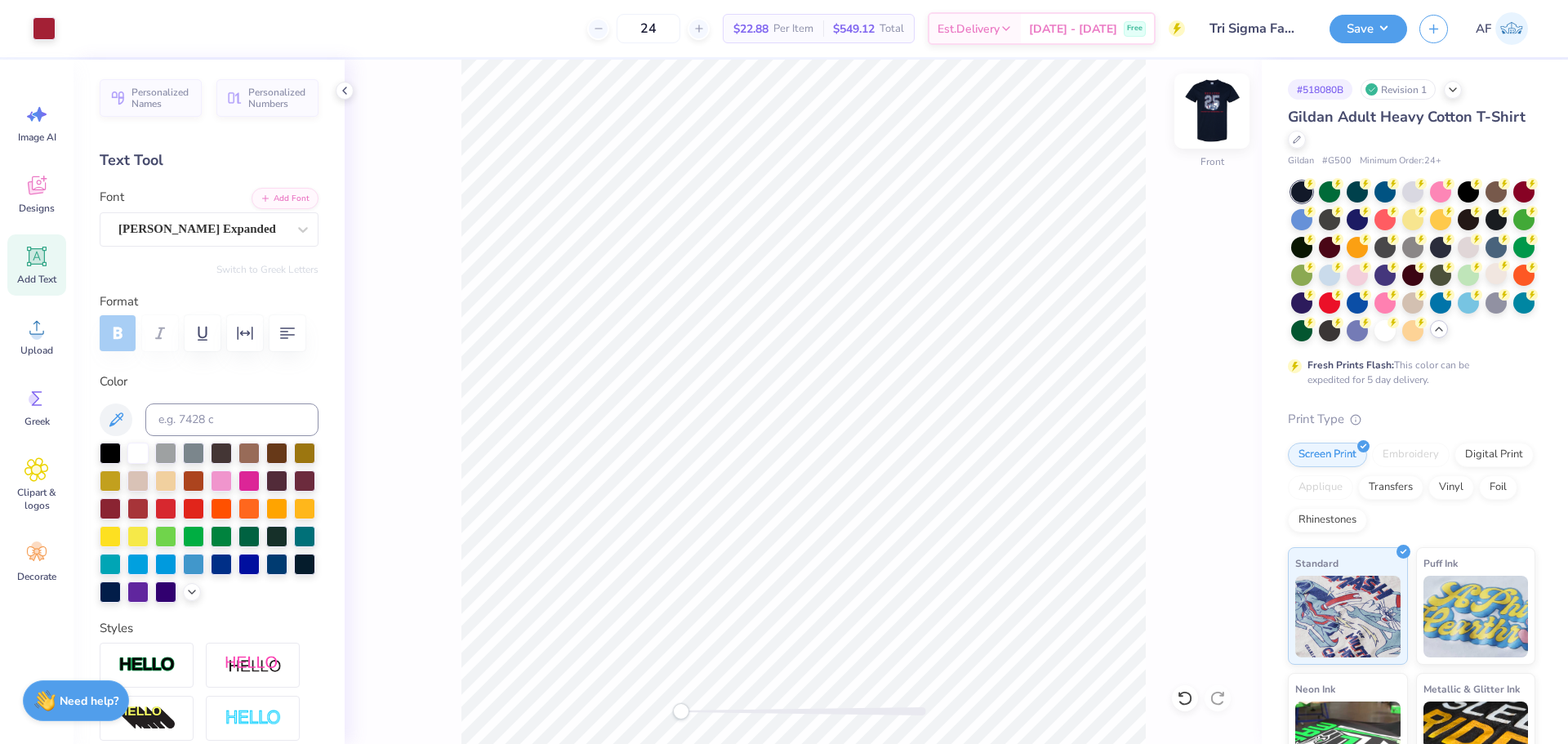
click at [1206, 117] on img at bounding box center [1211, 111] width 65 height 65
click at [1393, 30] on button "Save" at bounding box center [1368, 26] width 78 height 29
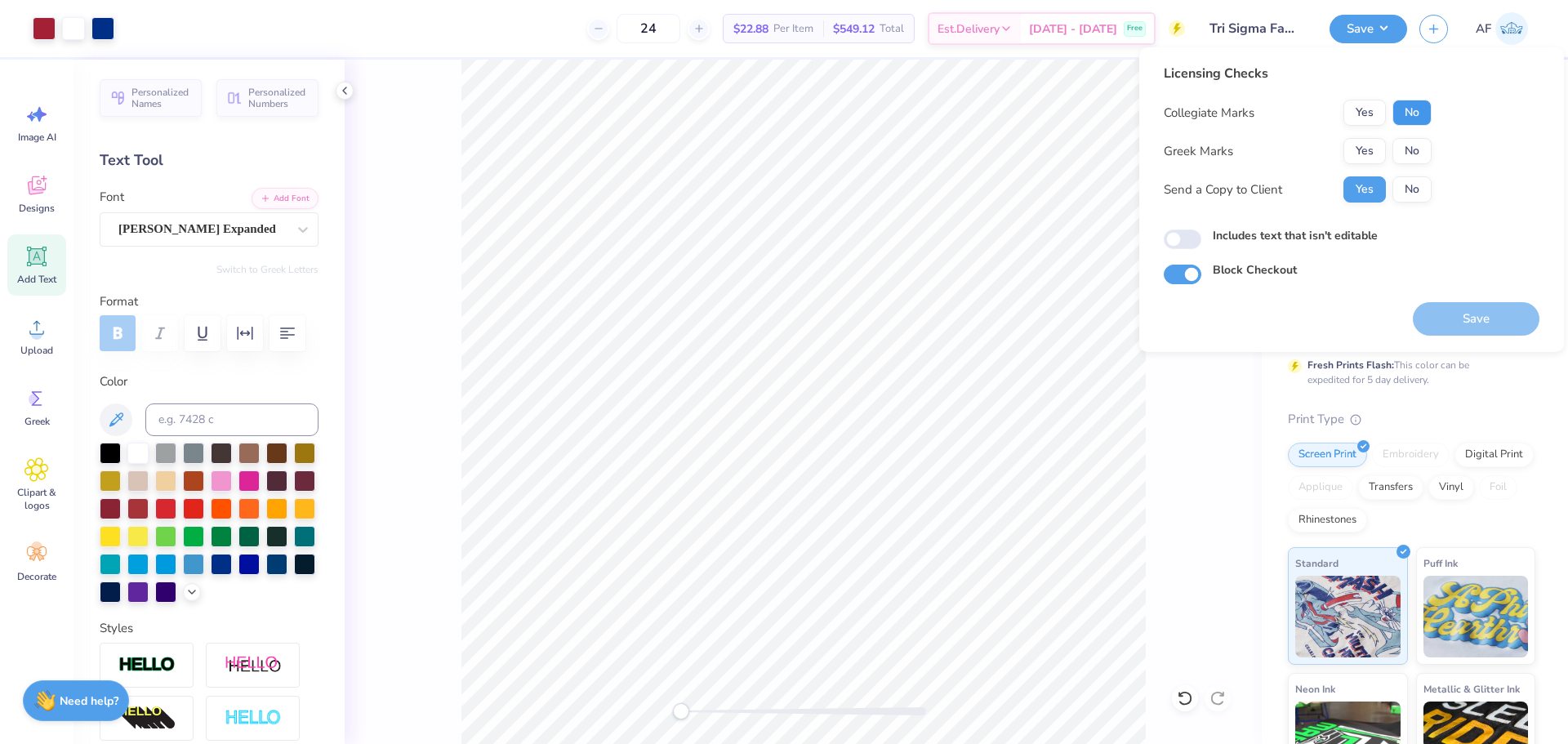
click at [1403, 113] on button "No" at bounding box center [1412, 113] width 39 height 26
click at [1378, 156] on button "Yes" at bounding box center [1364, 151] width 43 height 26
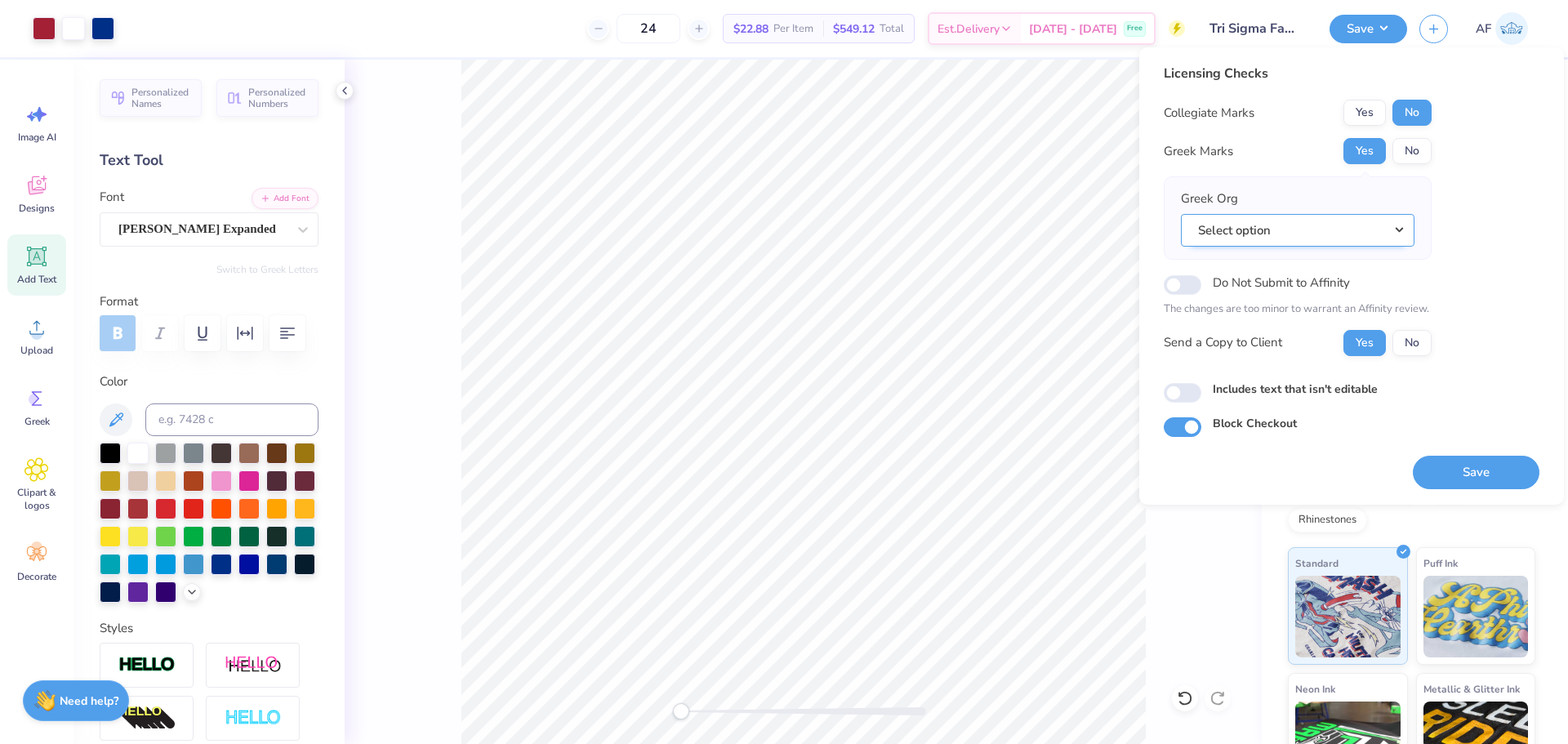
click at [1305, 232] on button "Select option" at bounding box center [1296, 231] width 233 height 34
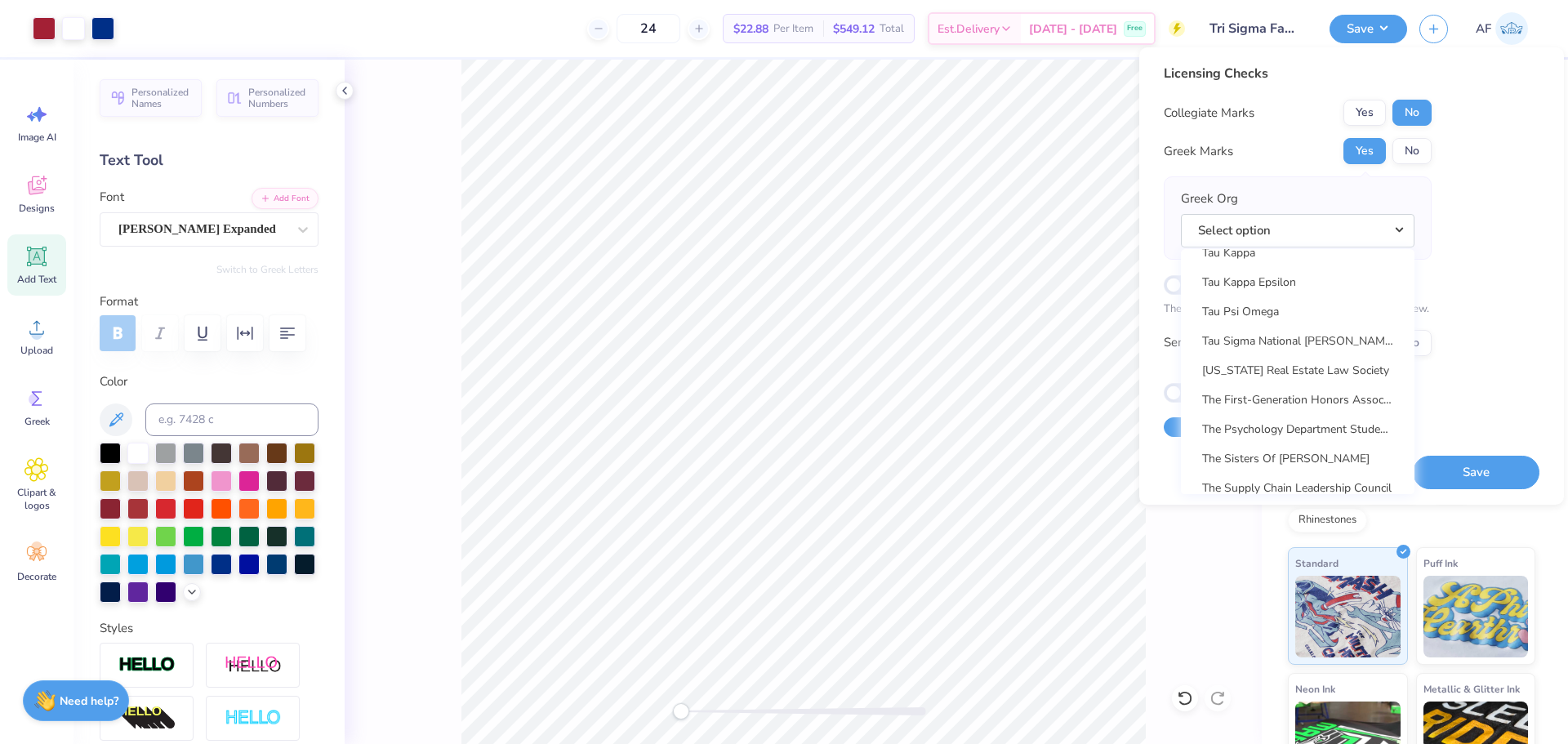
scroll to position [11847, 0]
click at [1305, 279] on link "Tau Kappa Epsilon" at bounding box center [1297, 275] width 221 height 27
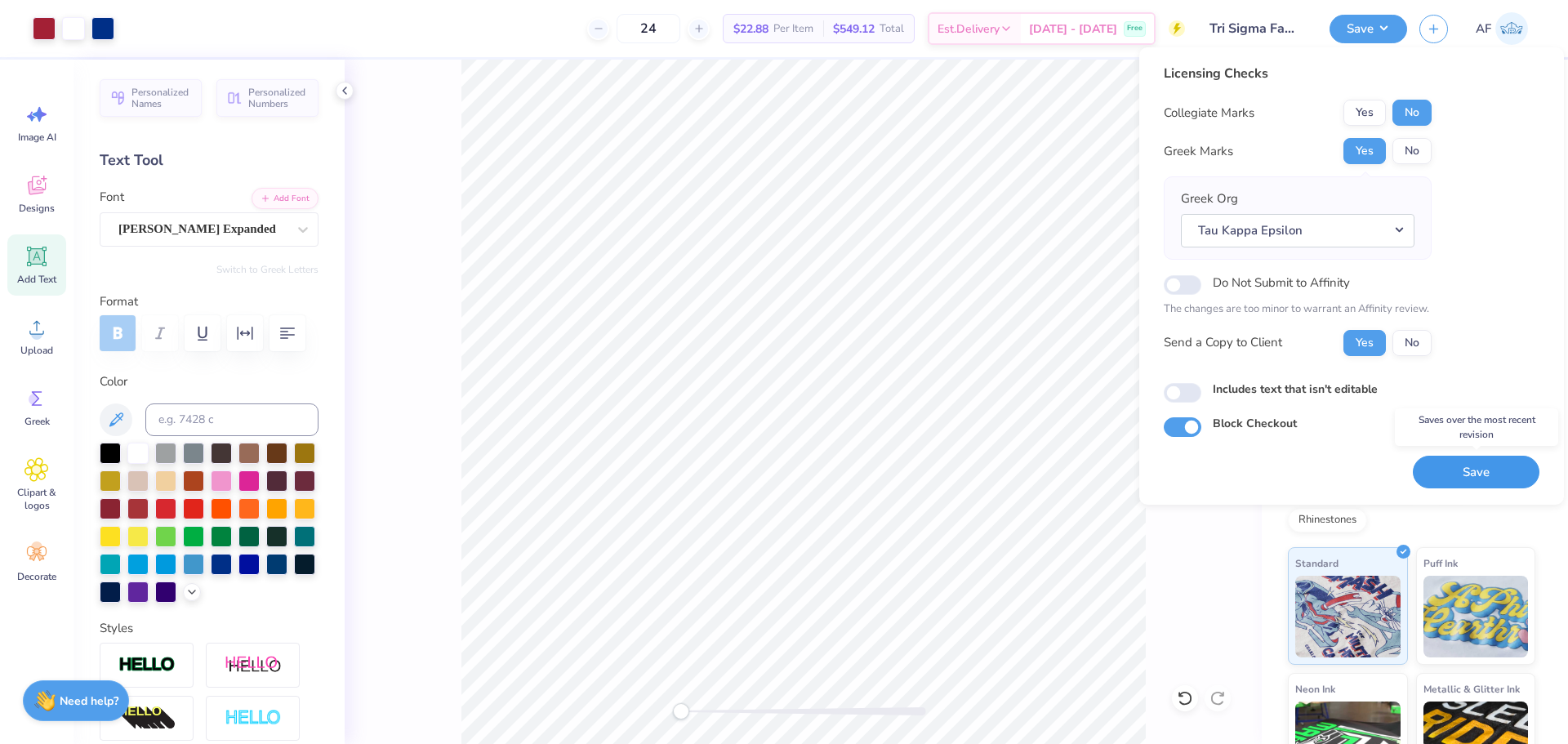
click at [1472, 475] on button "Save" at bounding box center [1476, 472] width 127 height 34
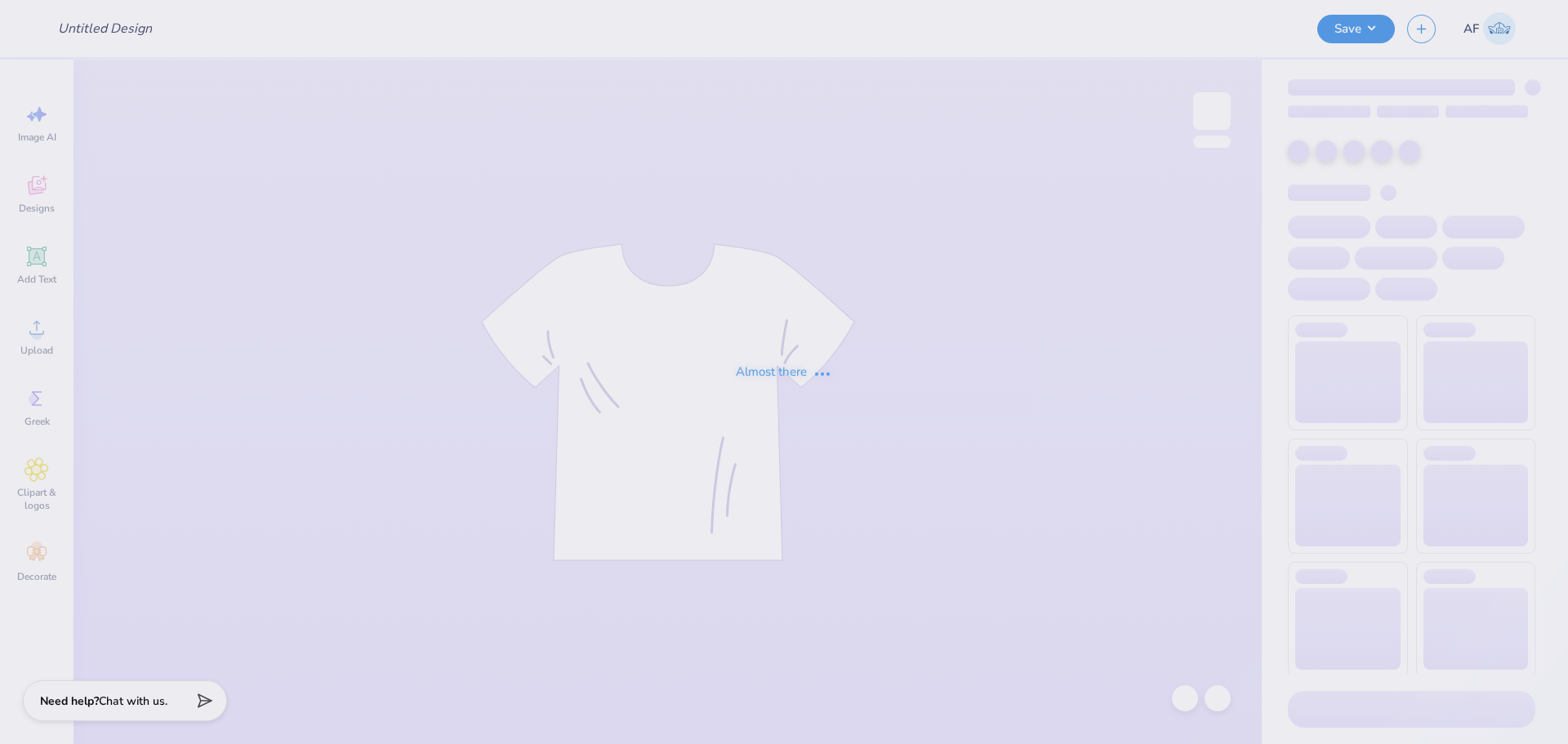
type input "Tri Sigma Family Weekend Crews"
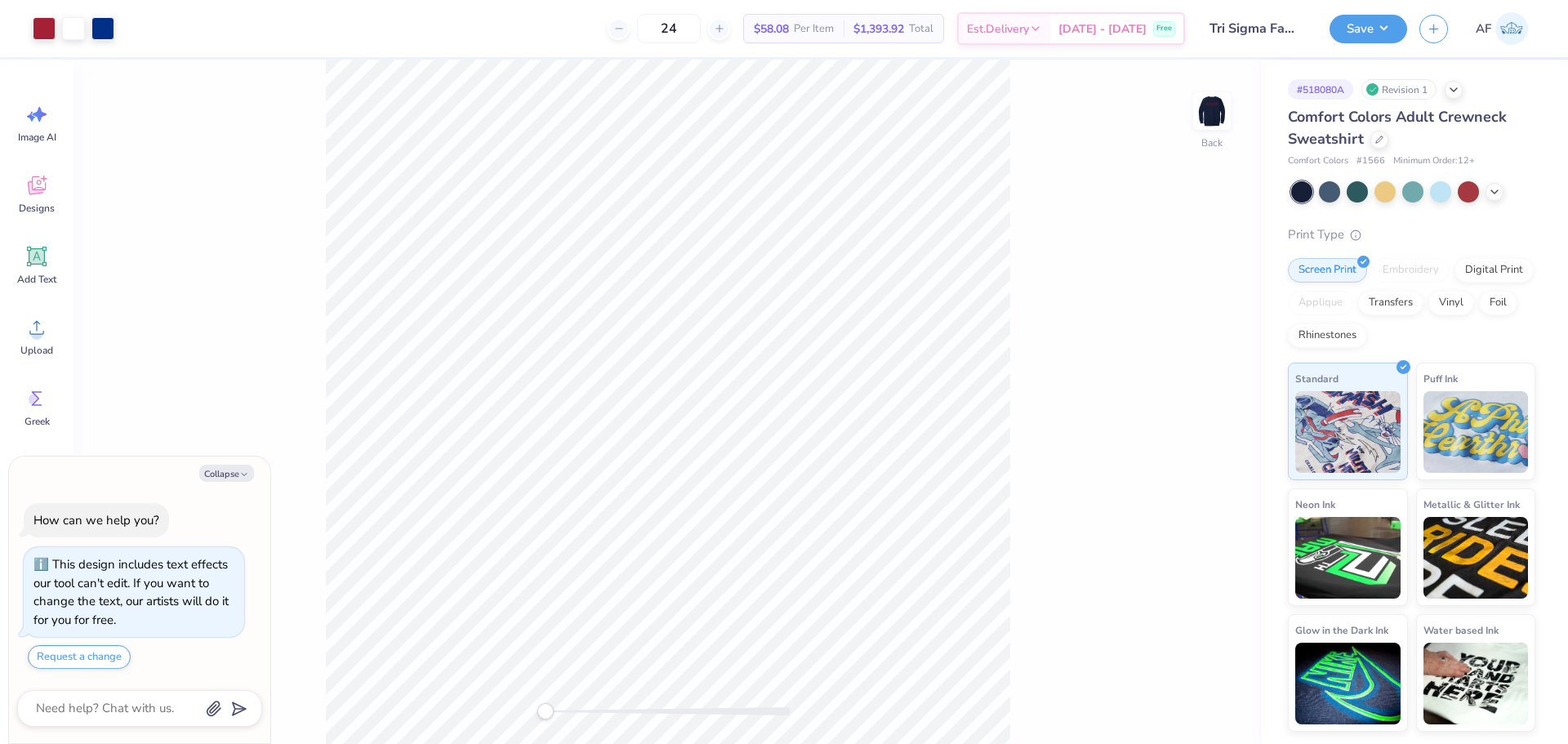
type textarea "x"
